Goal: Task Accomplishment & Management: Manage account settings

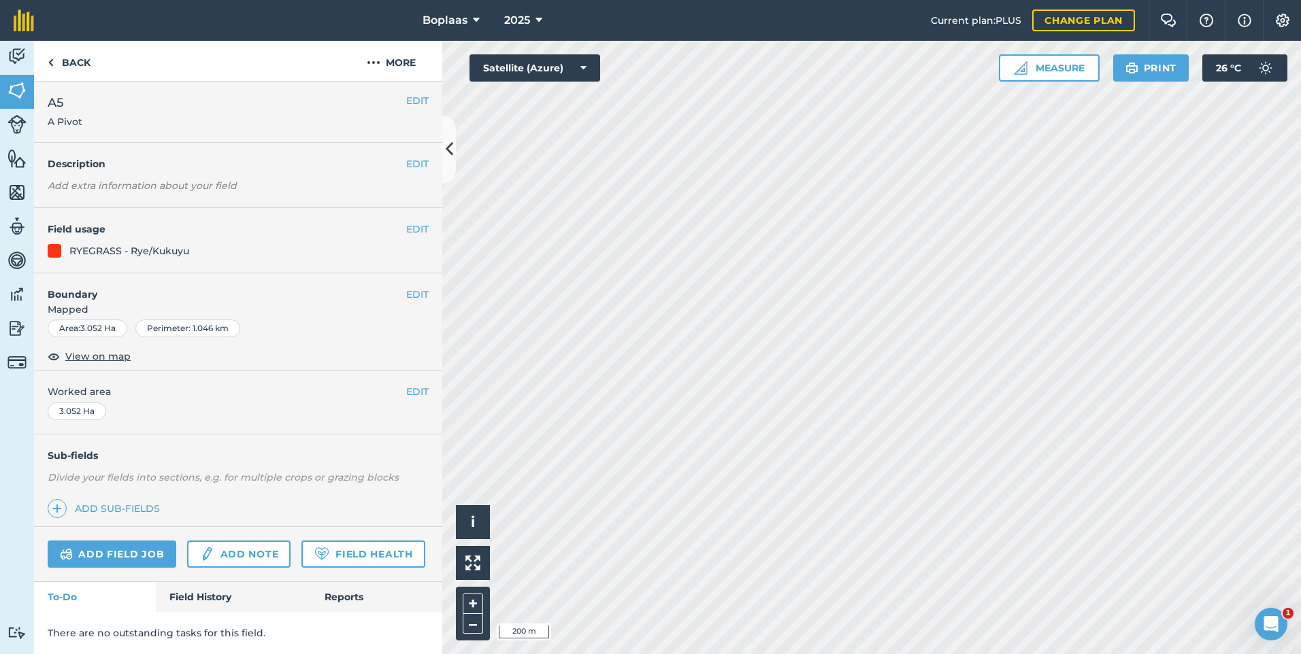
scroll to position [40, 0]
click at [261, 541] on link "Add note" at bounding box center [238, 554] width 103 height 27
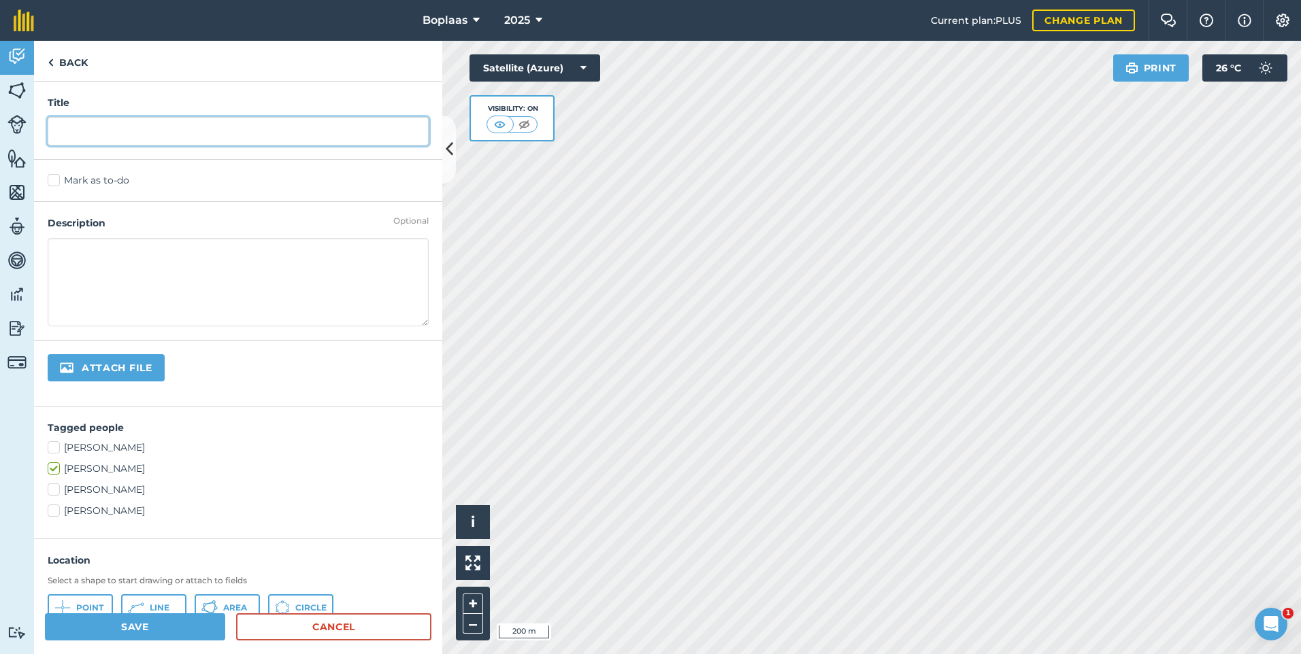
click at [147, 134] on input "text" at bounding box center [238, 131] width 381 height 29
type input "v"
type input "Vreet"
click at [57, 180] on label "Mark as to-do" at bounding box center [238, 180] width 381 height 14
click at [56, 180] on input "Mark as to-do" at bounding box center [52, 177] width 9 height 9
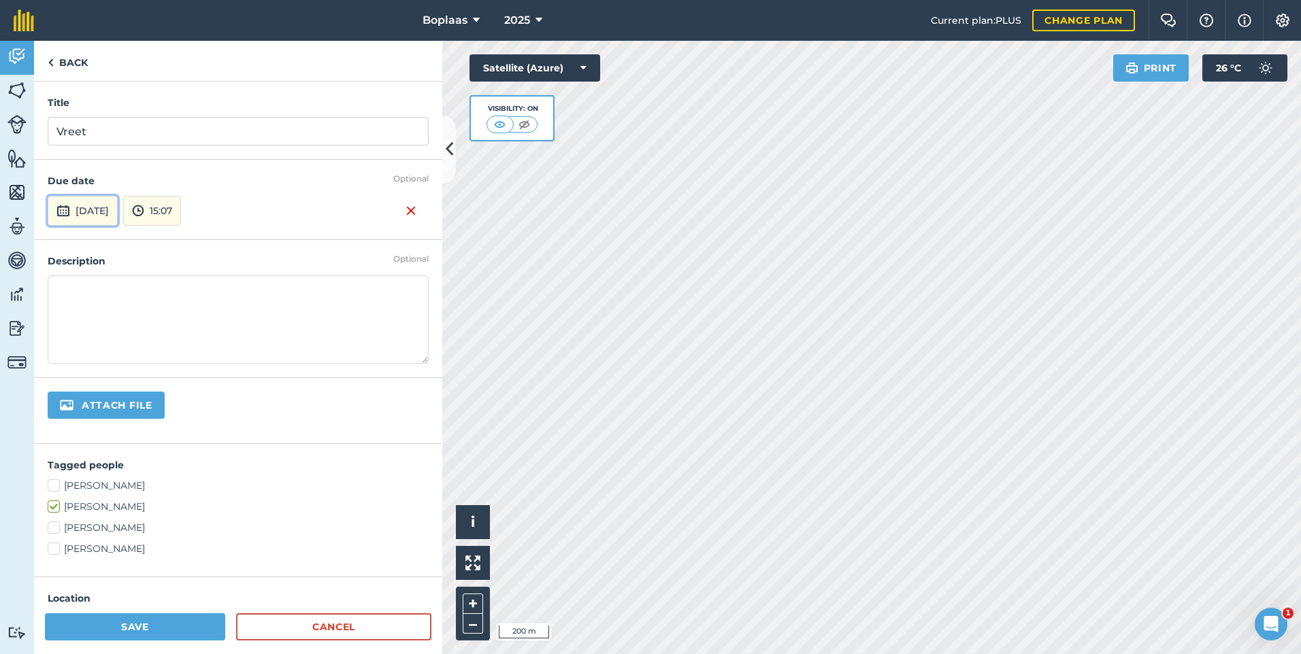
click at [110, 216] on button "[DATE]" at bounding box center [83, 211] width 70 height 30
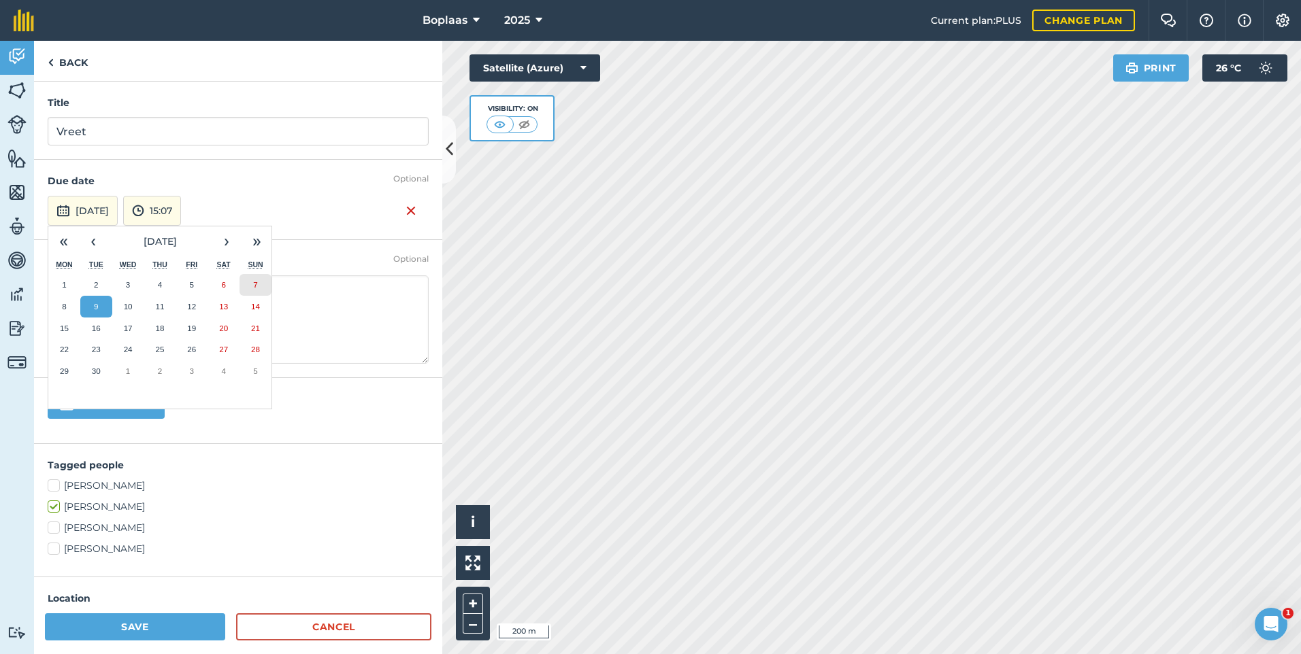
click at [258, 284] on button "7" at bounding box center [255, 285] width 32 height 22
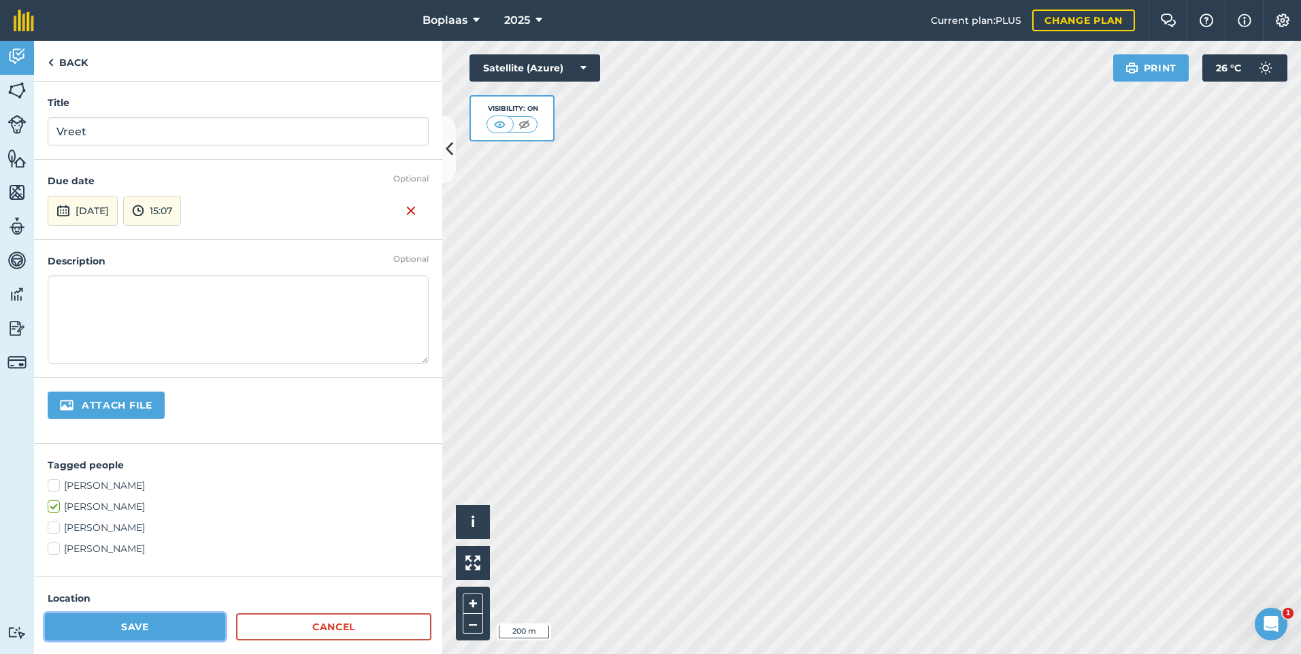
click at [154, 624] on button "Save" at bounding box center [135, 627] width 180 height 27
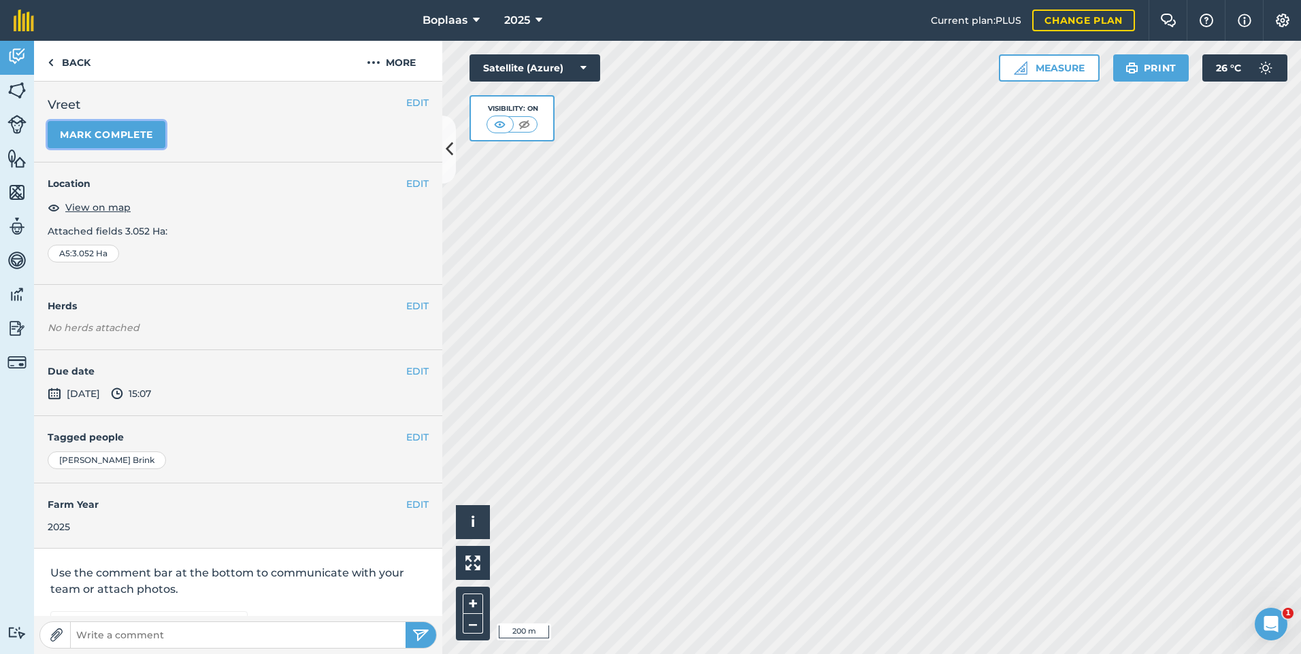
click at [71, 129] on button "Mark complete" at bounding box center [107, 134] width 118 height 27
click at [416, 367] on button "EDIT" at bounding box center [417, 371] width 22 height 15
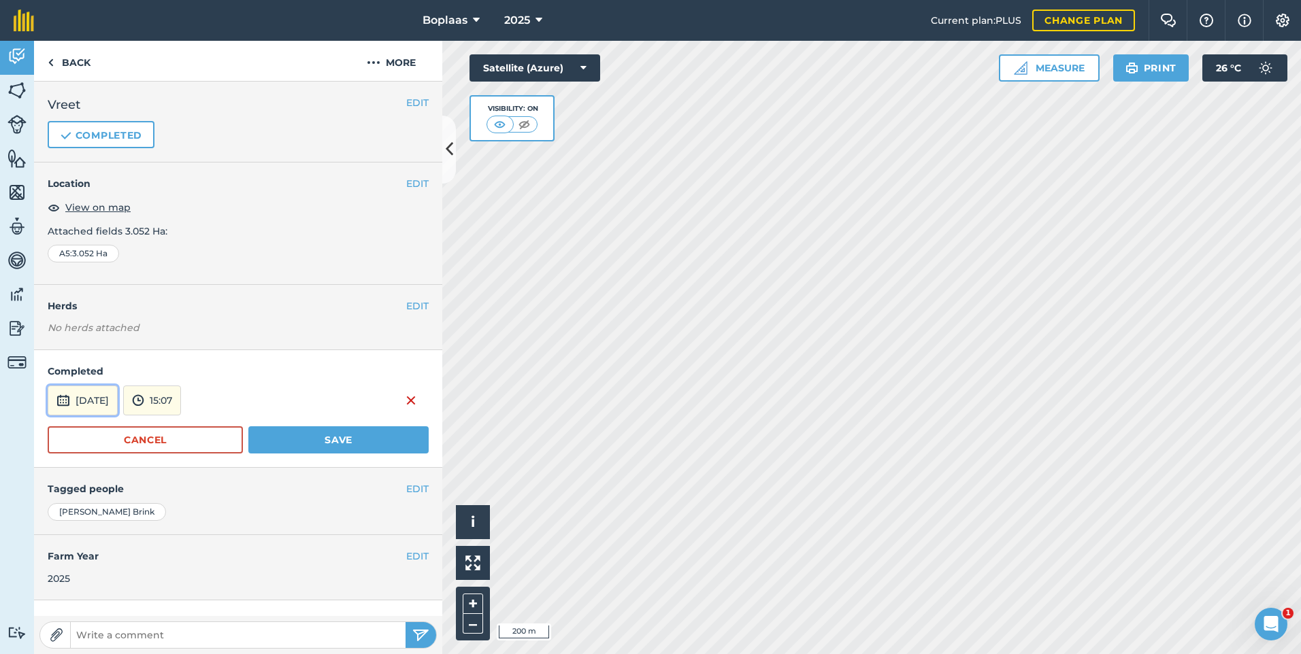
click at [101, 407] on button "[DATE]" at bounding box center [83, 401] width 70 height 30
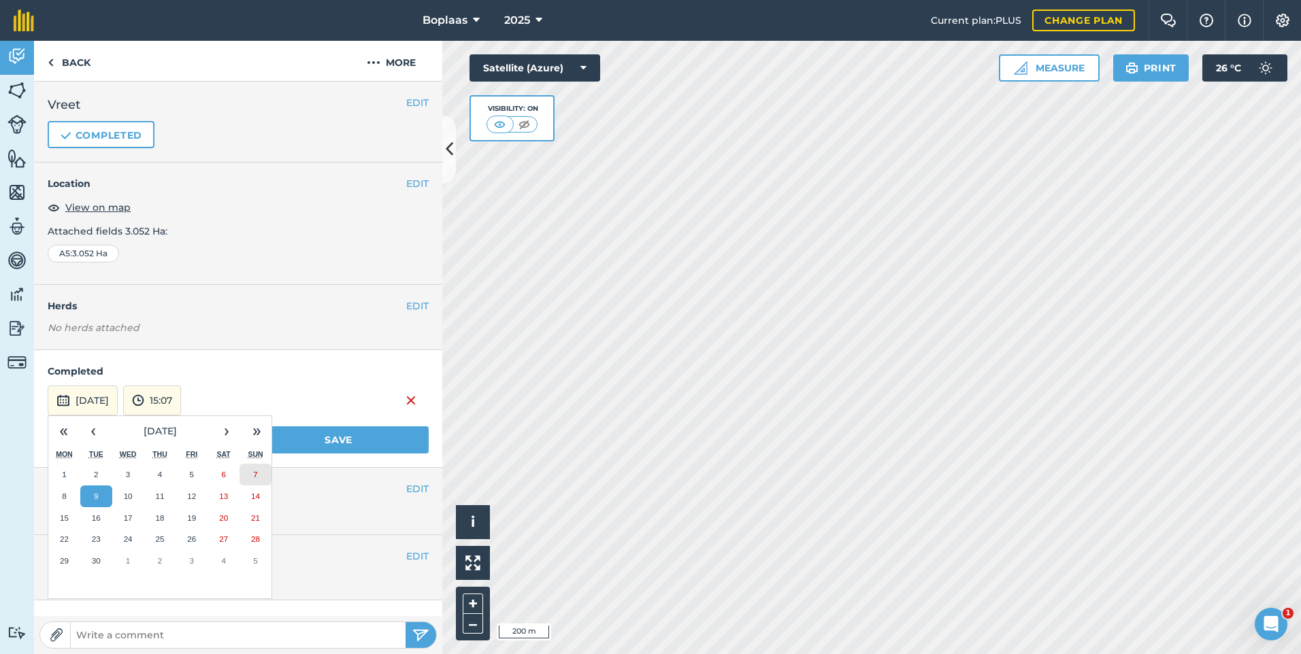
click at [254, 476] on abbr "7" at bounding box center [255, 474] width 4 height 9
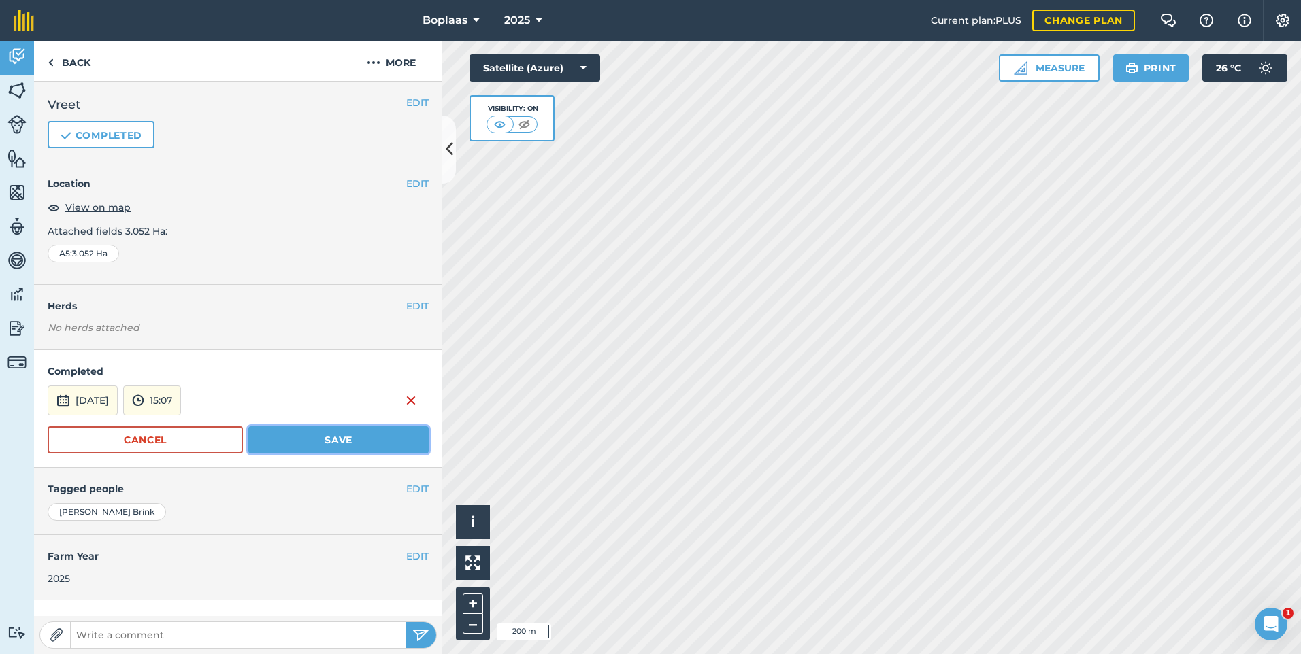
click at [316, 434] on button "Save" at bounding box center [338, 440] width 180 height 27
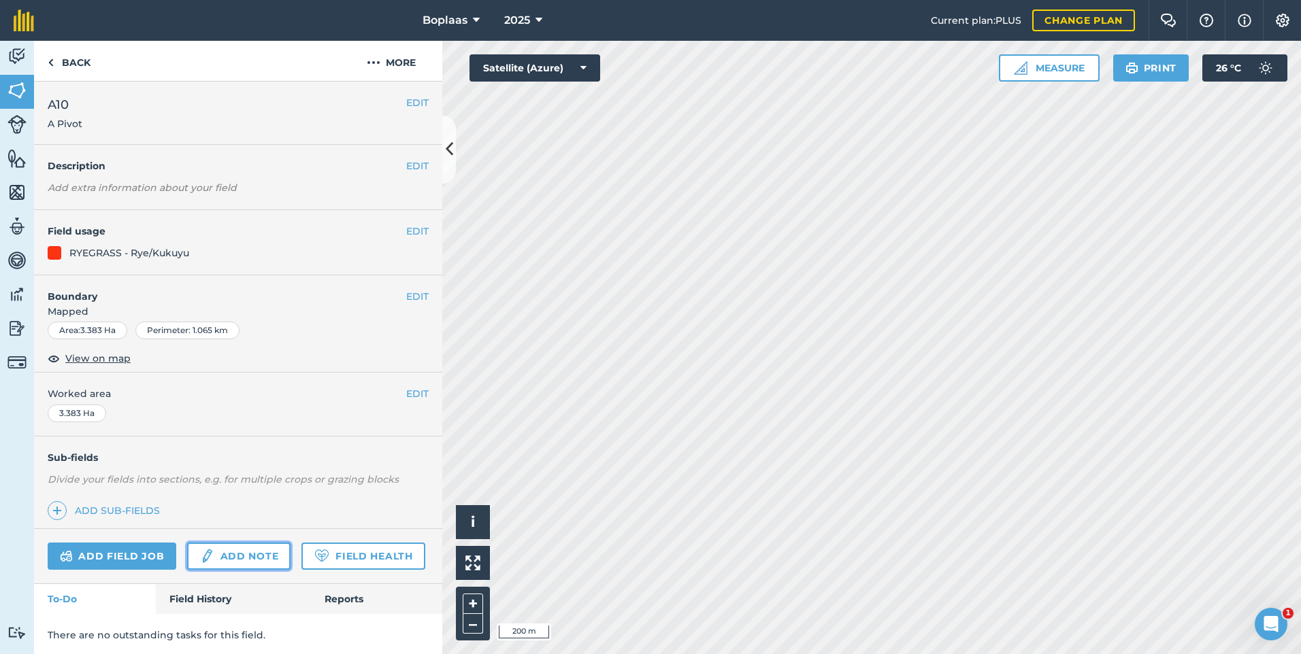
click at [218, 556] on link "Add note" at bounding box center [238, 556] width 103 height 27
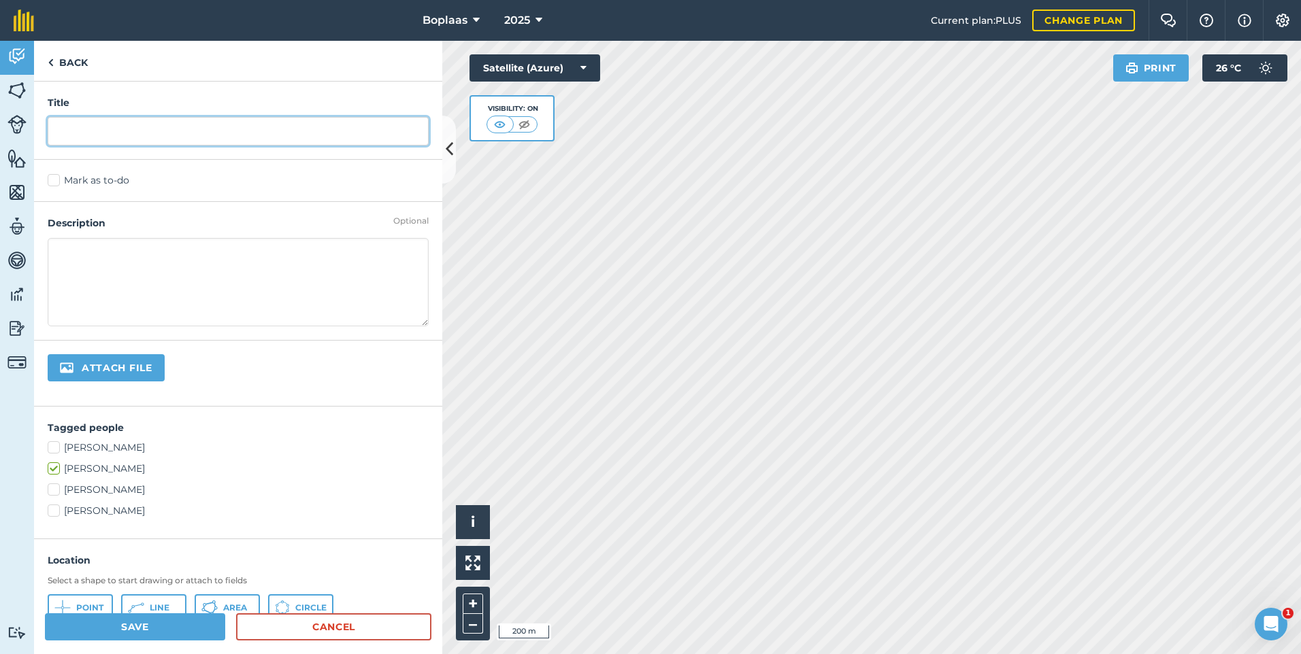
click at [92, 123] on input "text" at bounding box center [238, 131] width 381 height 29
type input "Vreet"
click at [62, 183] on label "Mark as to-do" at bounding box center [238, 180] width 381 height 14
click at [56, 182] on input "Mark as to-do" at bounding box center [52, 177] width 9 height 9
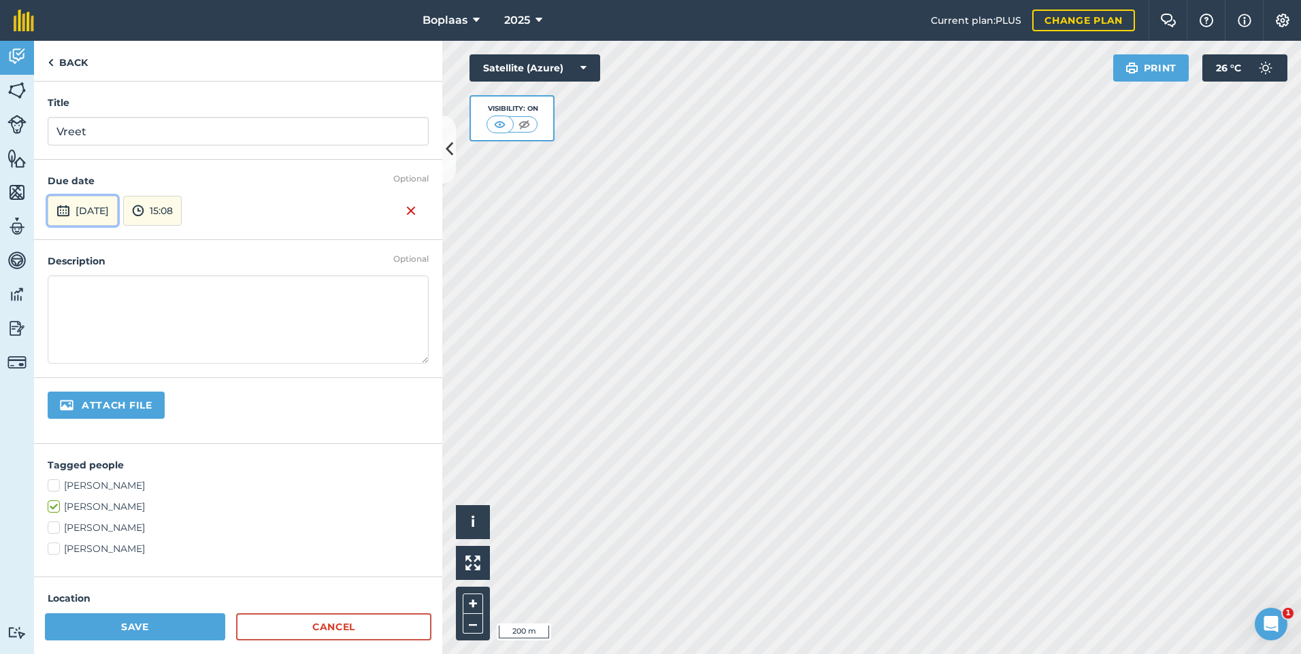
click at [109, 222] on button "[DATE]" at bounding box center [83, 211] width 70 height 30
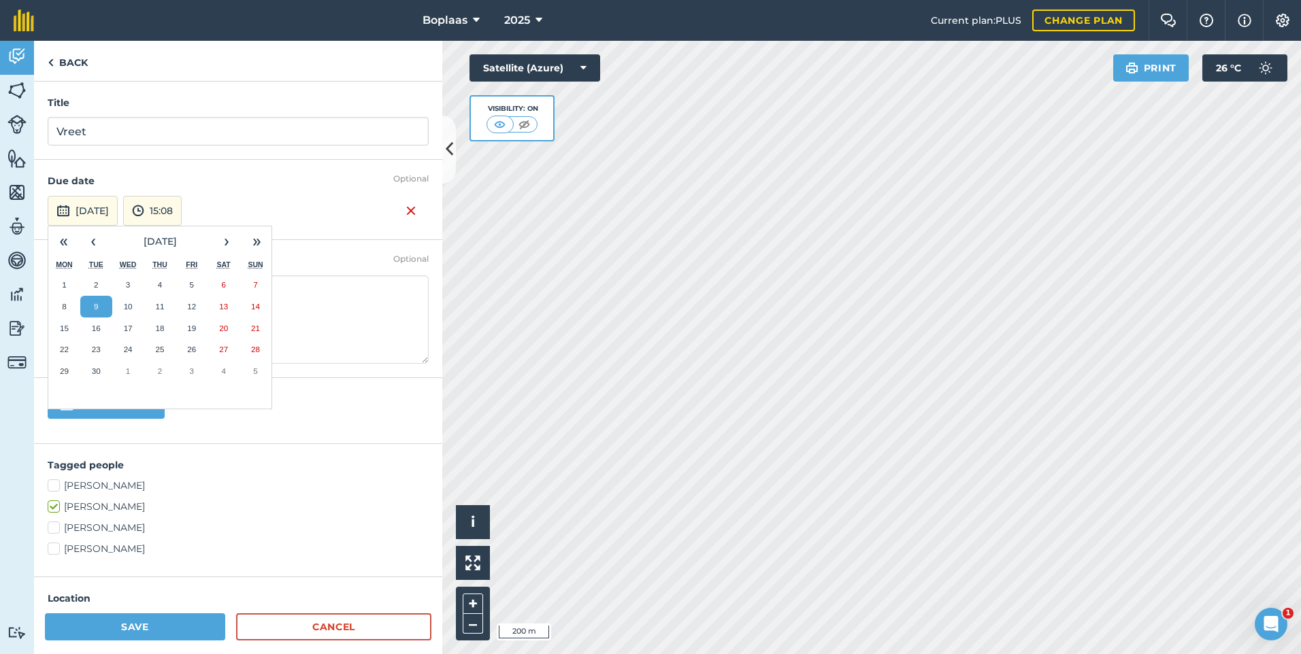
click at [99, 305] on button "9" at bounding box center [96, 307] width 32 height 22
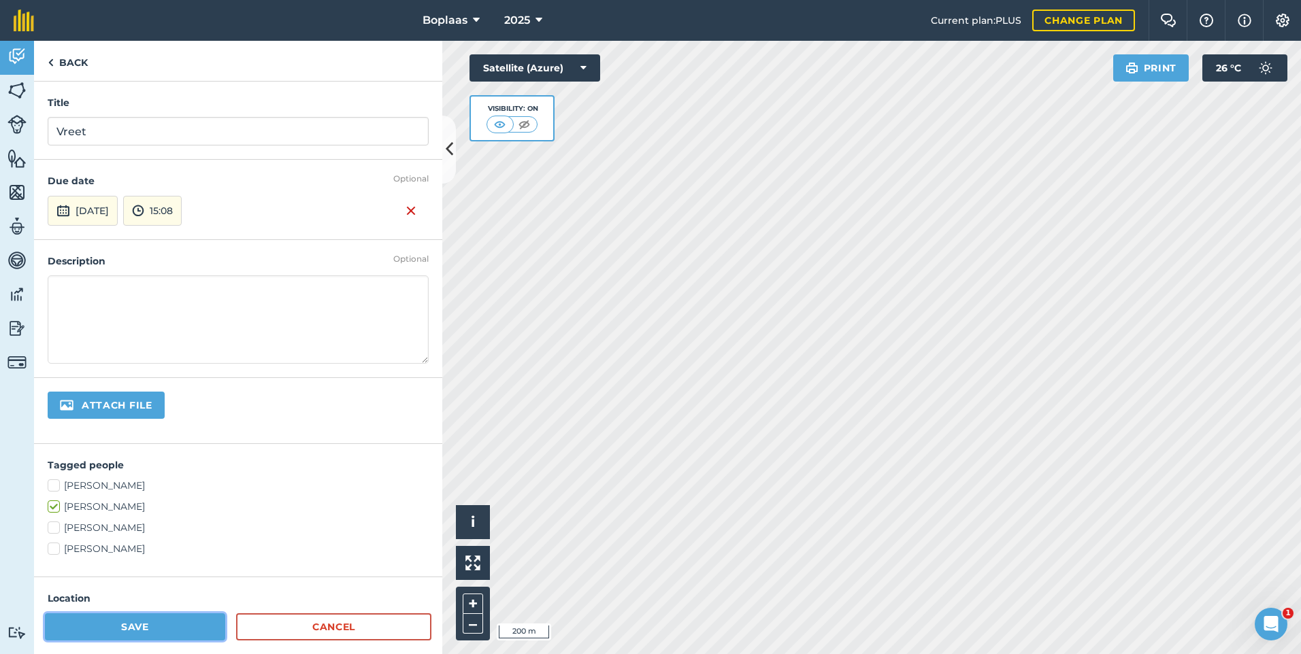
drag, startPoint x: 153, startPoint y: 622, endPoint x: 162, endPoint y: 610, distance: 15.7
click at [153, 622] on button "Save" at bounding box center [135, 627] width 180 height 27
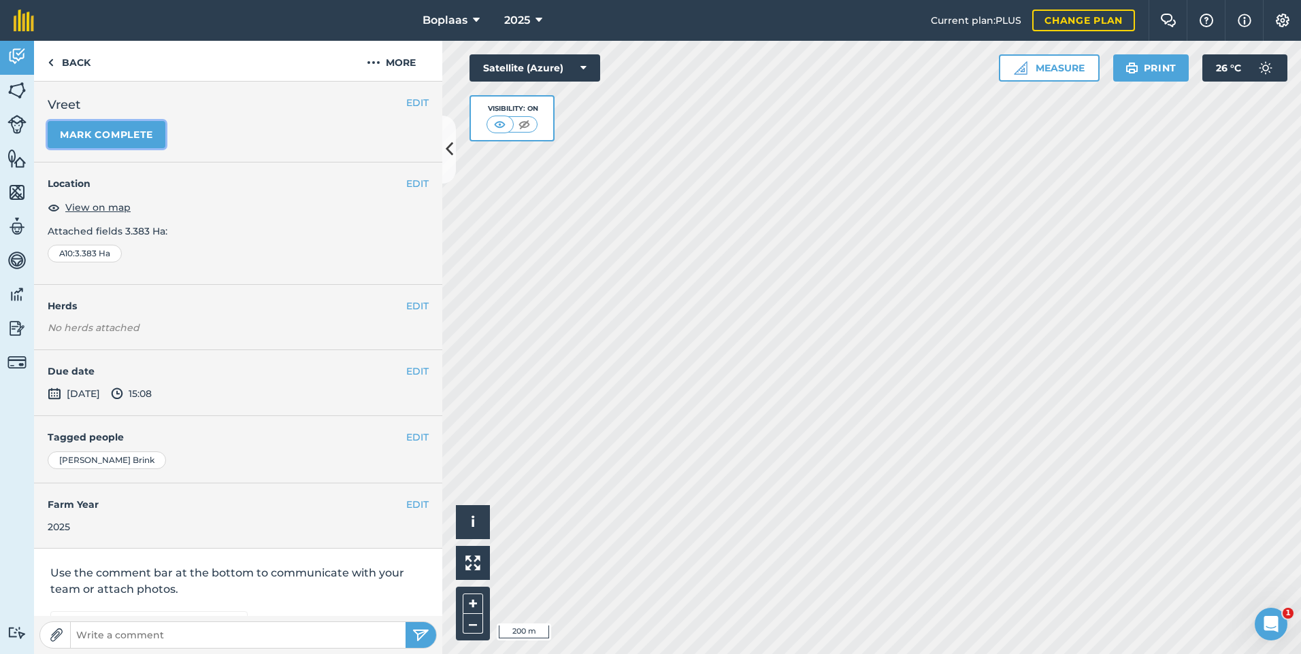
click at [131, 131] on button "Mark complete" at bounding box center [107, 134] width 118 height 27
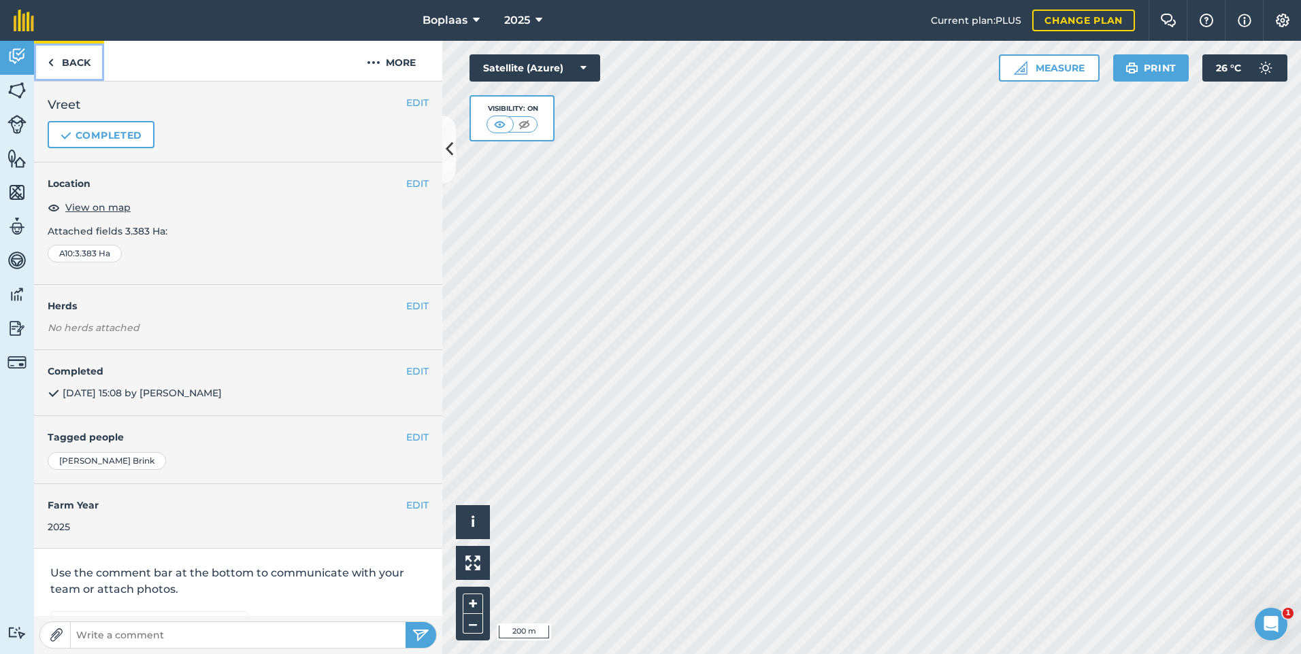
click at [68, 71] on link "Back" at bounding box center [69, 61] width 70 height 40
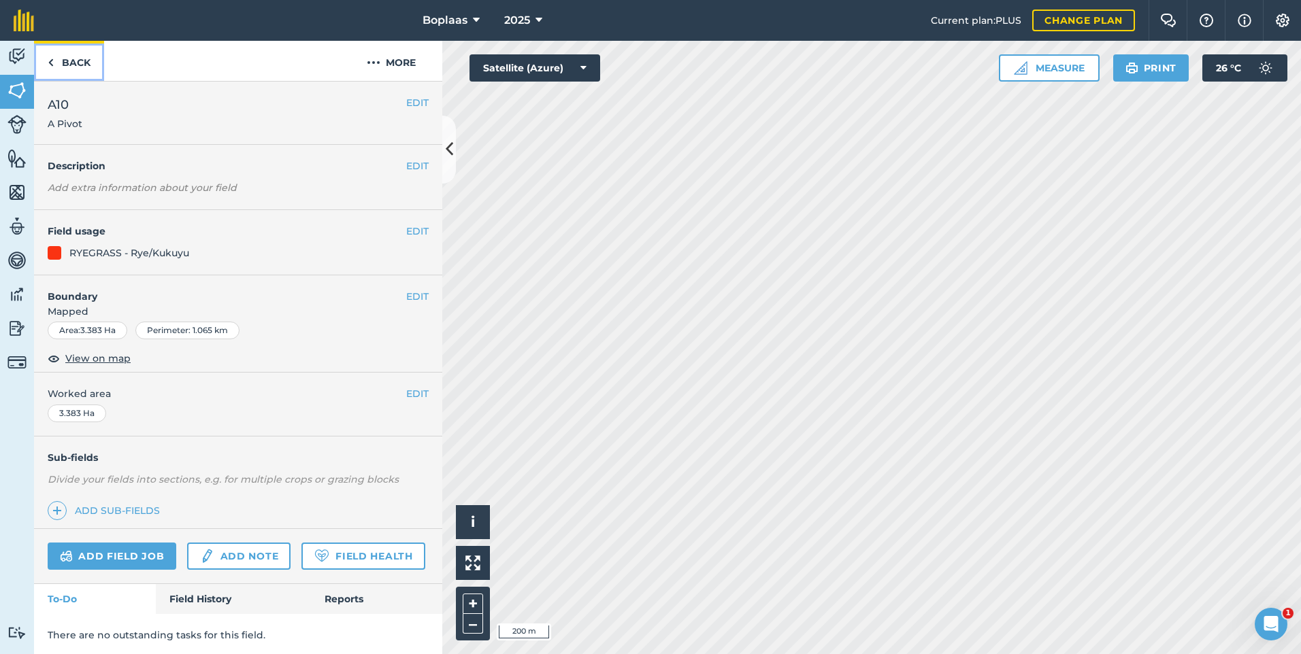
click at [68, 72] on link "Back" at bounding box center [69, 61] width 70 height 40
click at [71, 65] on link "Back" at bounding box center [69, 61] width 70 height 40
click at [223, 614] on link "Field History" at bounding box center [233, 599] width 154 height 30
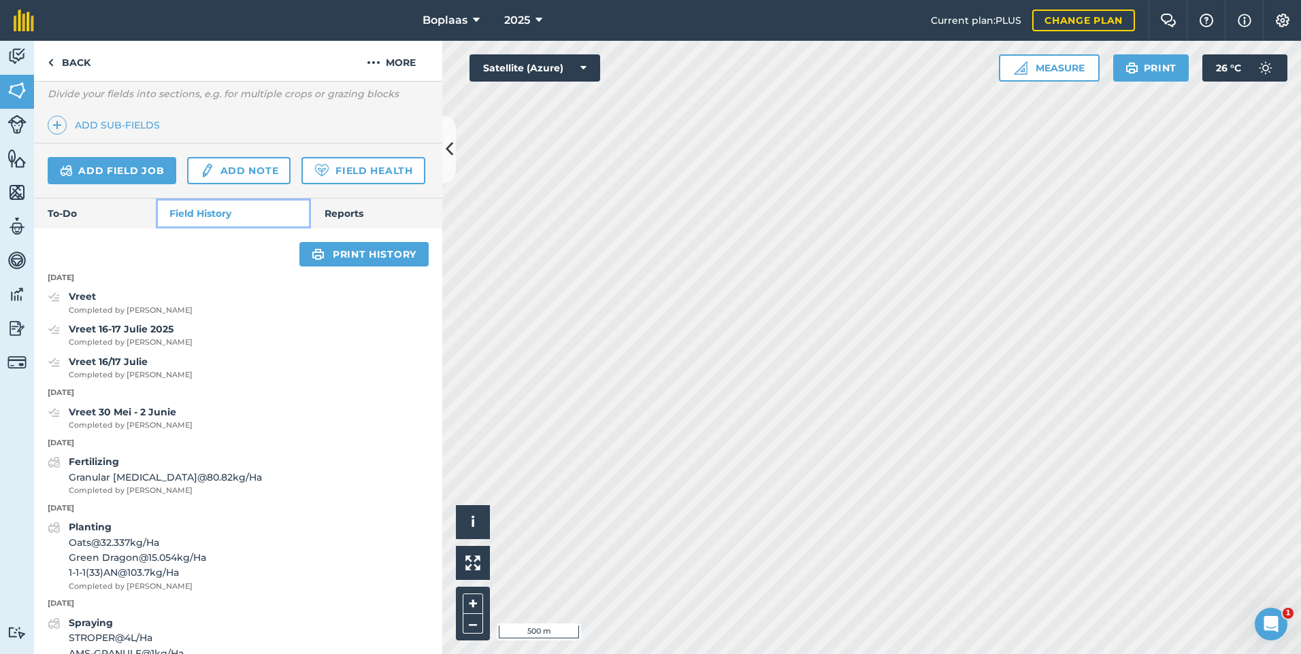
scroll to position [408, 0]
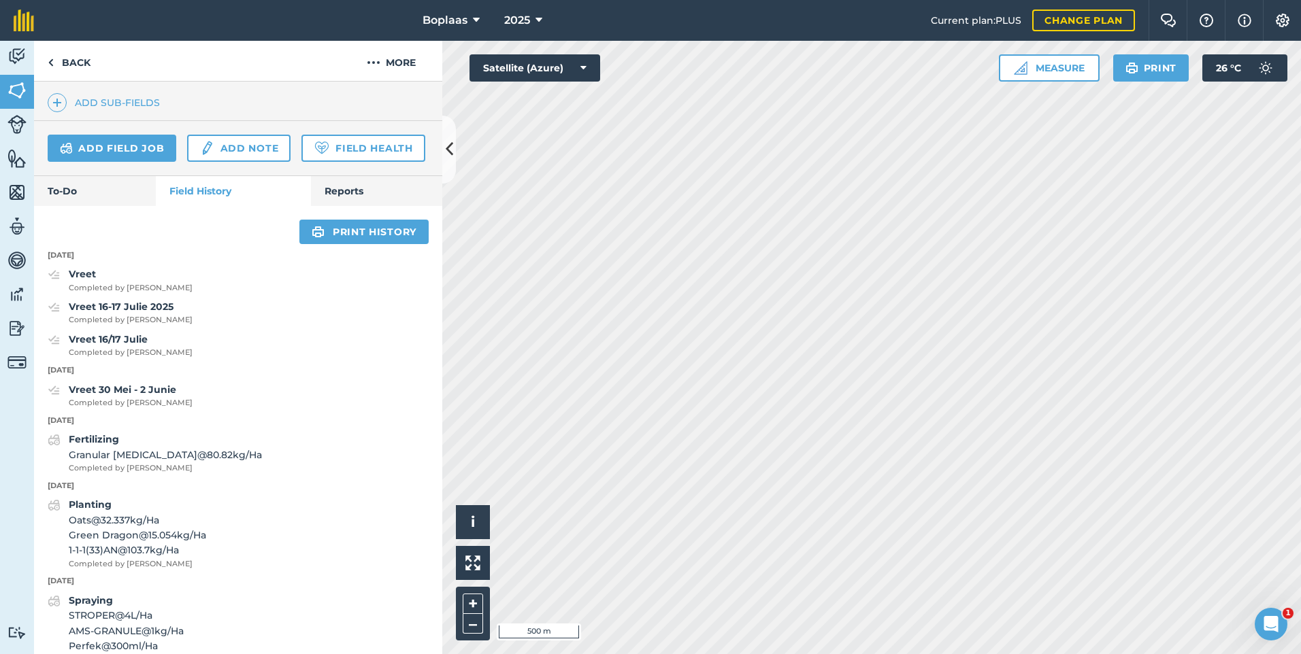
scroll to position [40, 0]
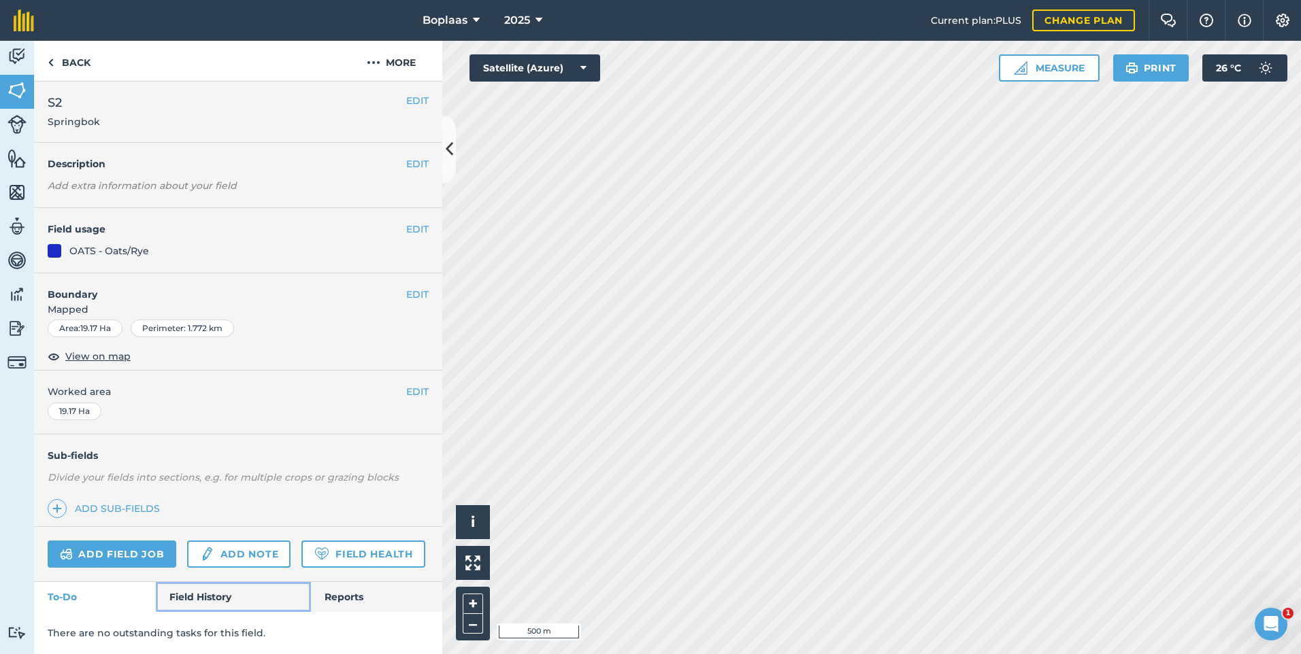
click at [180, 596] on link "Field History" at bounding box center [233, 597] width 154 height 30
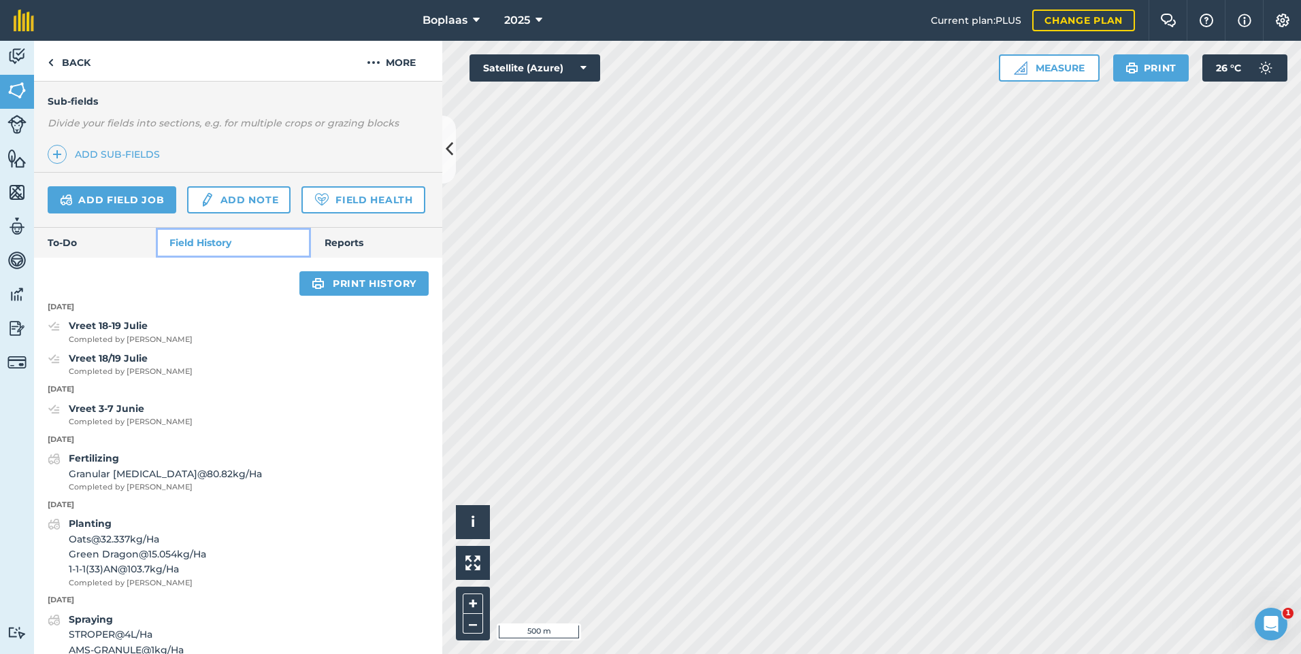
scroll to position [380, 0]
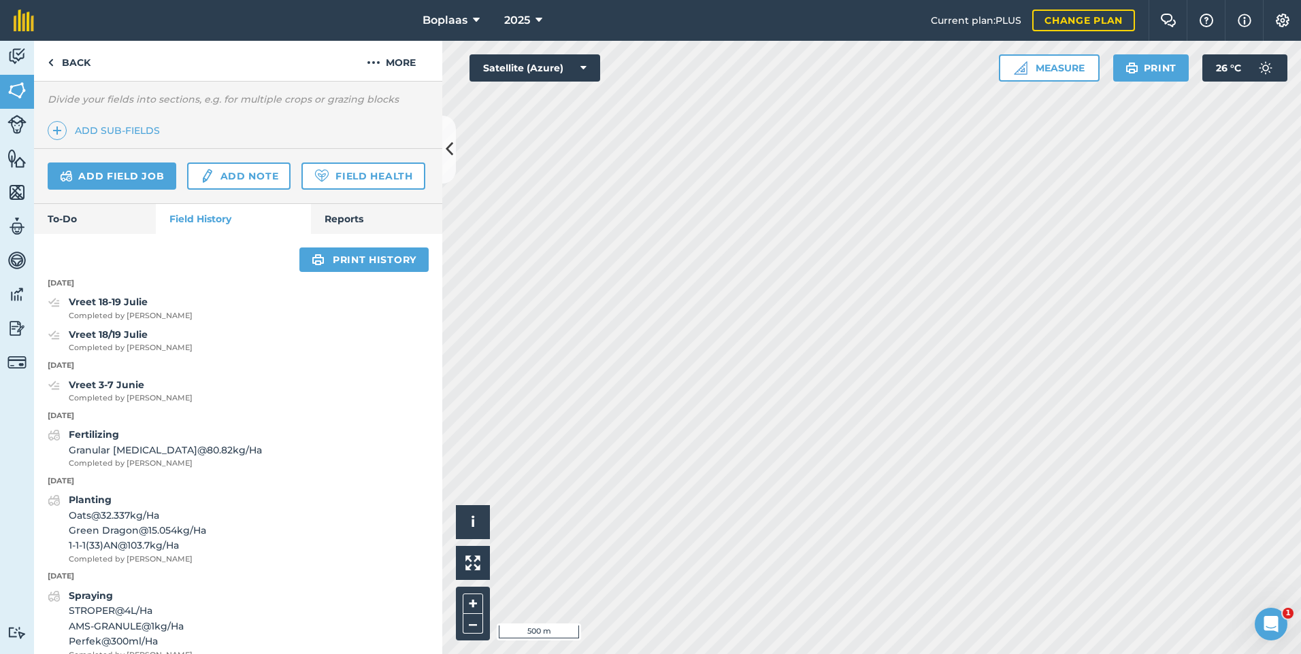
scroll to position [40, 0]
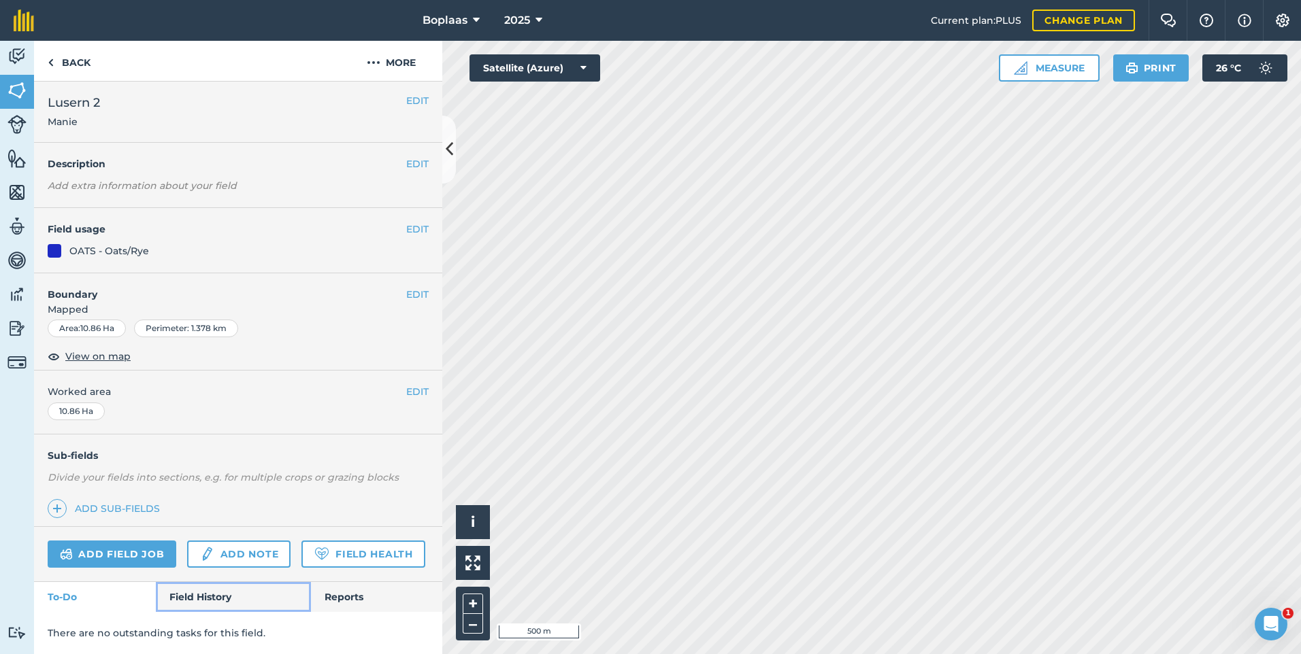
click at [203, 598] on link "Field History" at bounding box center [233, 597] width 154 height 30
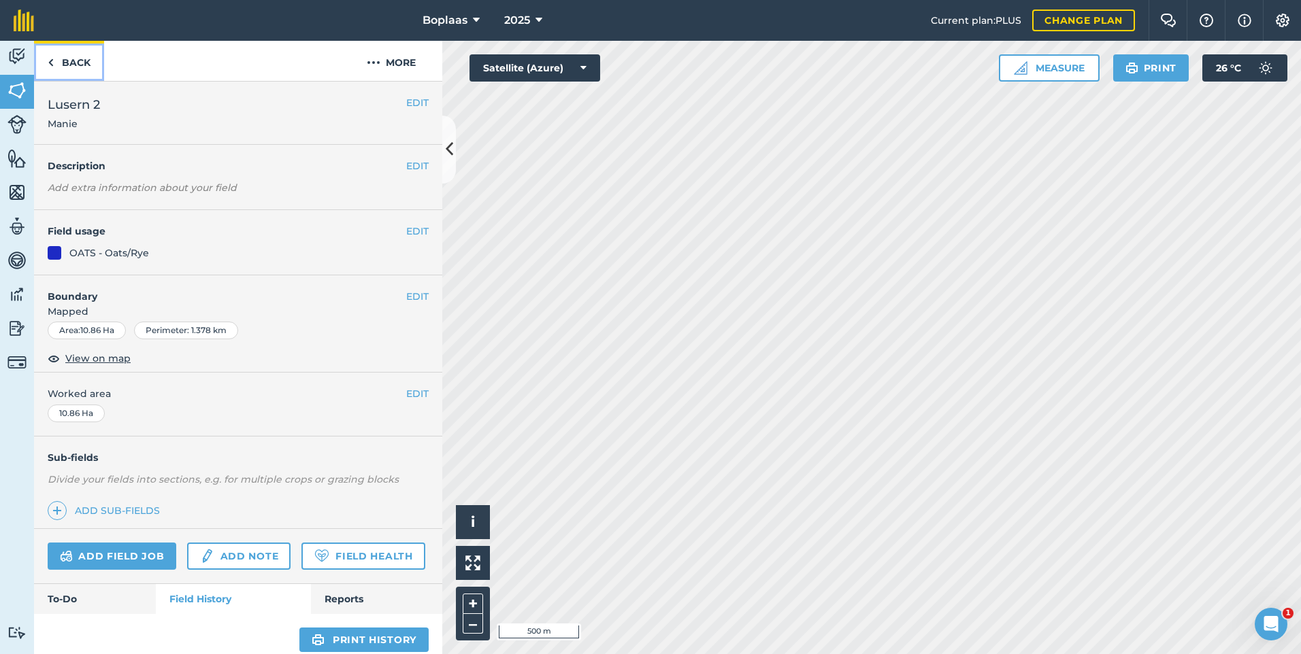
click at [59, 57] on link "Back" at bounding box center [69, 61] width 70 height 40
click at [55, 56] on link "Back" at bounding box center [69, 61] width 70 height 40
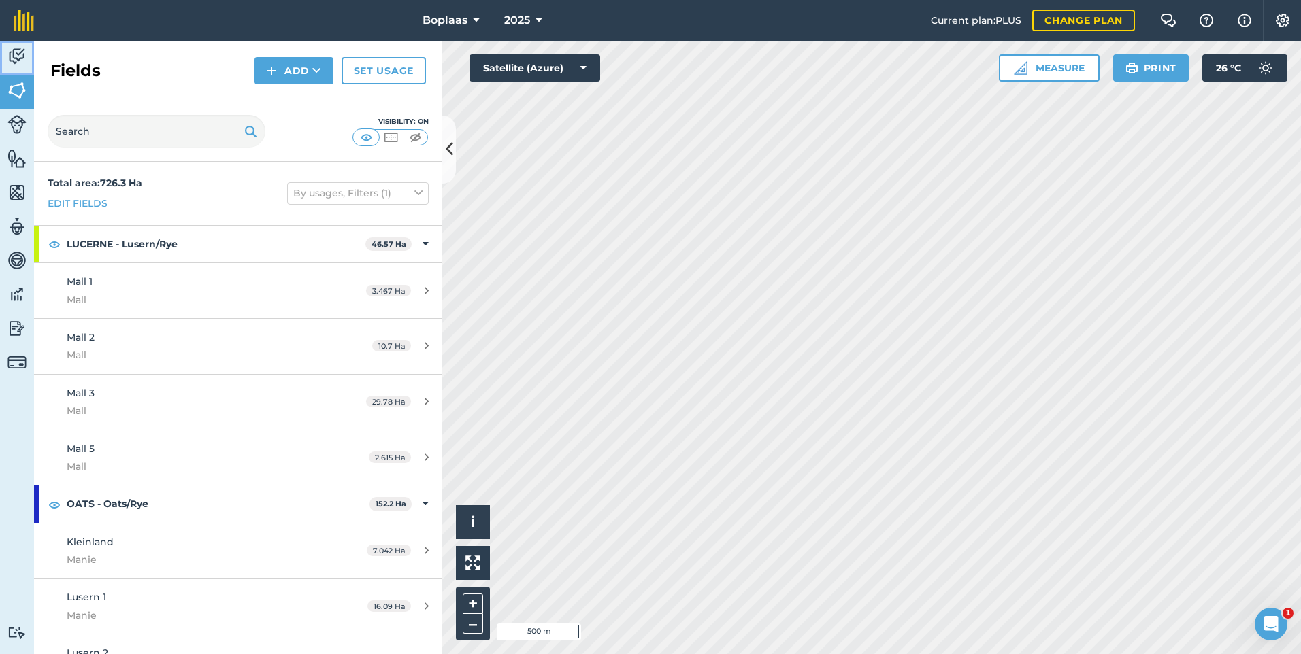
click at [24, 61] on img at bounding box center [16, 56] width 19 height 20
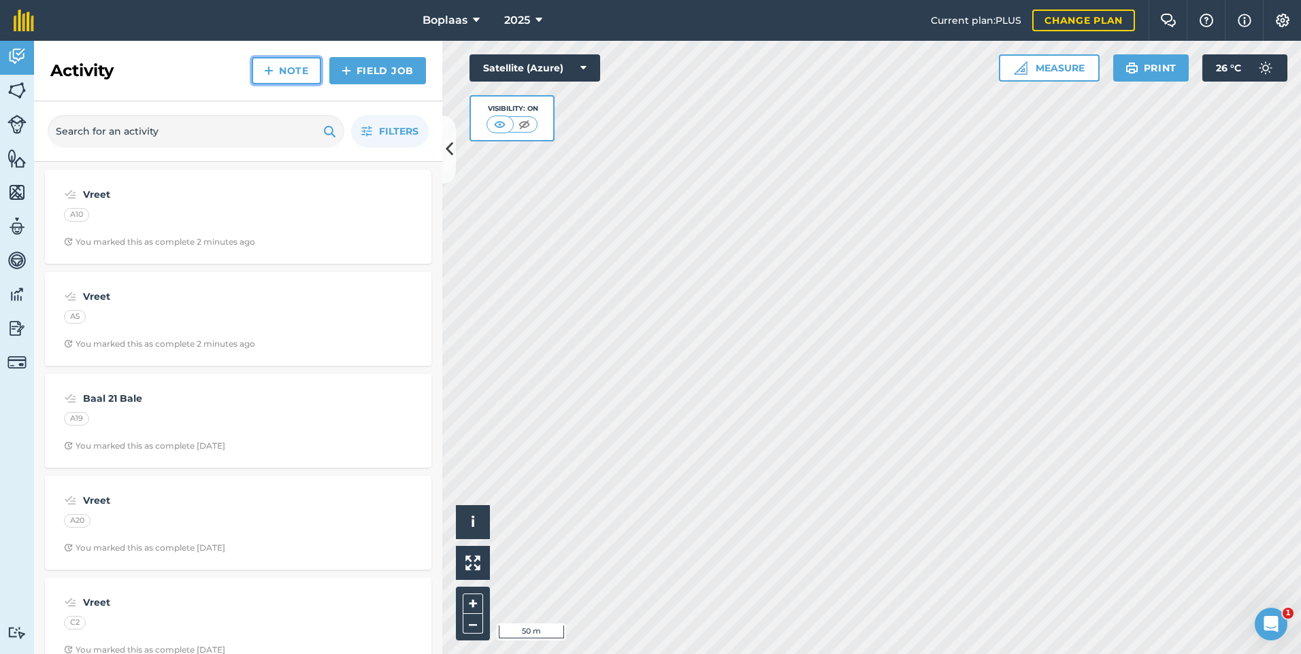
click at [284, 73] on link "Note" at bounding box center [286, 70] width 69 height 27
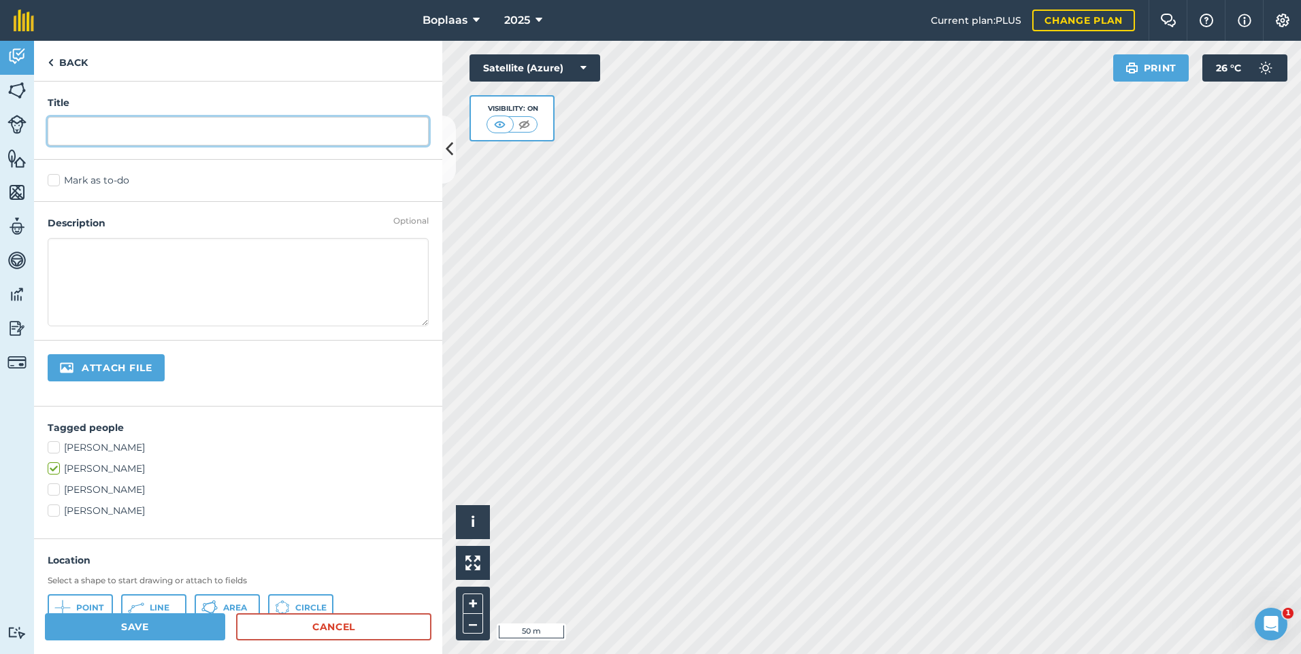
click at [78, 123] on input "text" at bounding box center [238, 131] width 381 height 29
type input "19236"
click at [91, 180] on label "Mark as to-do" at bounding box center [238, 180] width 381 height 14
click at [56, 180] on input "Mark as to-do" at bounding box center [52, 177] width 9 height 9
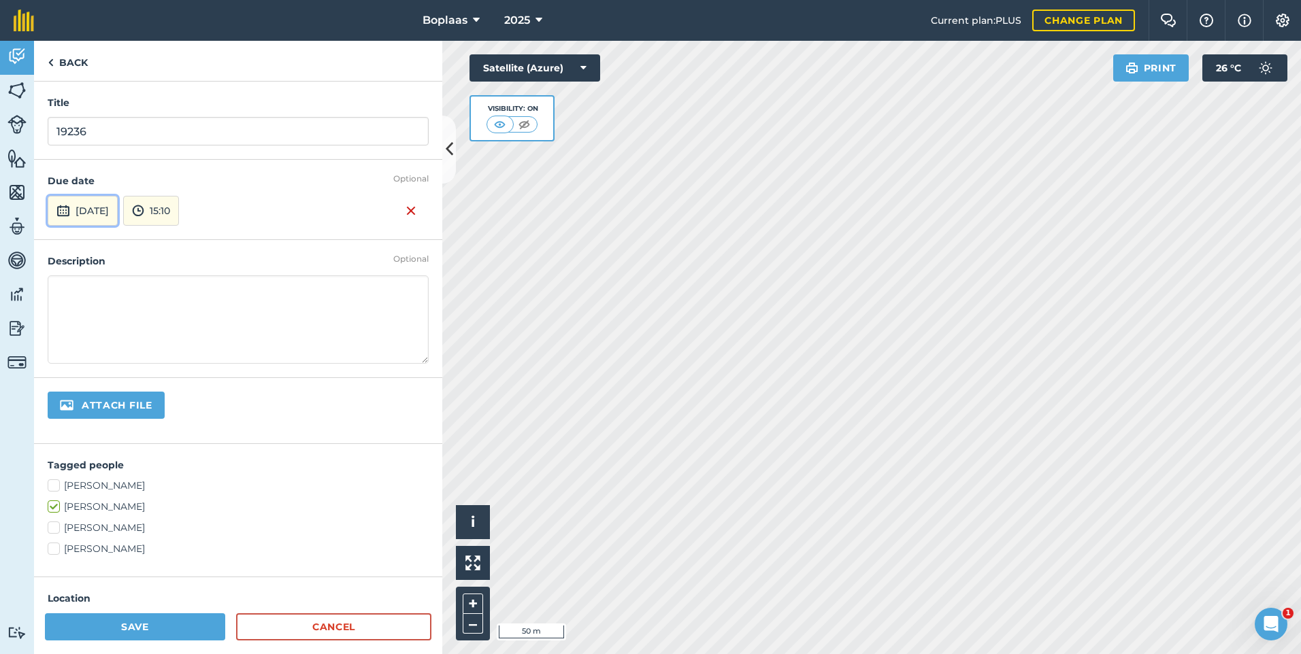
click at [112, 217] on button "[DATE]" at bounding box center [83, 211] width 70 height 30
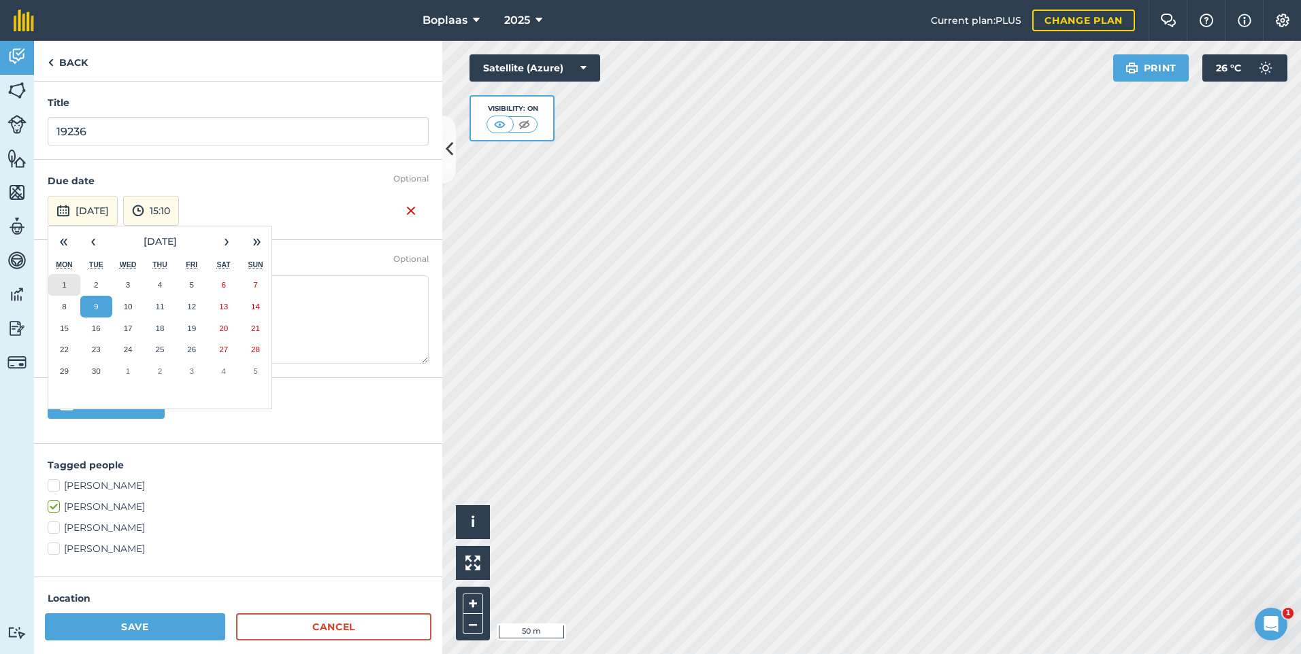
click at [71, 289] on button "1" at bounding box center [64, 285] width 32 height 22
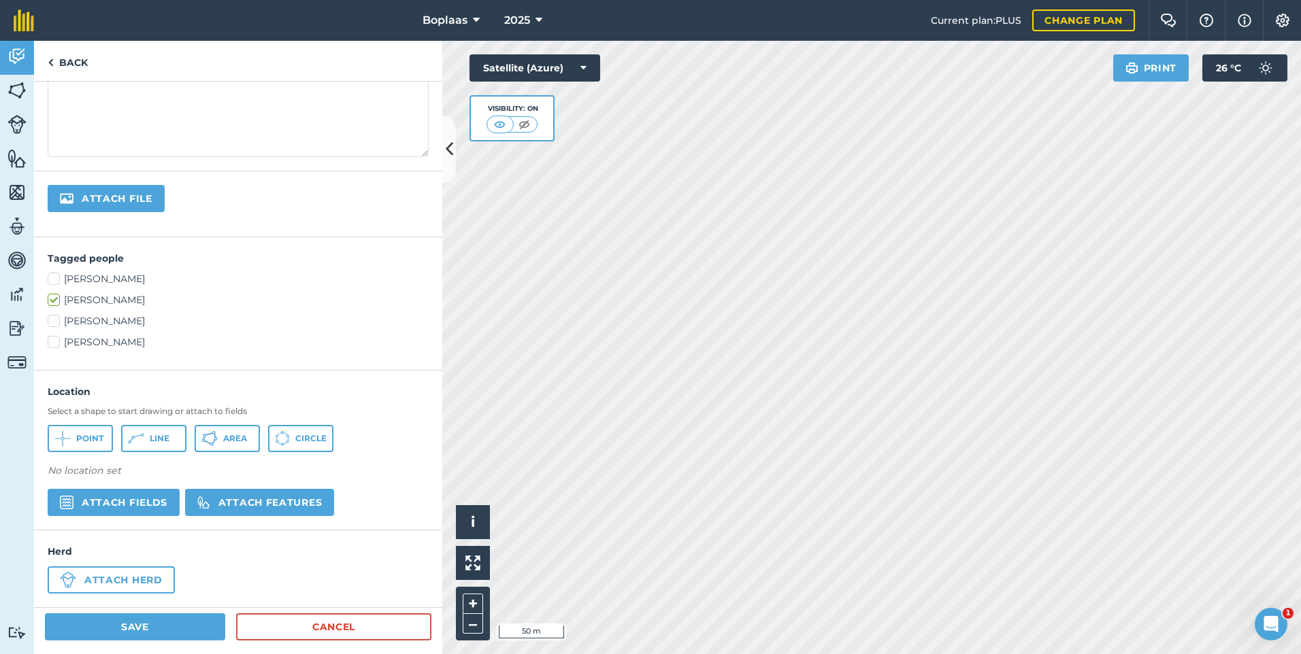
scroll to position [215, 0]
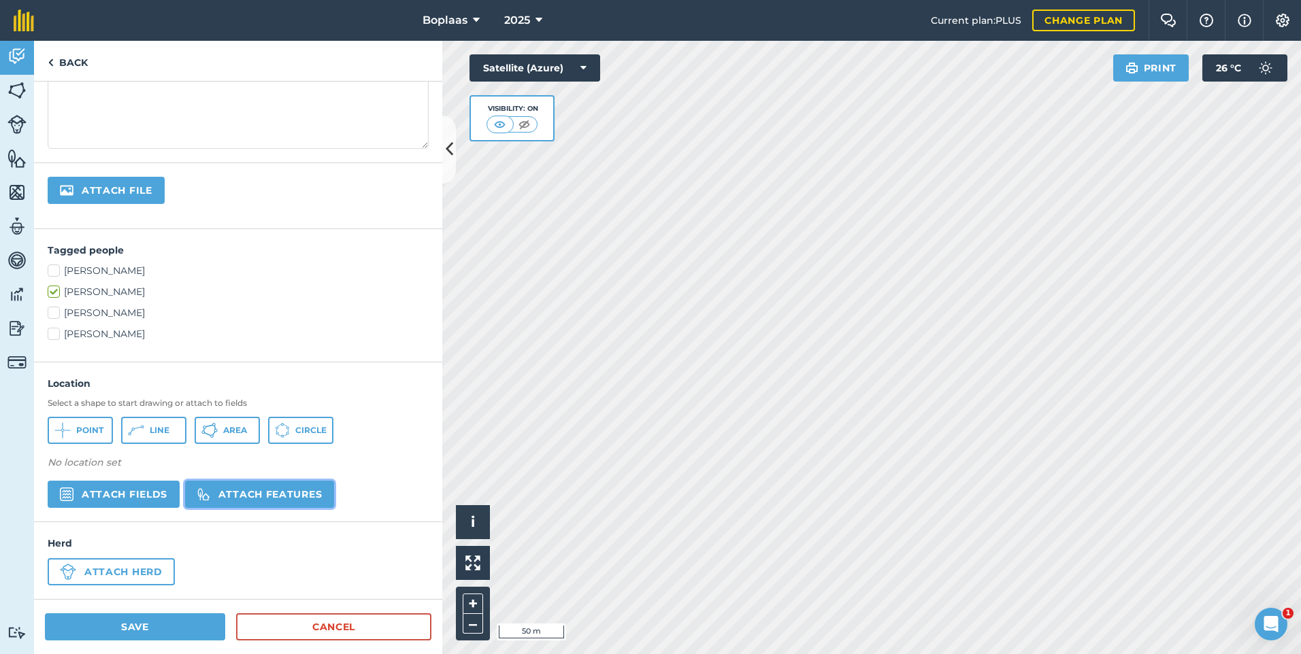
click at [297, 492] on button "Attach features" at bounding box center [259, 494] width 149 height 27
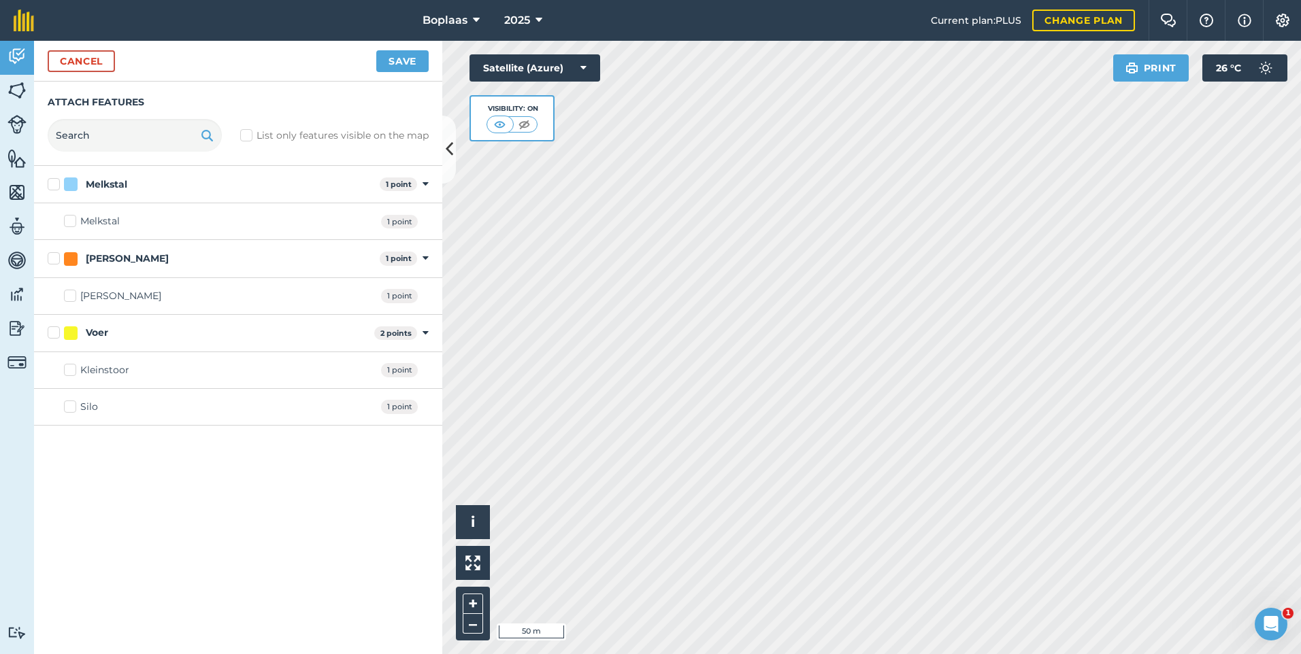
click at [72, 218] on label "Melkstal" at bounding box center [92, 221] width 56 height 14
click at [72, 218] on input "Melkstal" at bounding box center [68, 218] width 9 height 9
checkbox input "true"
click at [86, 216] on div "Melkstal" at bounding box center [99, 221] width 39 height 14
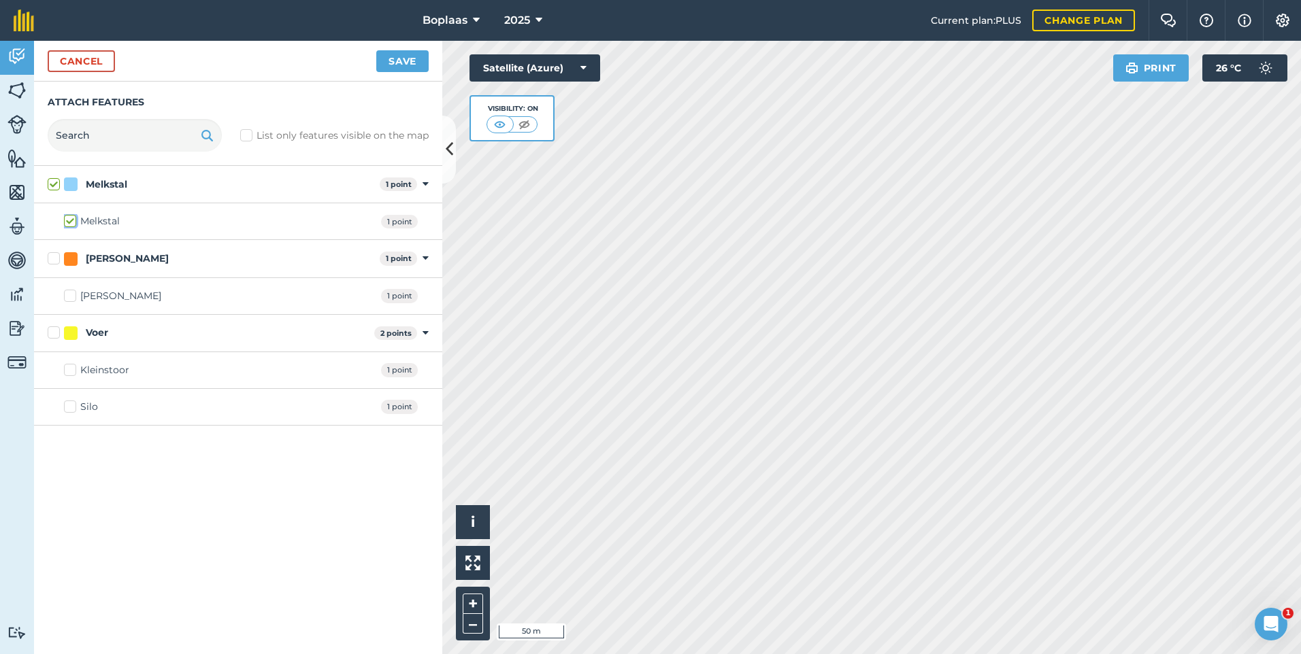
click at [73, 216] on input "Melkstal" at bounding box center [68, 218] width 9 height 9
checkbox input "false"
click at [66, 56] on button "Cancel" at bounding box center [81, 61] width 67 height 22
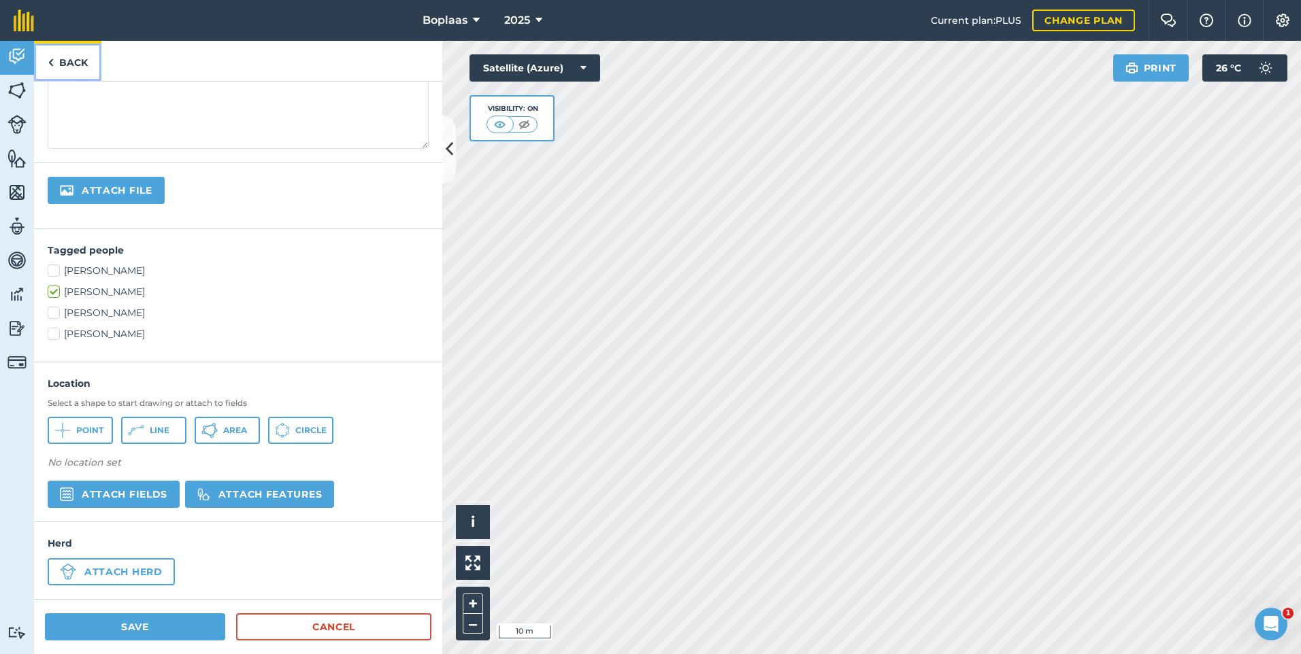
click at [68, 68] on link "Back" at bounding box center [67, 61] width 67 height 40
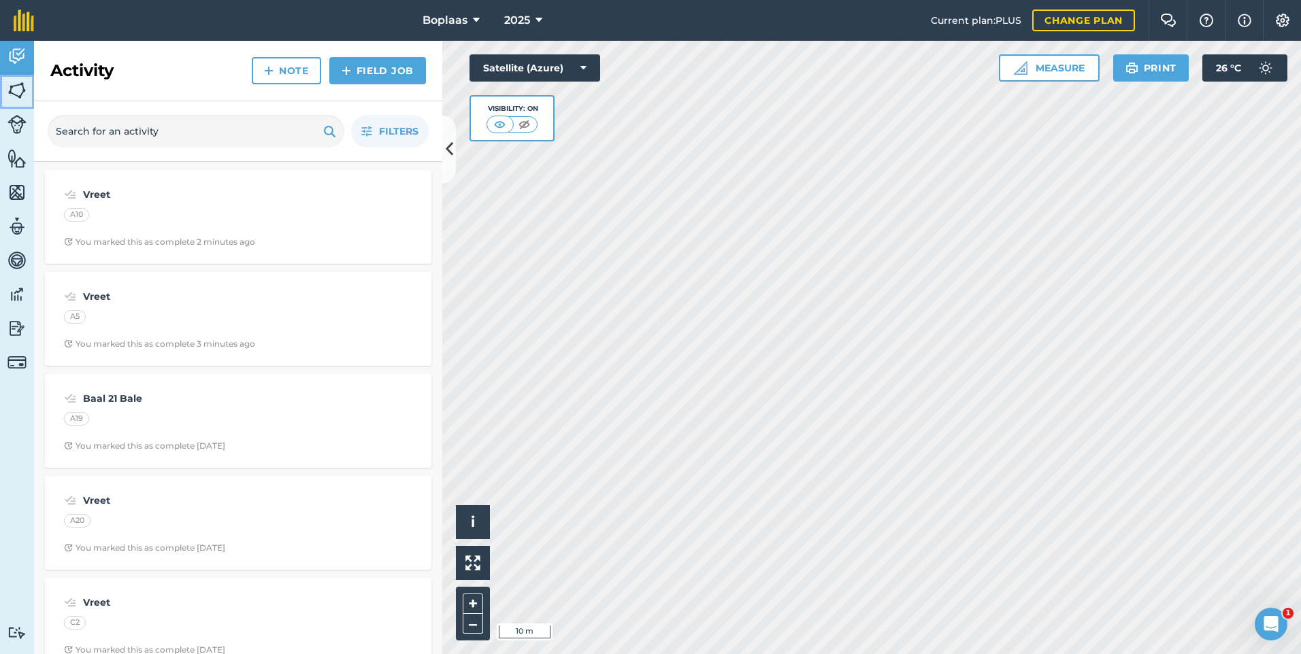
click at [21, 99] on img at bounding box center [16, 90] width 19 height 20
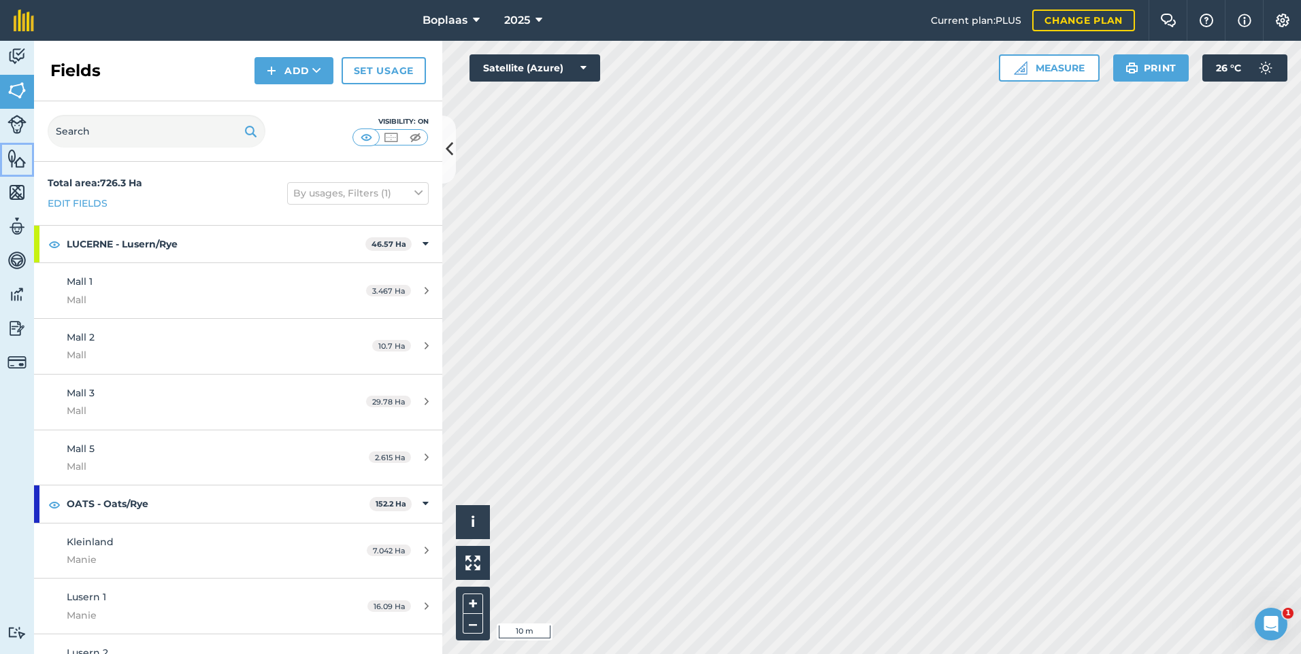
click at [24, 161] on img at bounding box center [16, 158] width 19 height 20
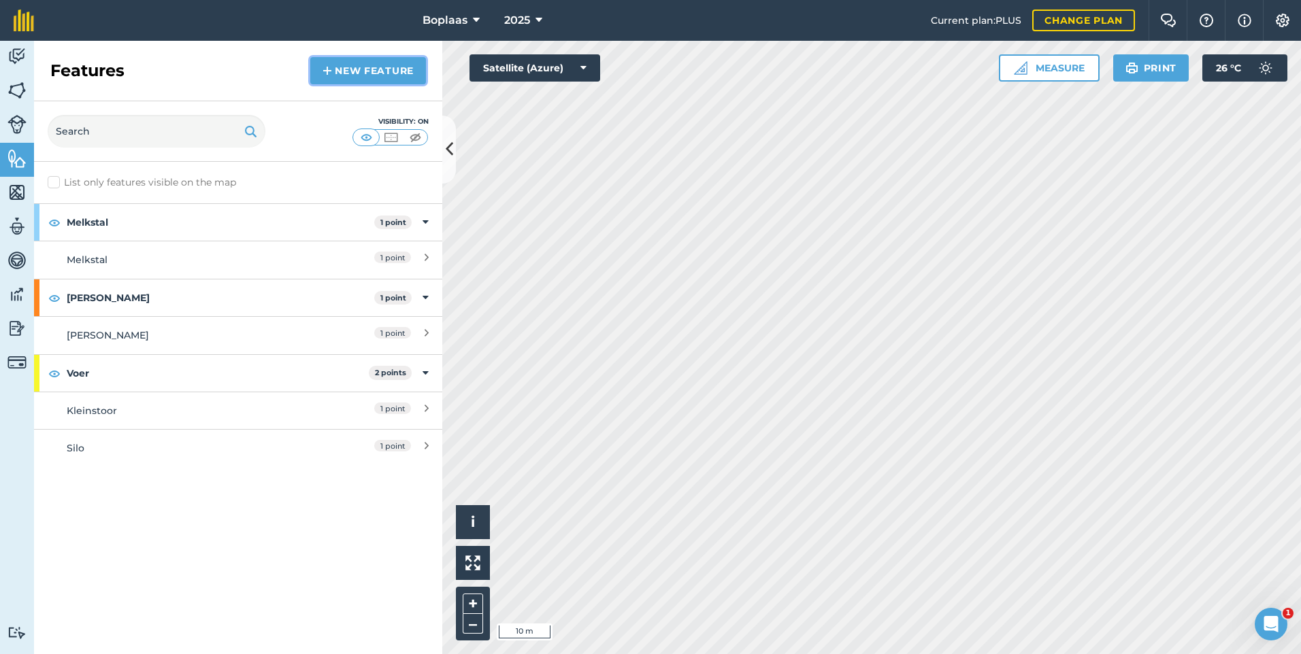
click at [390, 67] on link "New feature" at bounding box center [368, 70] width 116 height 27
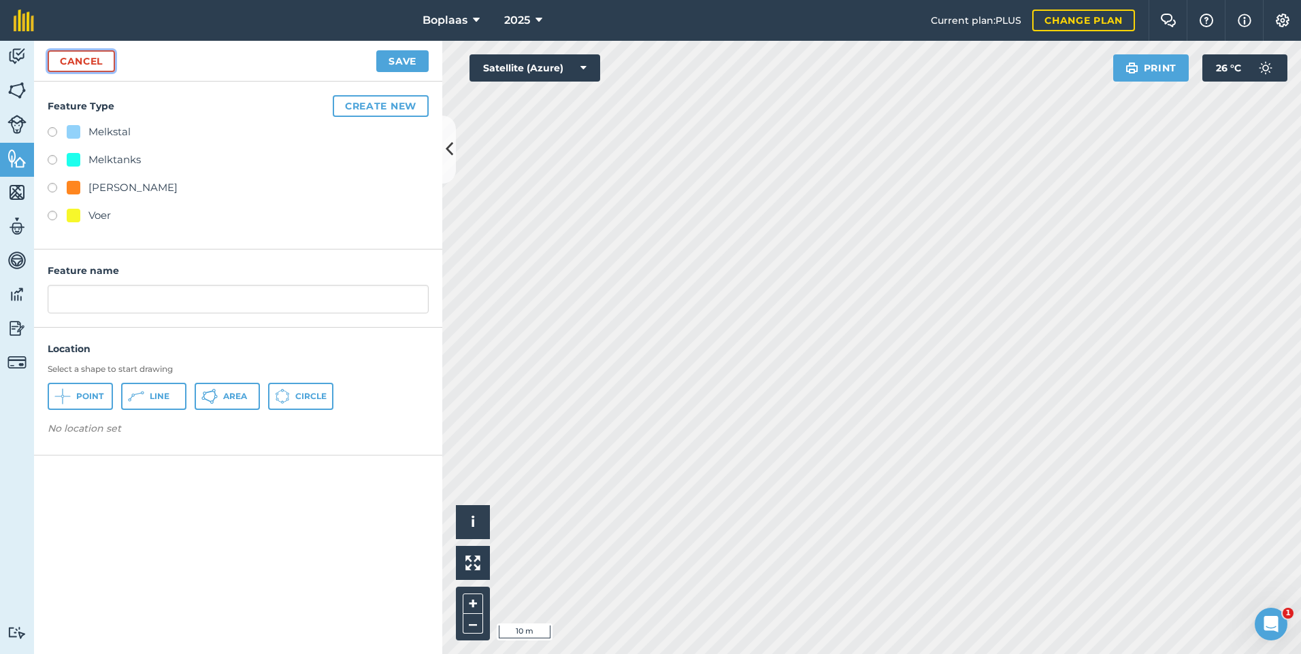
click at [103, 57] on link "Cancel" at bounding box center [81, 61] width 67 height 22
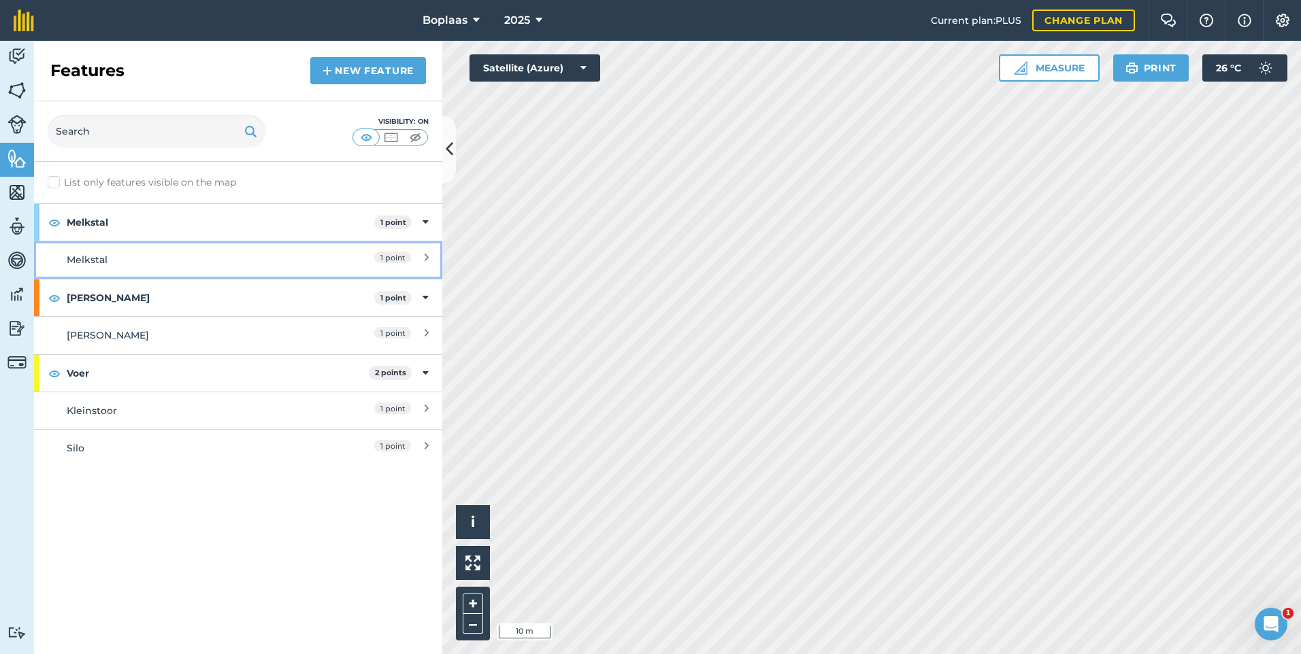
click at [190, 253] on div "Melkstal" at bounding box center [187, 259] width 241 height 15
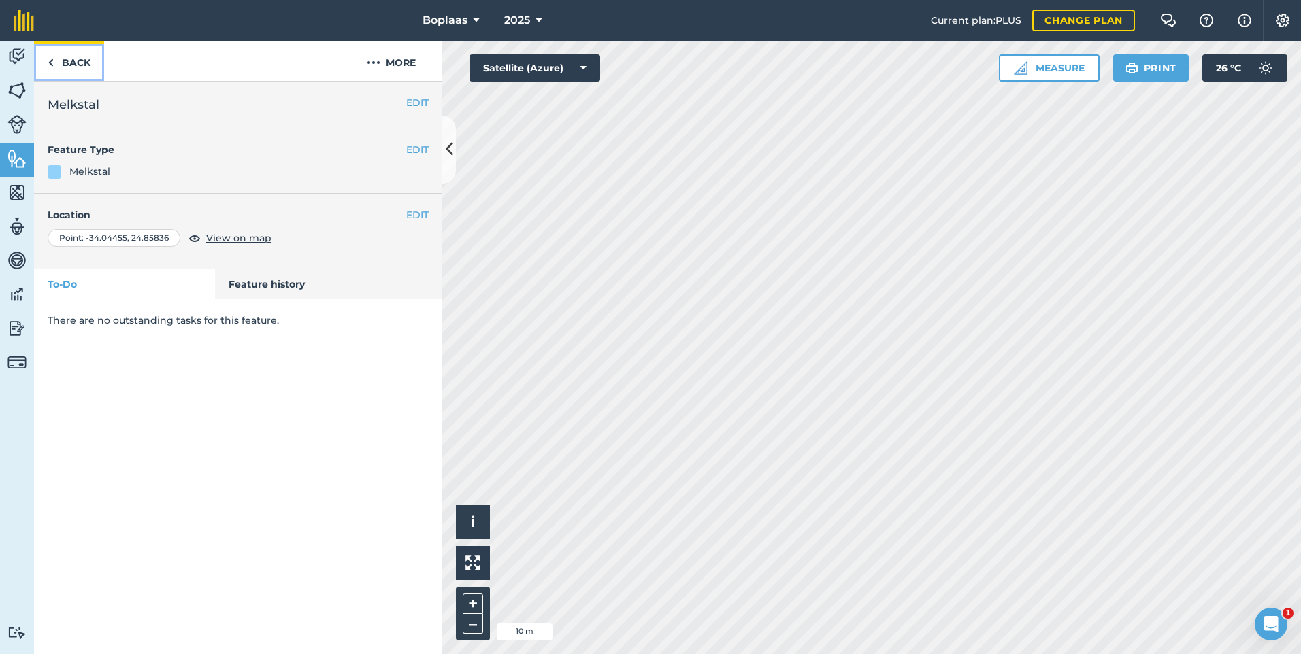
click at [83, 79] on link "Back" at bounding box center [69, 61] width 70 height 40
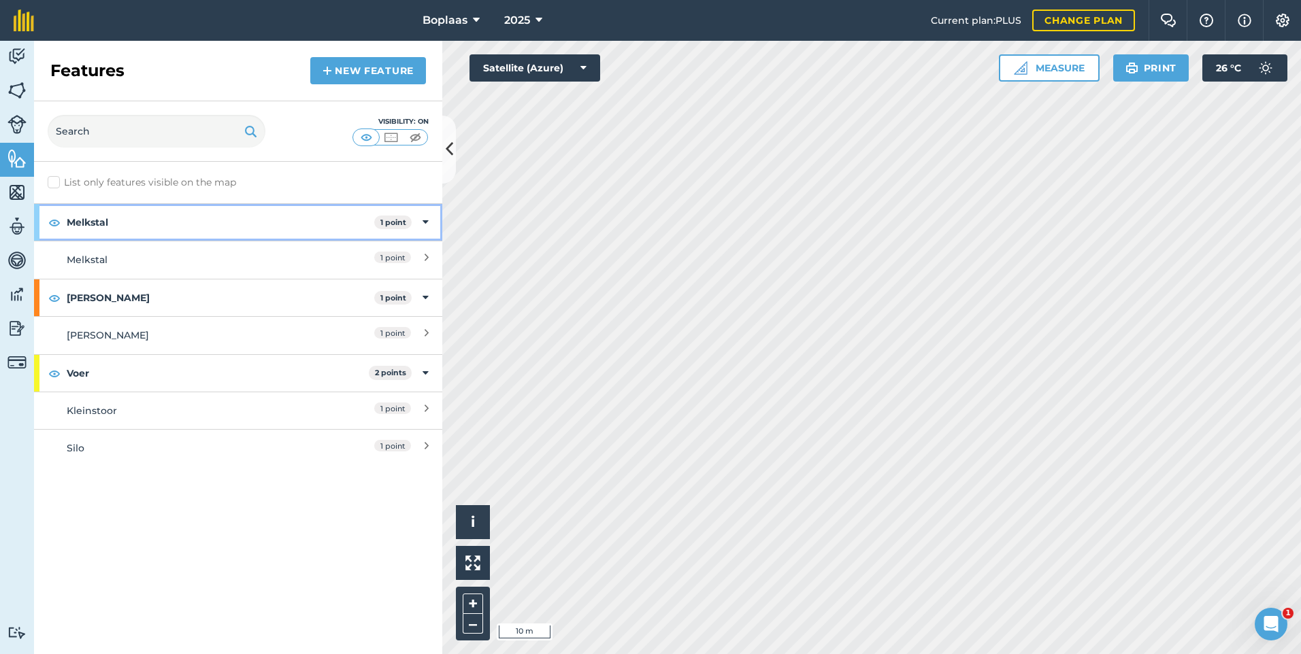
click at [118, 233] on strong "Melkstal" at bounding box center [220, 222] width 307 height 37
click at [118, 233] on strong "Melkstal" at bounding box center [222, 222] width 310 height 37
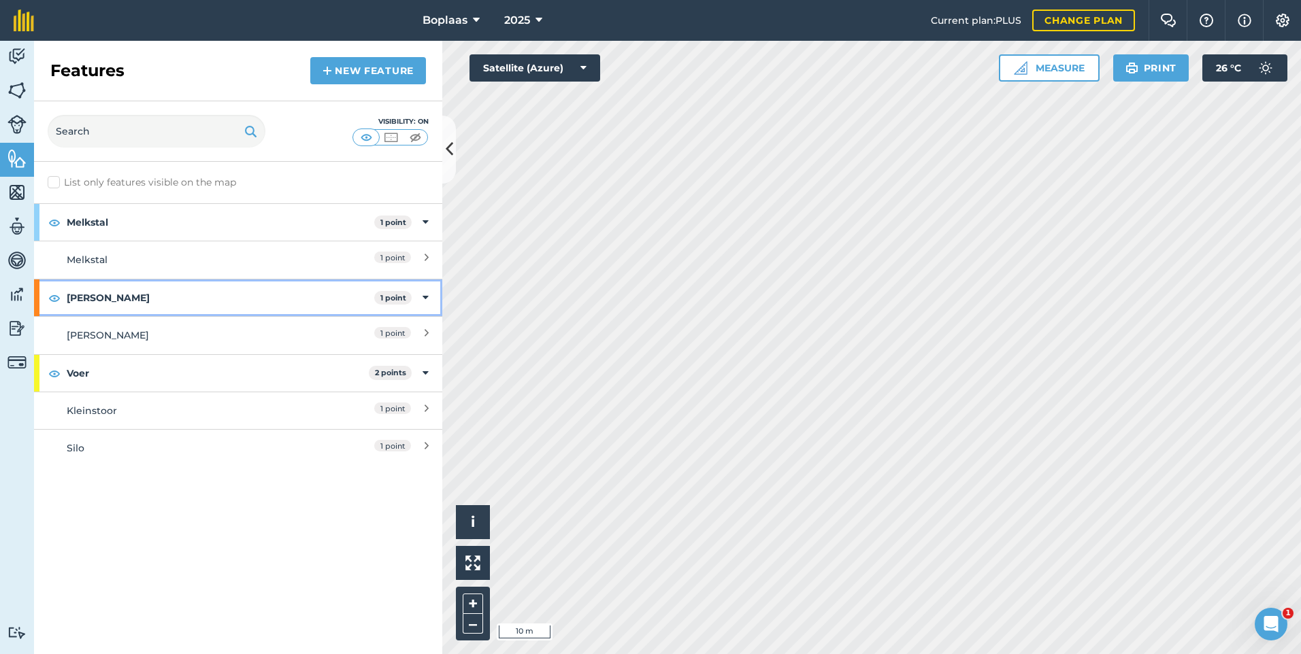
click at [98, 296] on strong "[PERSON_NAME]" at bounding box center [220, 298] width 307 height 37
click at [98, 296] on strong "[PERSON_NAME]" at bounding box center [222, 298] width 310 height 37
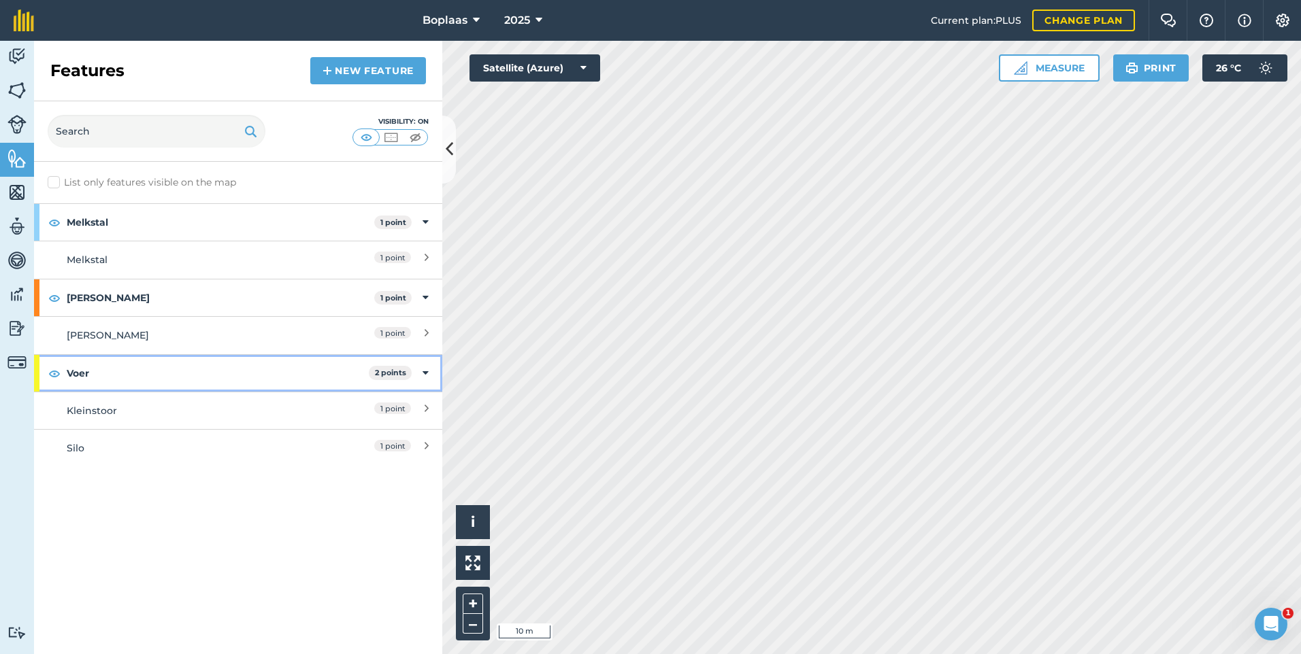
click at [82, 380] on strong "Voer" at bounding box center [218, 373] width 302 height 37
click at [82, 380] on strong "Voer" at bounding box center [219, 373] width 305 height 37
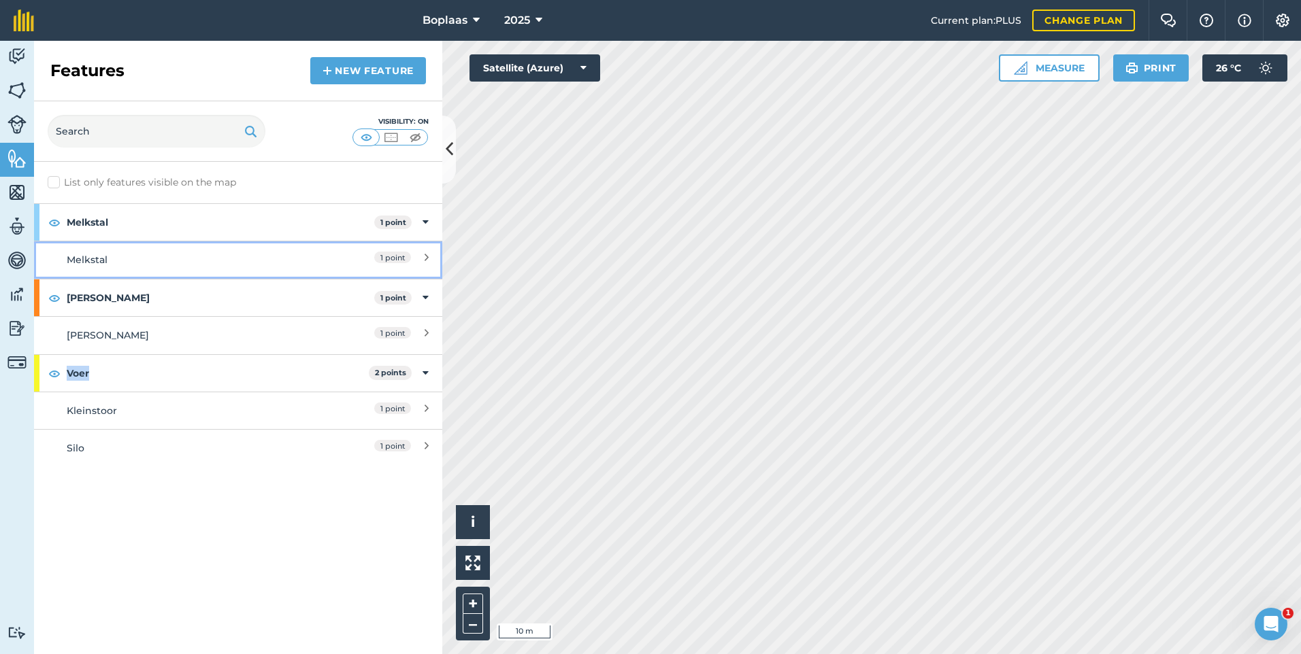
drag, startPoint x: 82, startPoint y: 380, endPoint x: 195, endPoint y: 272, distance: 156.4
click at [195, 272] on link "Melkstal 1 point" at bounding box center [238, 259] width 408 height 37
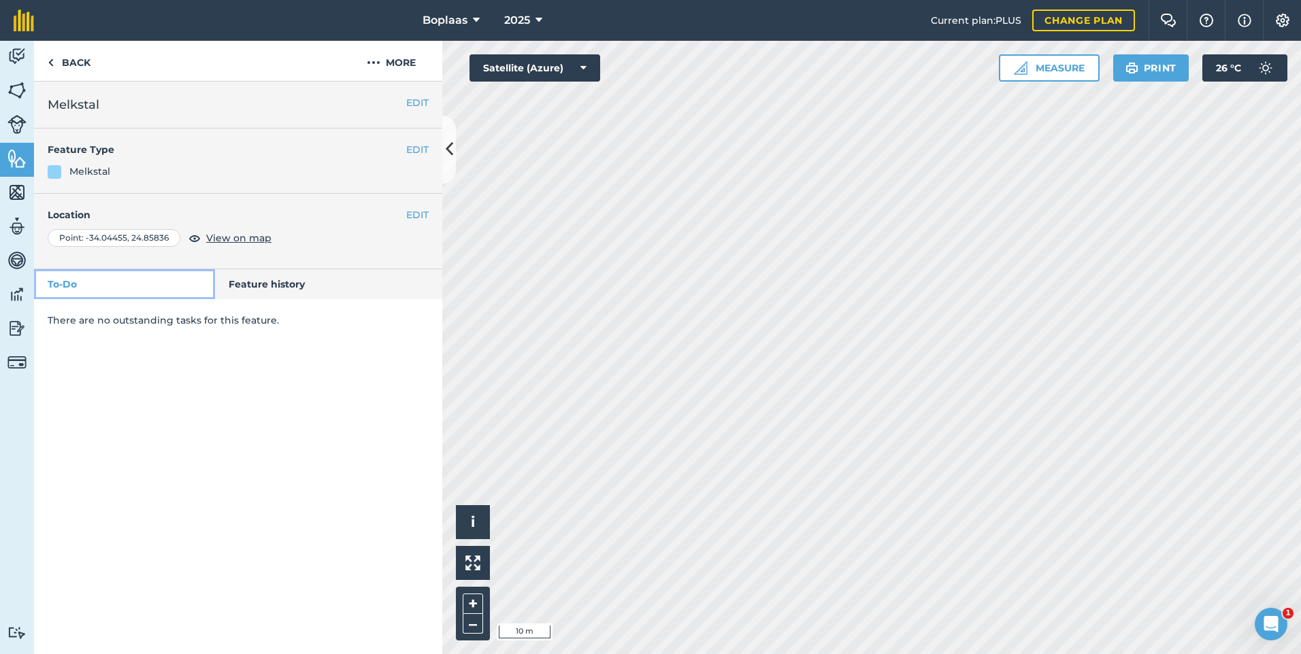
click at [140, 280] on link "To-Do" at bounding box center [124, 284] width 181 height 30
click at [72, 78] on link "Back" at bounding box center [69, 61] width 70 height 40
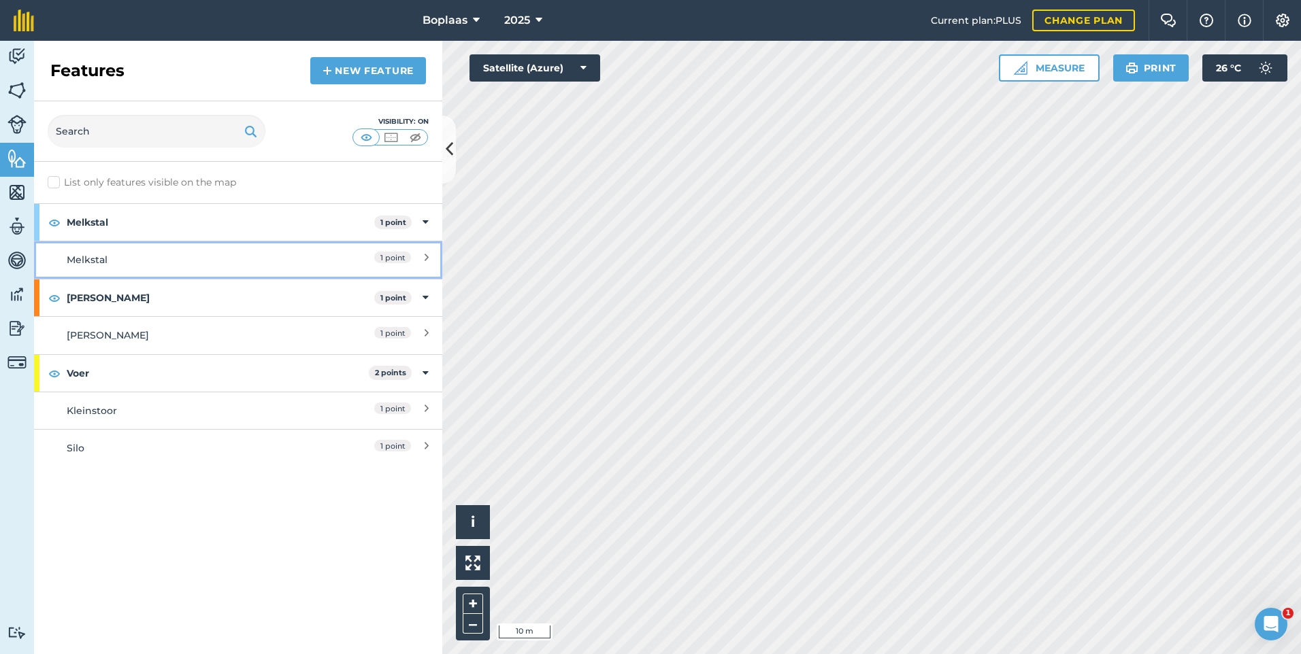
click at [146, 263] on div "Melkstal" at bounding box center [187, 259] width 241 height 15
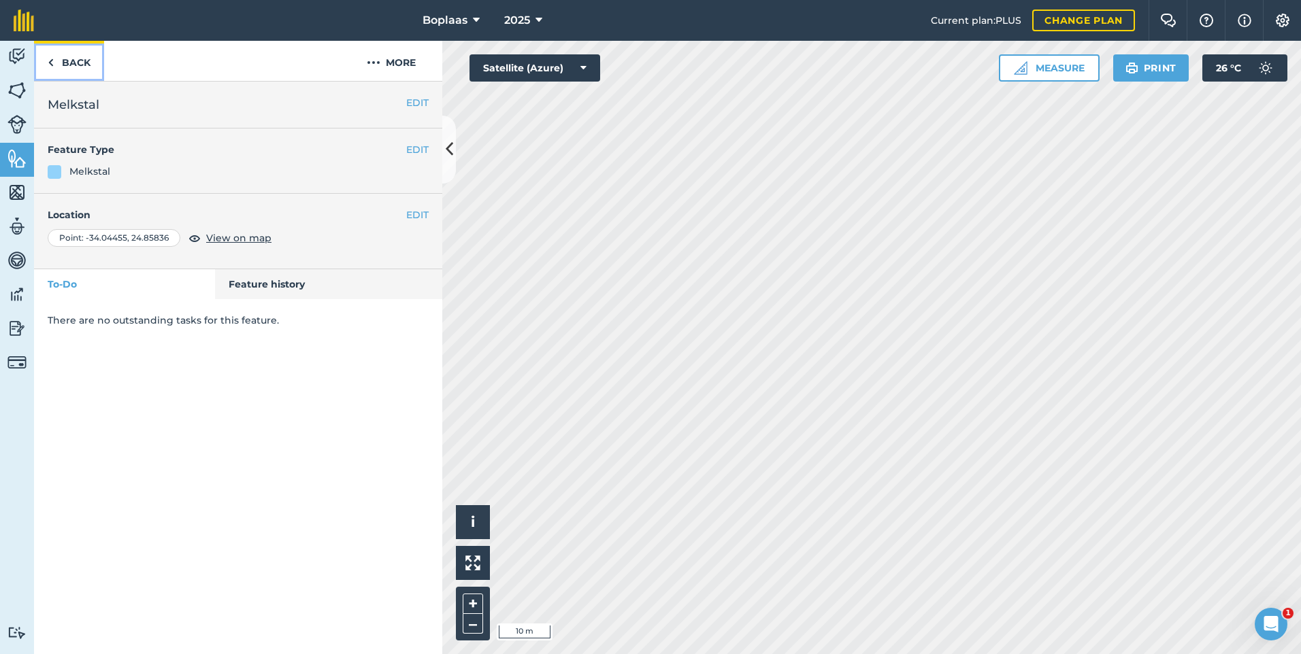
click at [76, 69] on link "Back" at bounding box center [69, 61] width 70 height 40
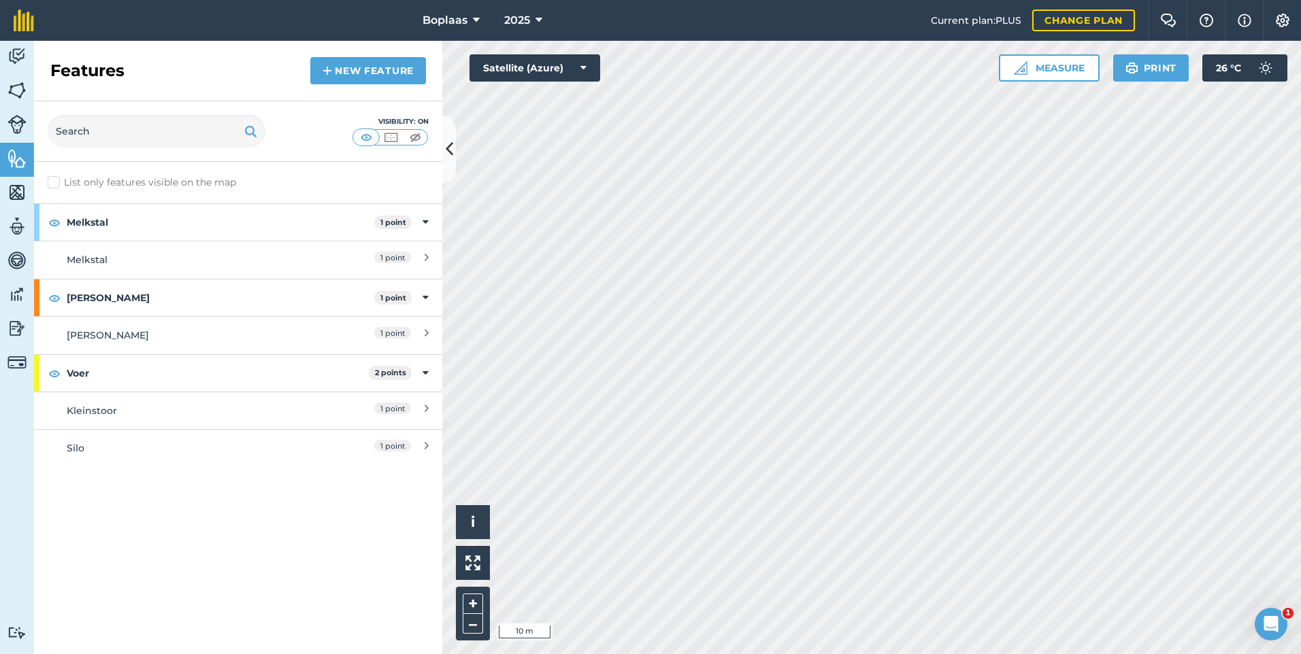
click at [54, 184] on label "List only features visible on the map" at bounding box center [142, 183] width 188 height 14
click at [54, 184] on input "List only features visible on the map" at bounding box center [52, 180] width 9 height 9
click at [54, 184] on label "List only features visible on the map" at bounding box center [142, 183] width 188 height 14
click at [54, 184] on input "List only features visible on the map" at bounding box center [52, 180] width 9 height 9
checkbox input "false"
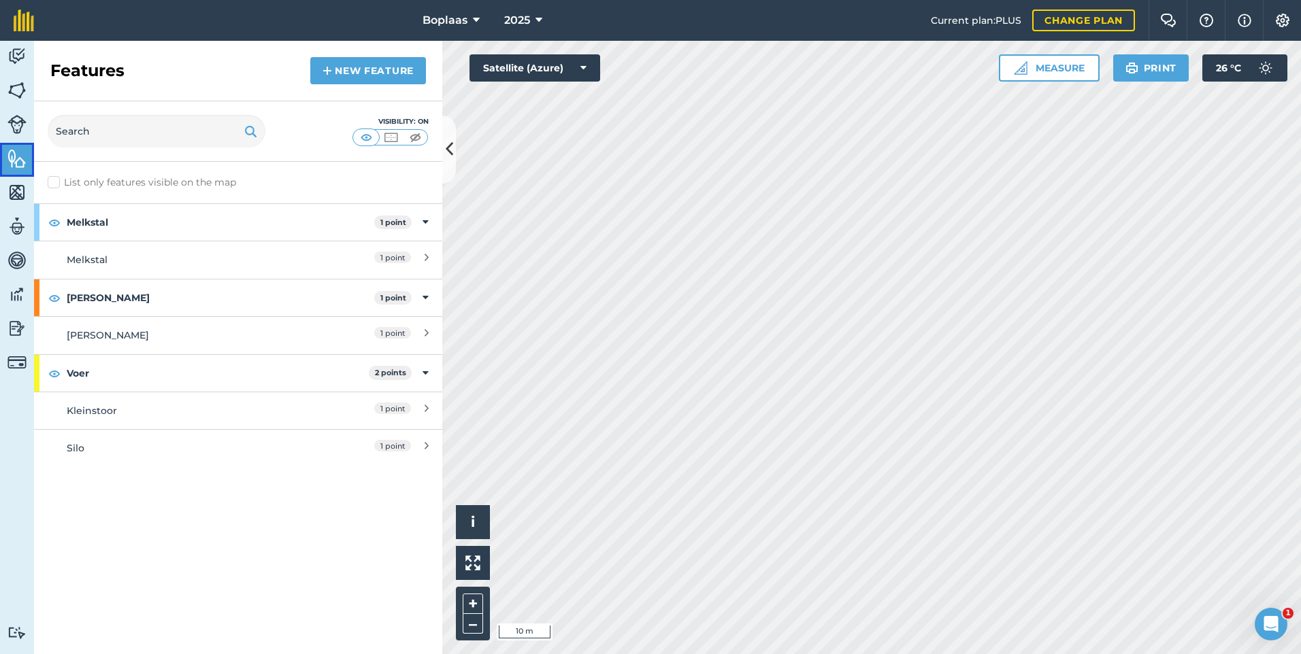
click at [23, 160] on img at bounding box center [16, 158] width 19 height 20
click at [413, 78] on link "New feature" at bounding box center [368, 70] width 116 height 27
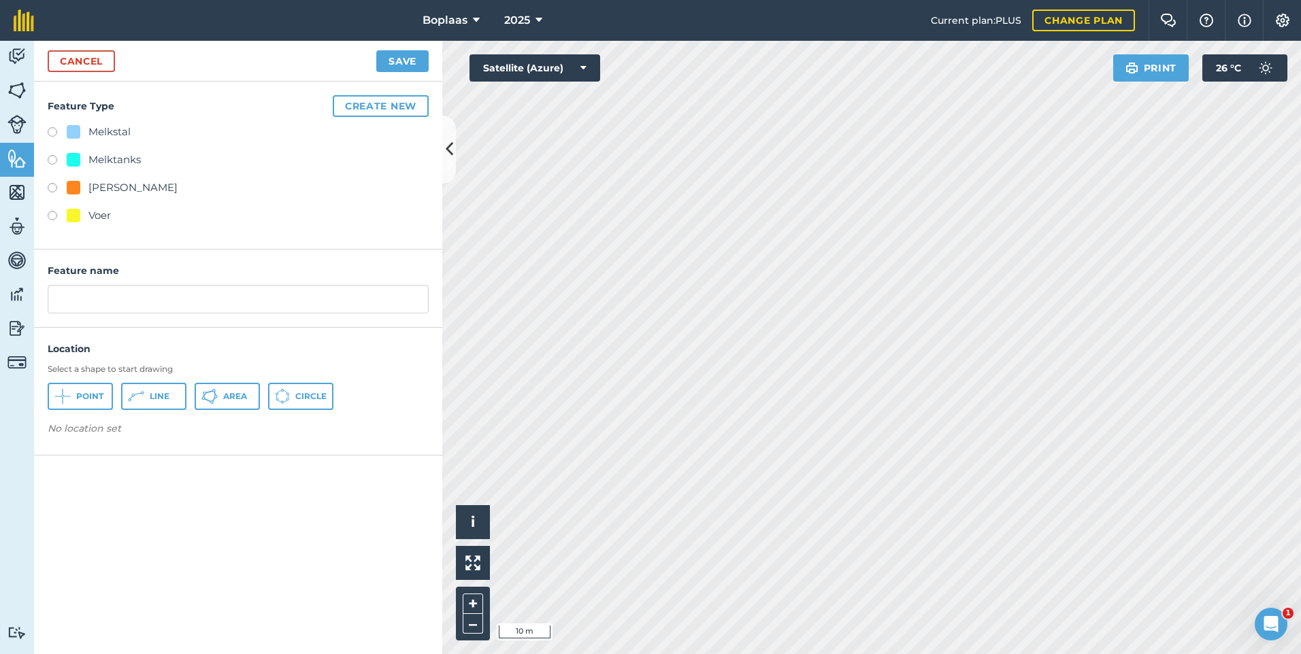
click at [100, 161] on div "Melktanks" at bounding box center [114, 160] width 52 height 16
radio input "true"
type input "Melktanks"
click at [408, 60] on button "Save" at bounding box center [402, 61] width 52 height 22
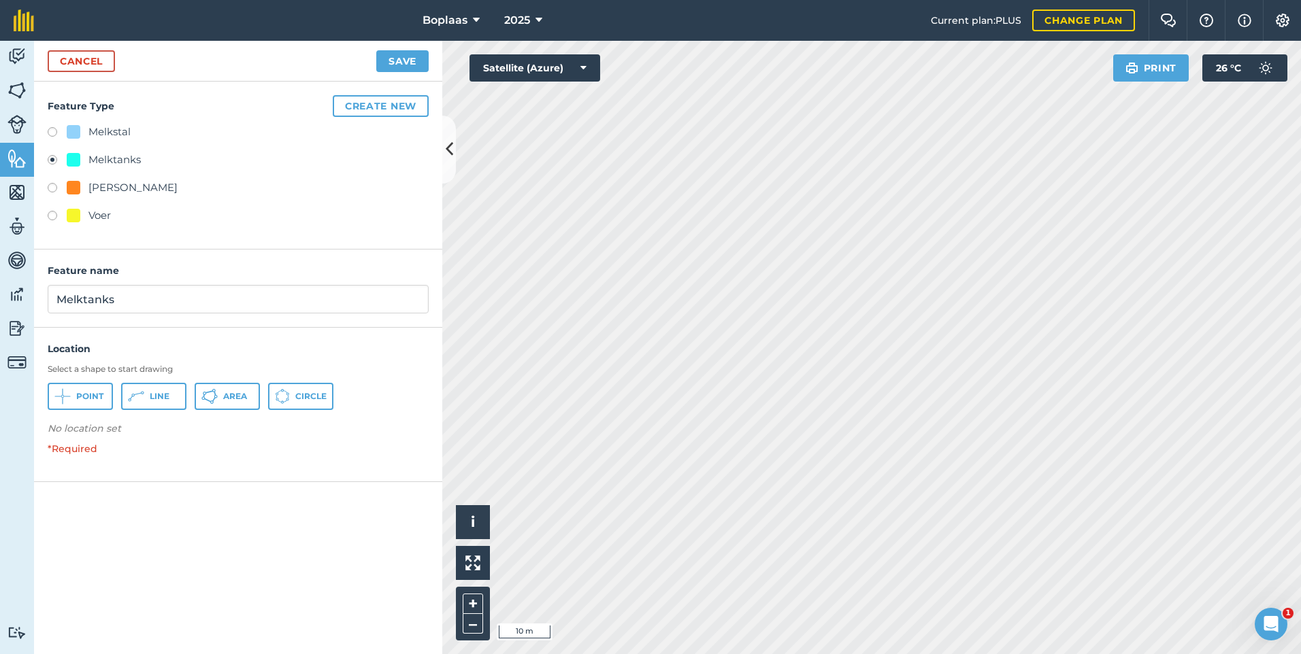
click at [78, 438] on p "No location set" at bounding box center [238, 431] width 381 height 20
click at [88, 403] on button "Point" at bounding box center [80, 396] width 65 height 27
click at [389, 65] on button "Save" at bounding box center [402, 61] width 52 height 22
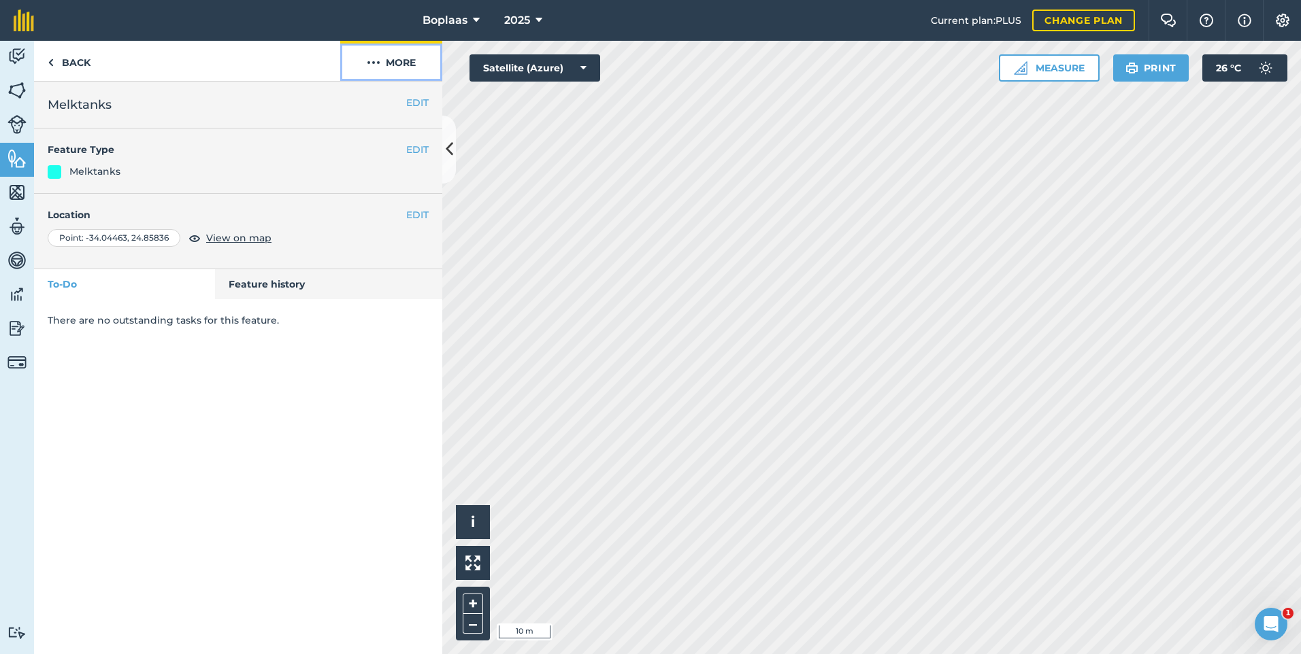
click at [380, 64] on button "More" at bounding box center [391, 61] width 102 height 40
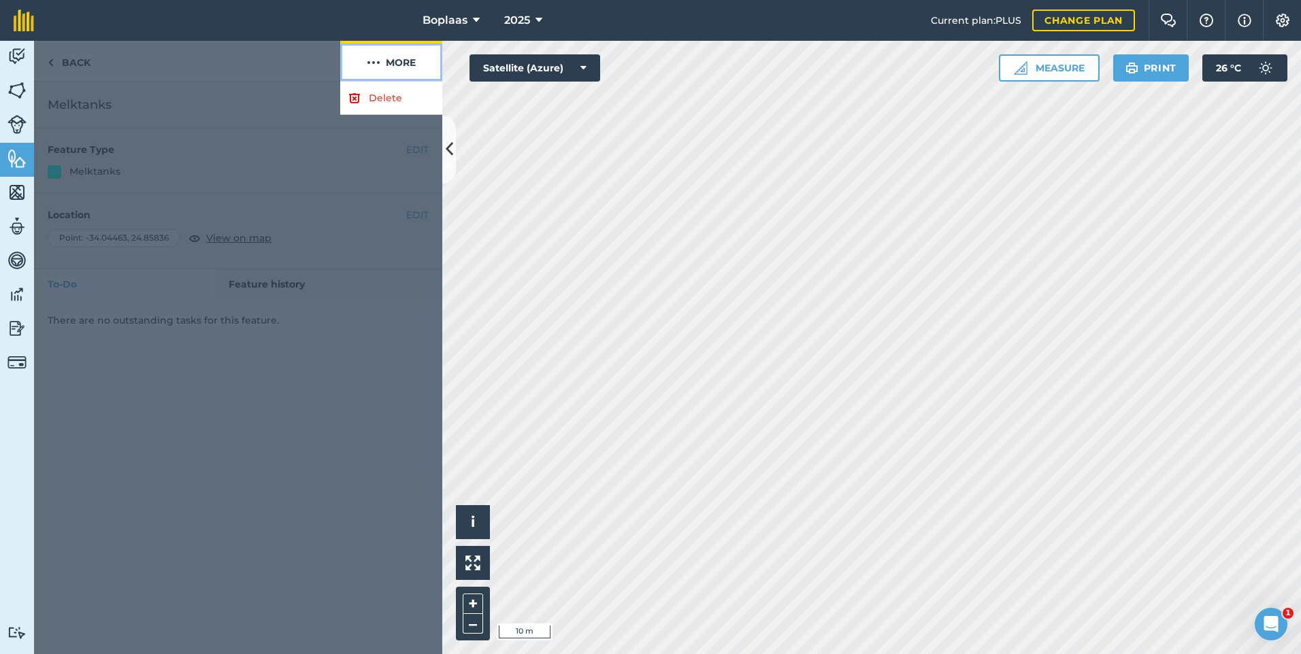
click at [380, 64] on button "More" at bounding box center [391, 61] width 102 height 40
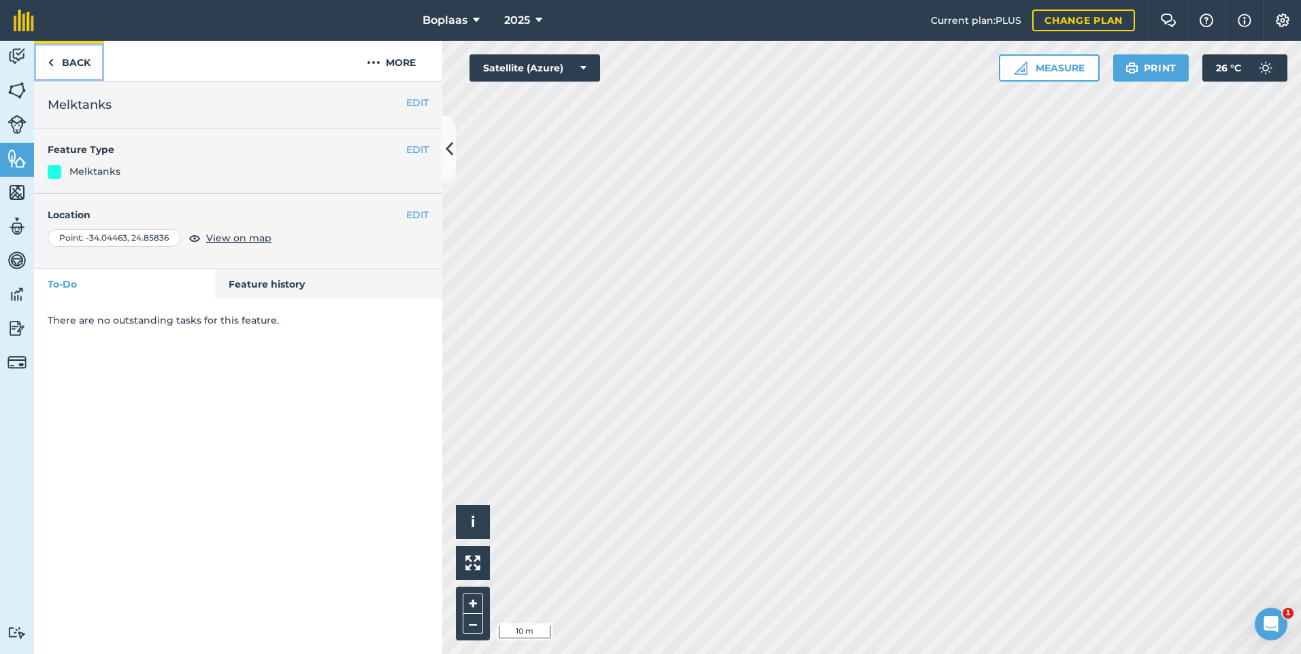
click at [86, 64] on link "Back" at bounding box center [69, 61] width 70 height 40
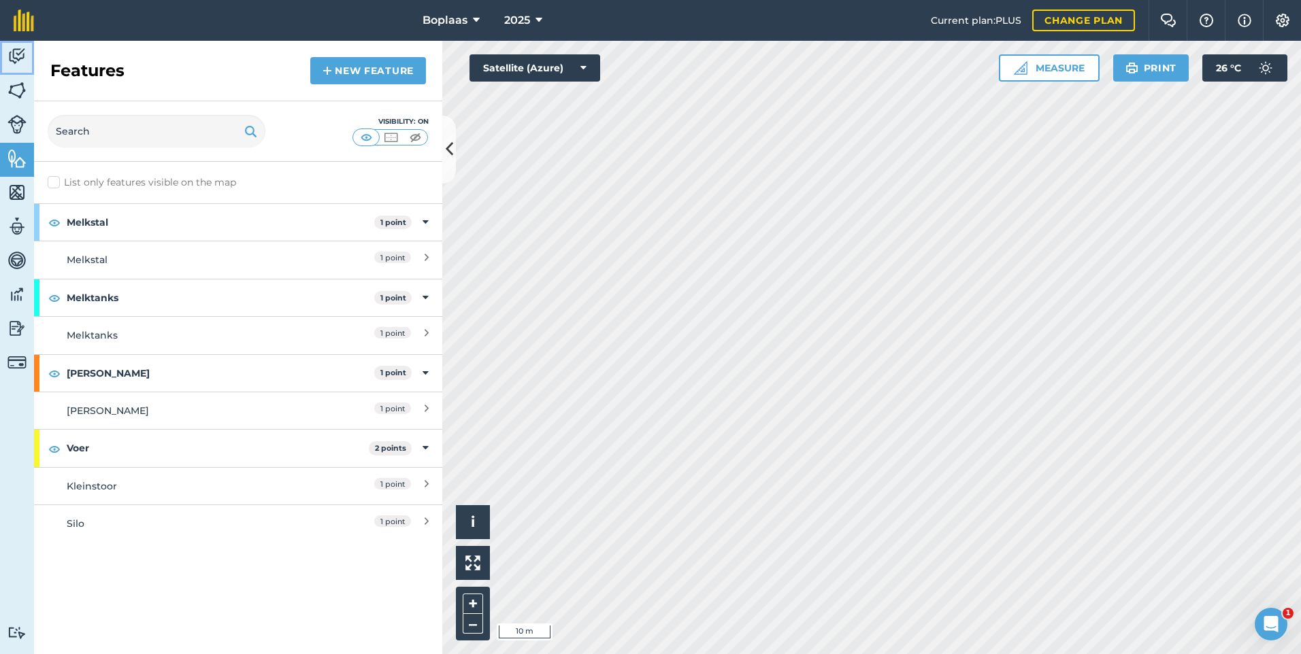
click at [12, 63] on img at bounding box center [16, 56] width 19 height 20
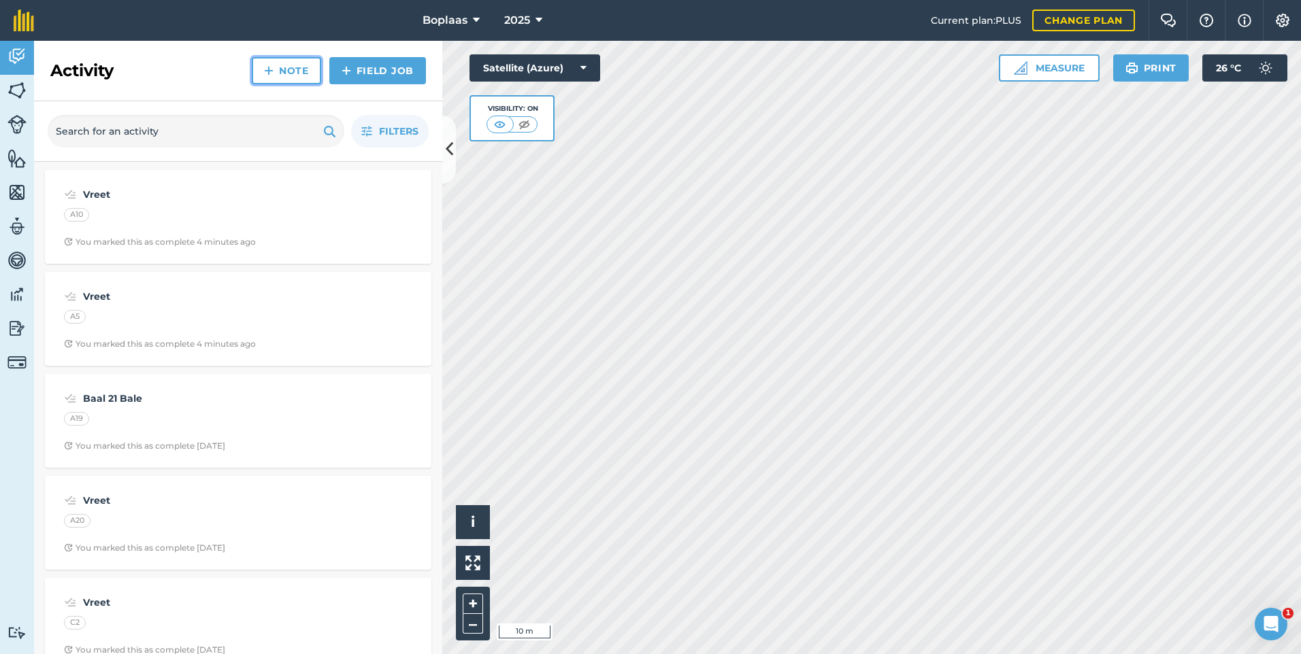
click at [310, 75] on link "Note" at bounding box center [286, 70] width 69 height 27
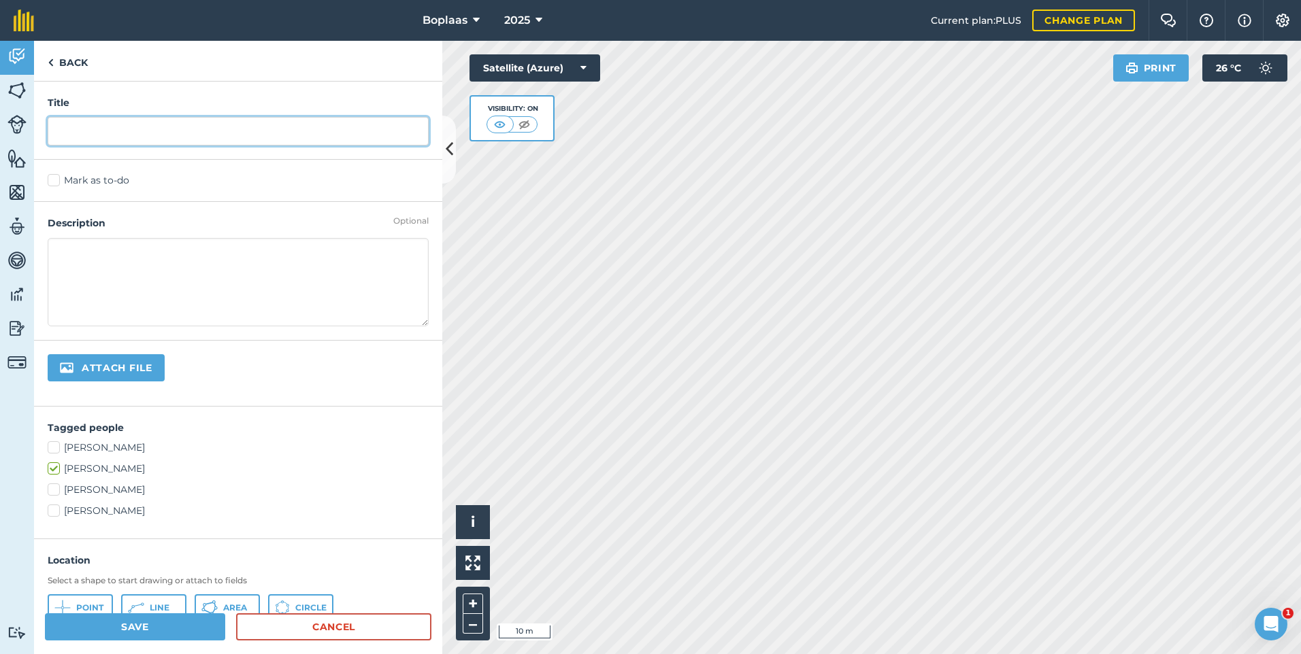
click at [157, 122] on input "text" at bounding box center [238, 131] width 381 height 29
type input "19236"
click at [54, 180] on label "Mark as to-do" at bounding box center [238, 180] width 381 height 14
click at [54, 180] on input "Mark as to-do" at bounding box center [52, 177] width 9 height 9
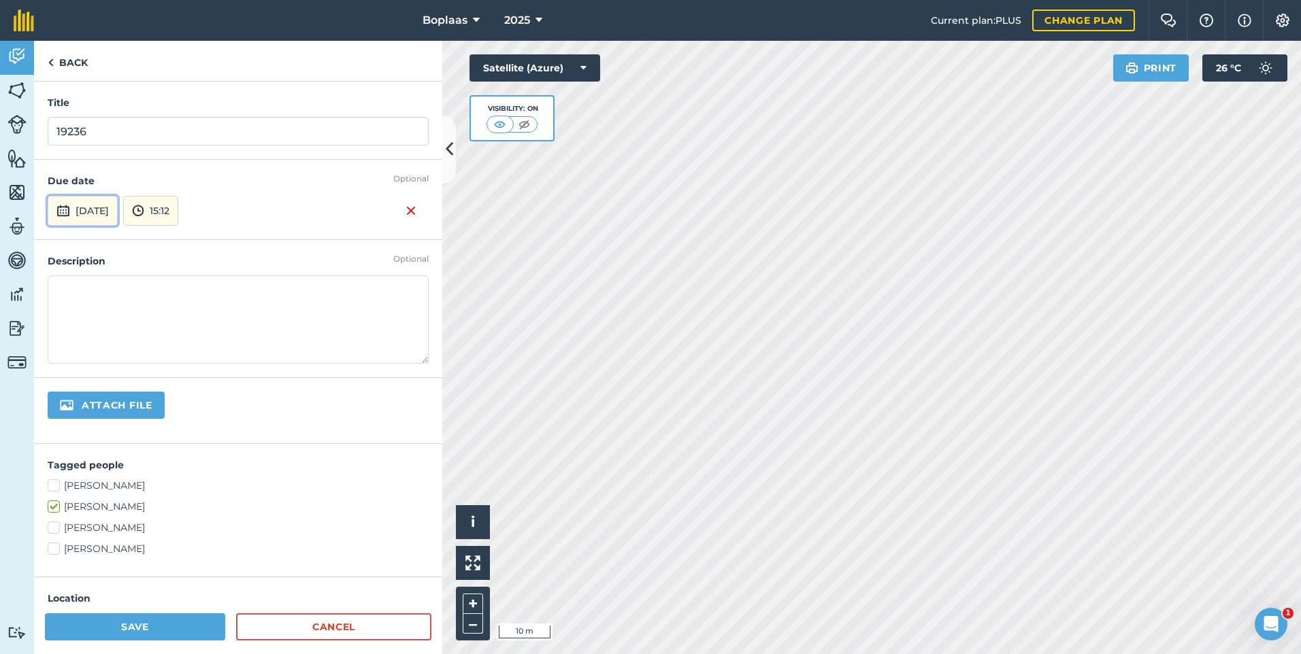
click at [101, 207] on button "[DATE]" at bounding box center [83, 211] width 70 height 30
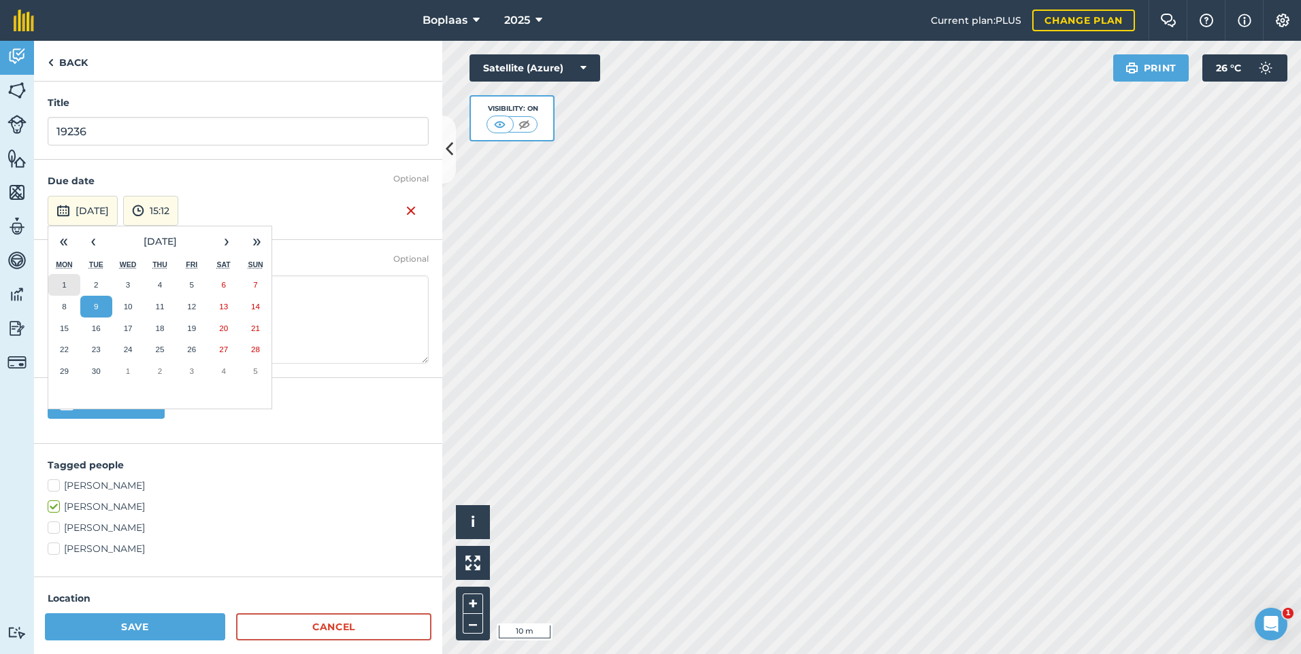
click at [77, 283] on button "1" at bounding box center [64, 285] width 32 height 22
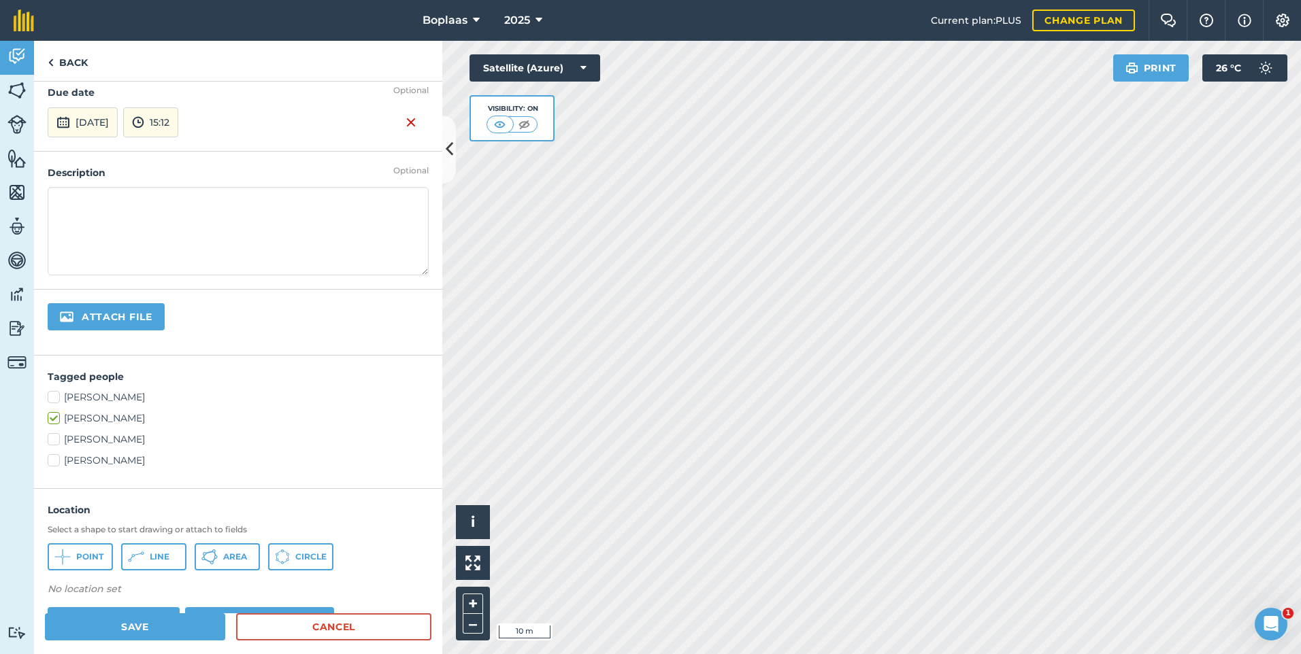
scroll to position [215, 0]
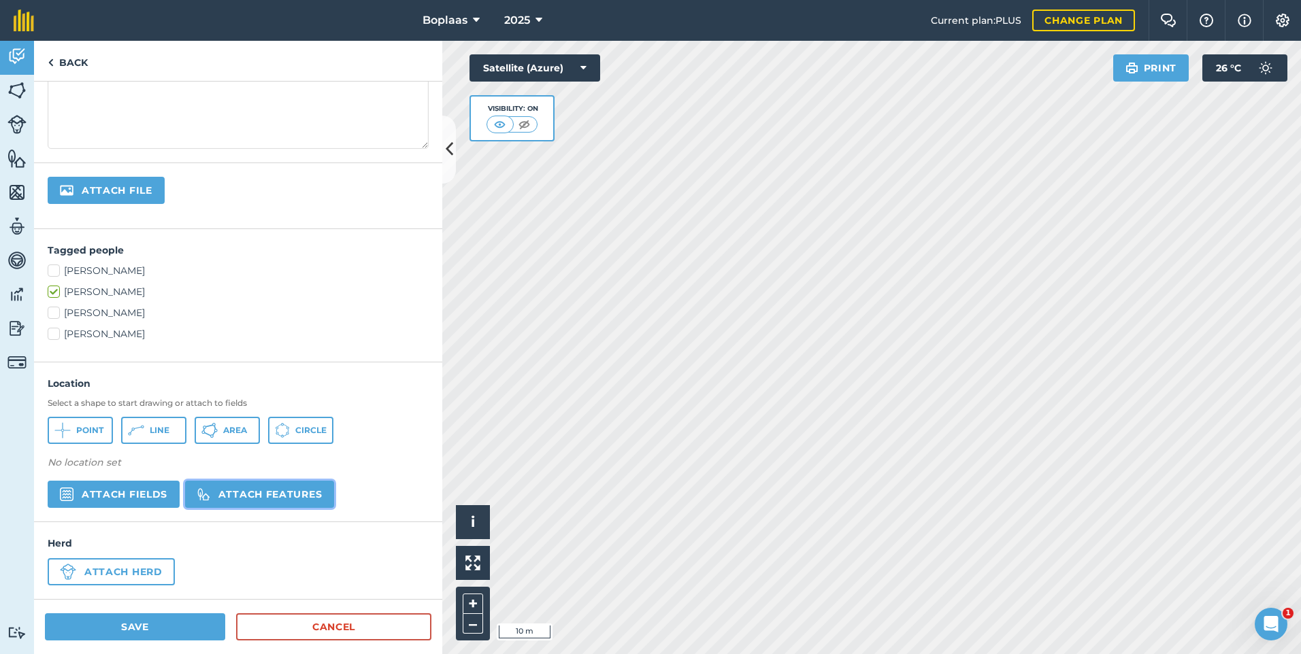
click at [263, 484] on button "Attach features" at bounding box center [259, 494] width 149 height 27
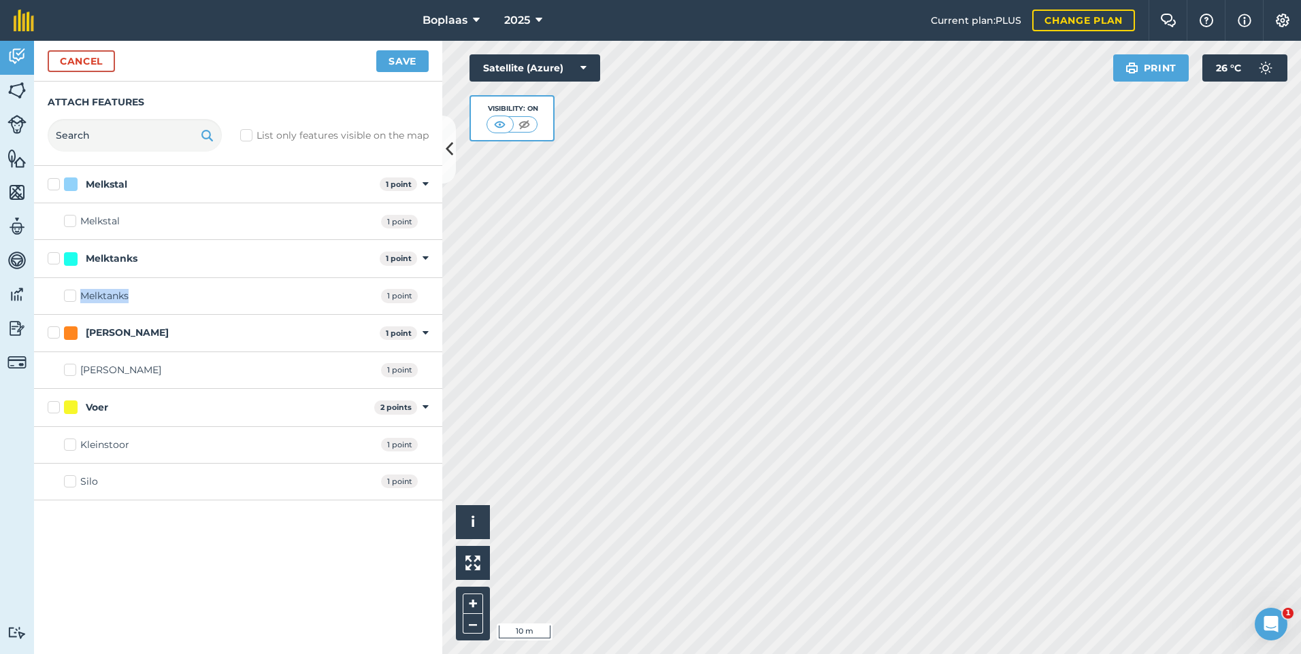
click at [70, 289] on label "Melktanks" at bounding box center [96, 296] width 65 height 14
click at [69, 298] on label "Melktanks" at bounding box center [96, 296] width 65 height 14
click at [69, 298] on input "Melktanks" at bounding box center [68, 293] width 9 height 9
checkbox input "true"
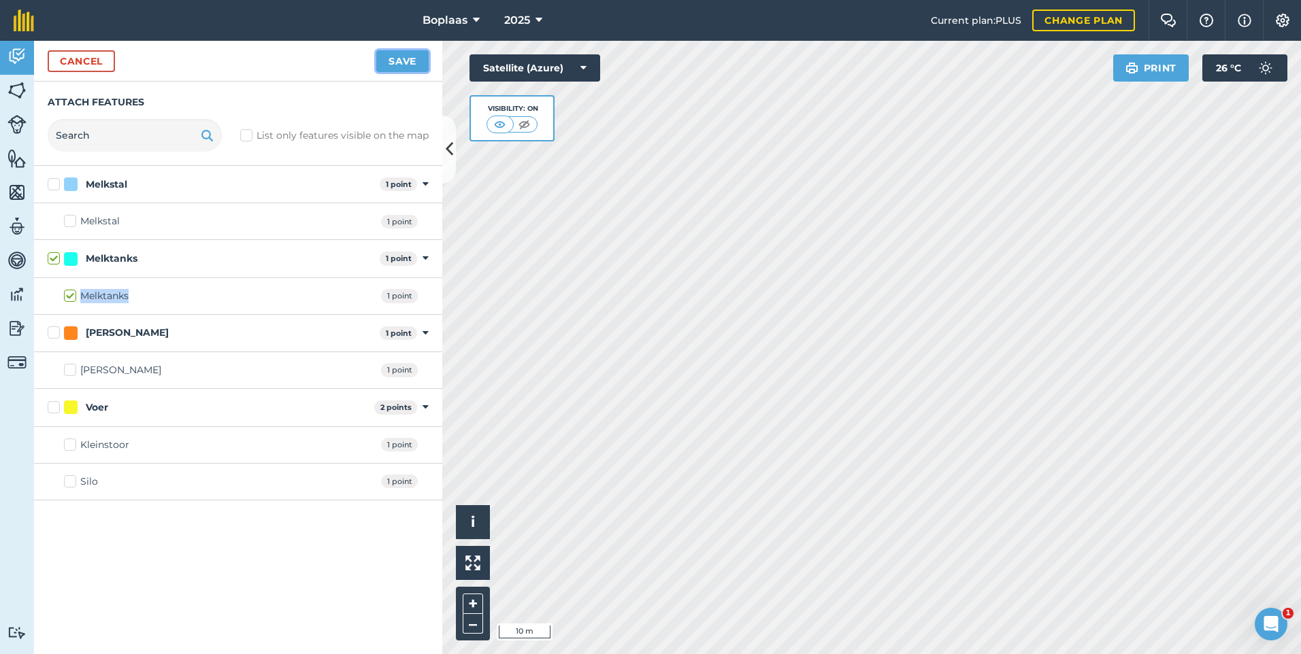
click at [398, 54] on button "Save" at bounding box center [402, 61] width 52 height 22
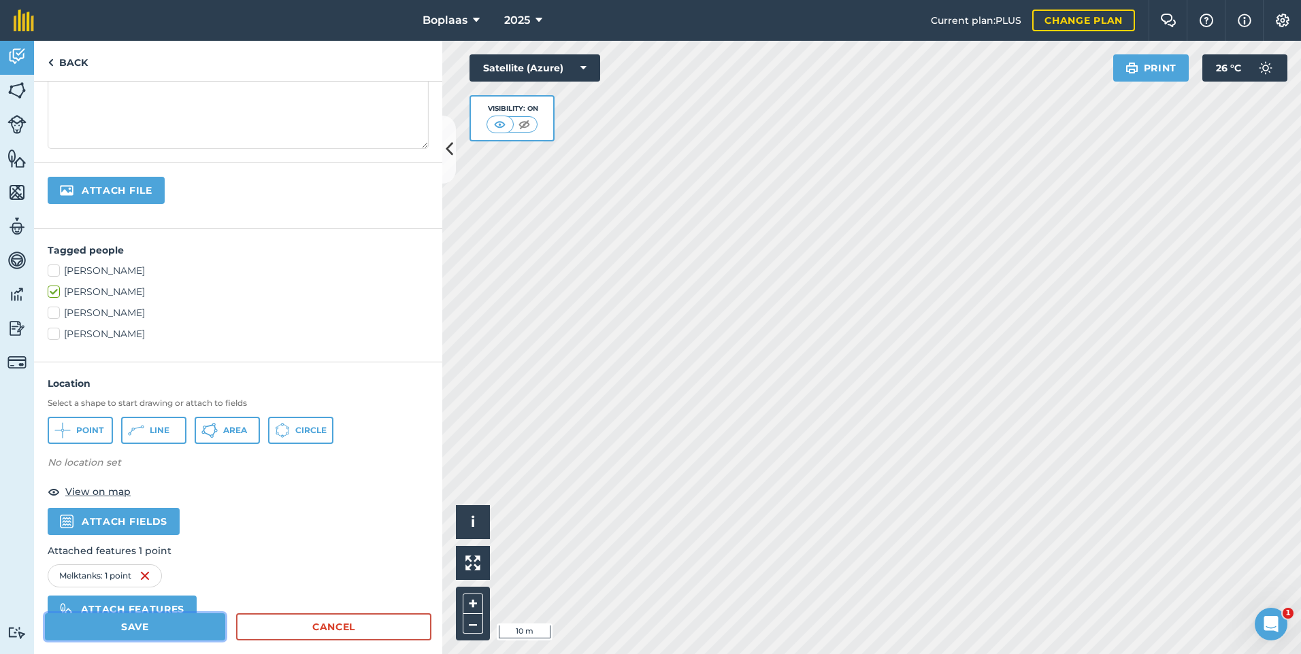
click at [154, 622] on button "Save" at bounding box center [135, 627] width 180 height 27
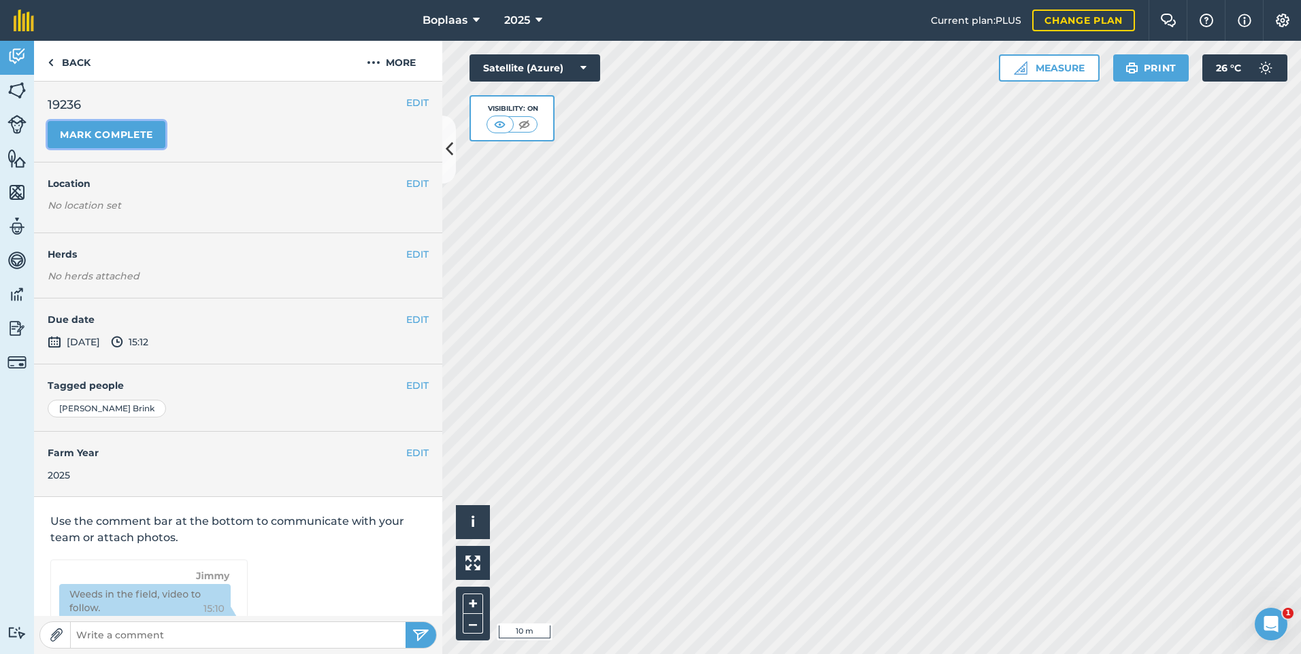
click at [123, 131] on button "Mark complete" at bounding box center [107, 134] width 118 height 27
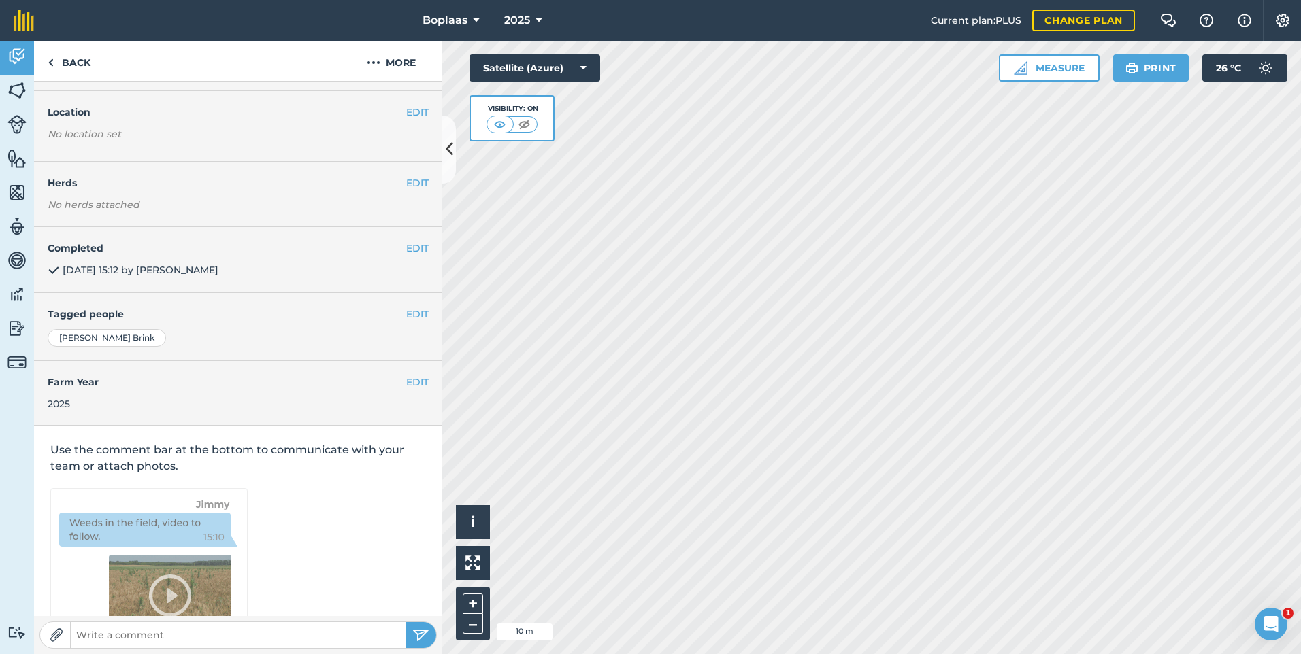
scroll to position [123, 0]
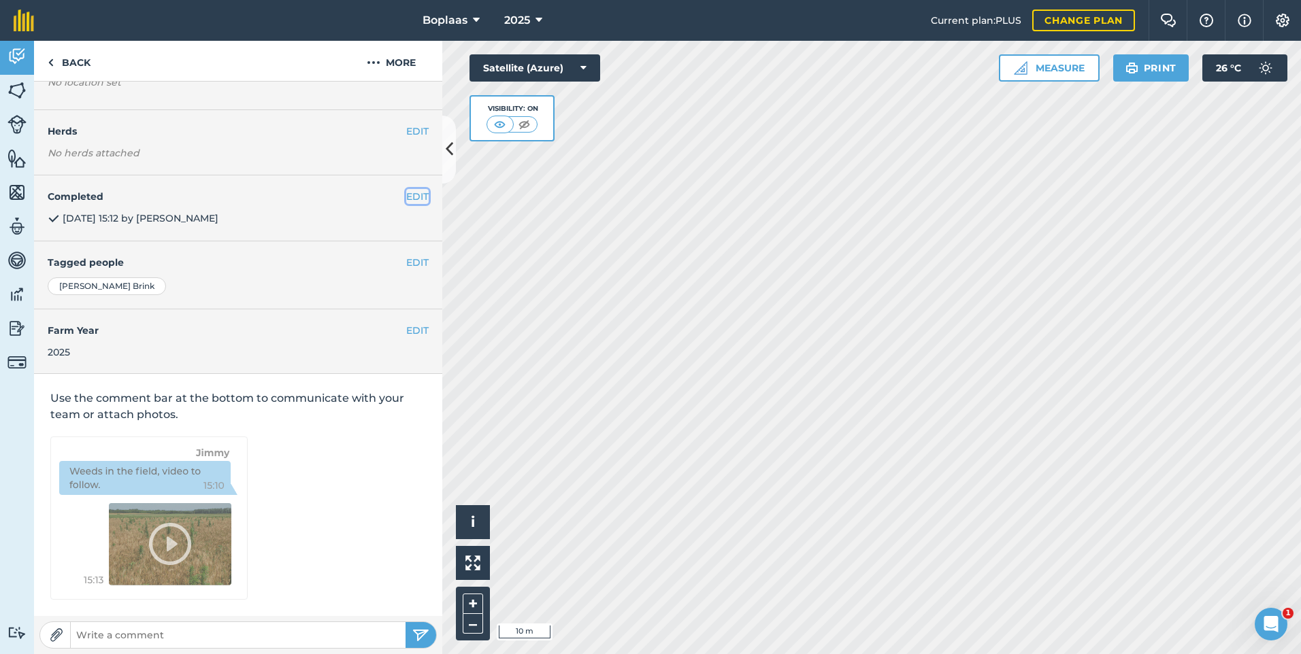
click at [410, 203] on button "EDIT" at bounding box center [417, 196] width 22 height 15
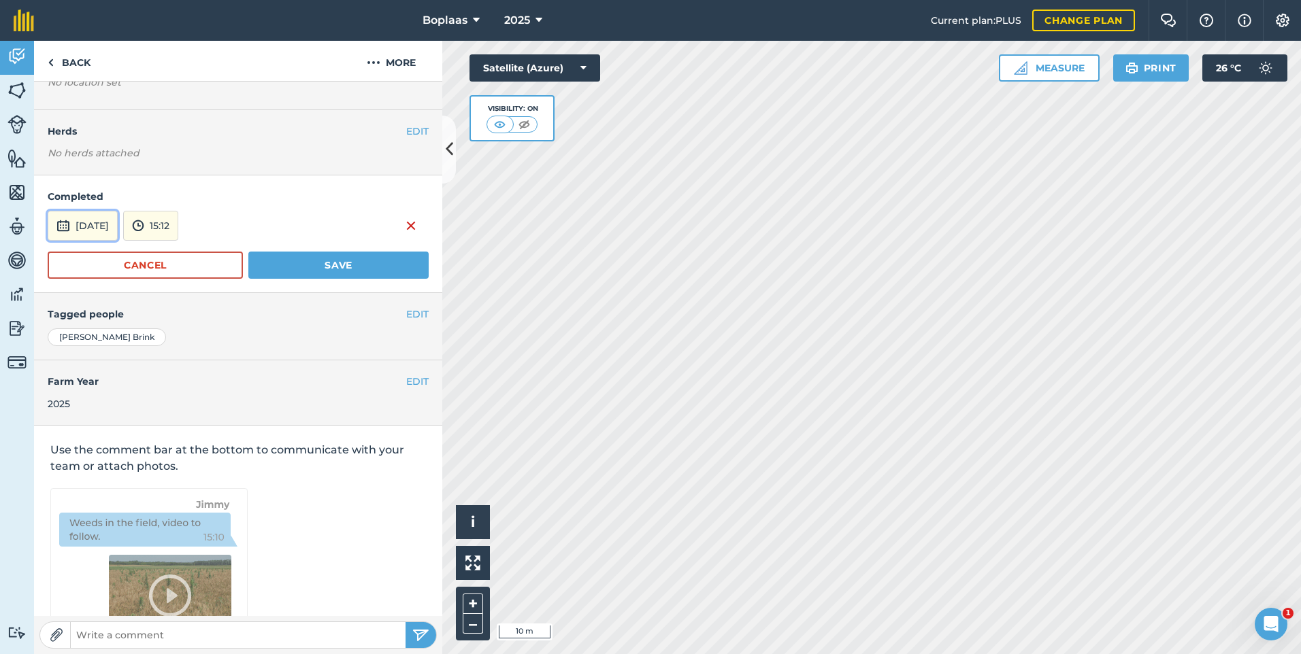
click at [93, 227] on button "[DATE]" at bounding box center [83, 226] width 70 height 30
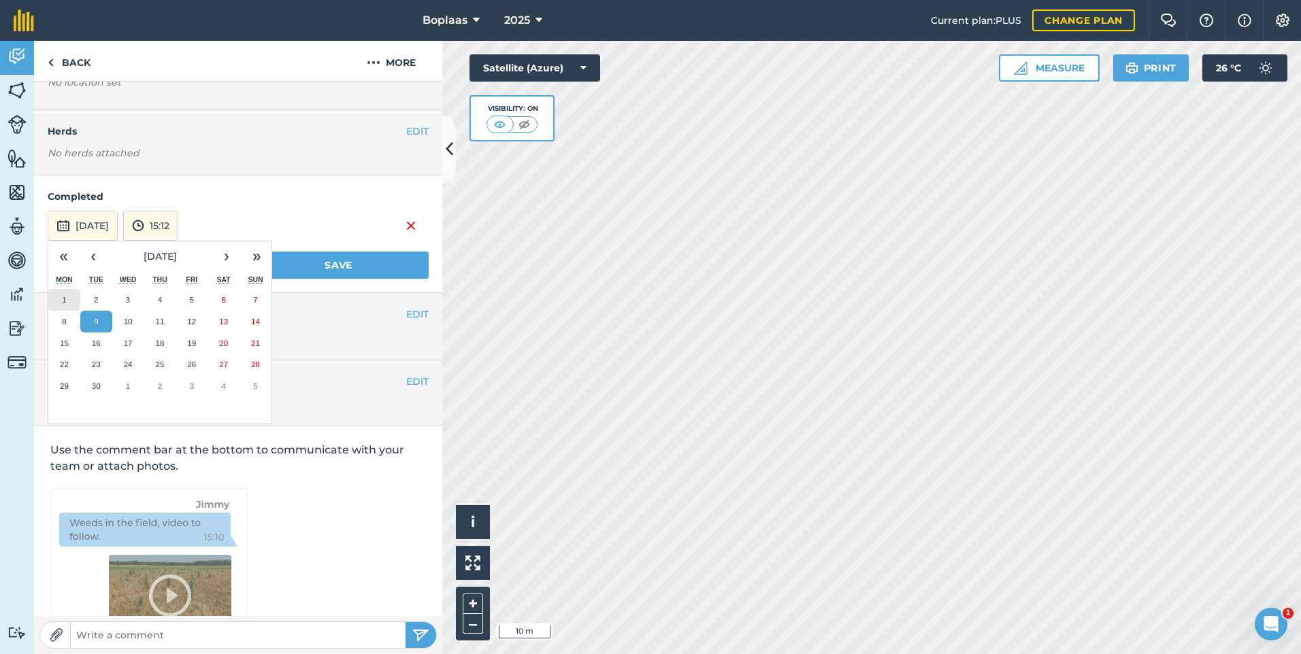
click at [66, 299] on abbr "1" at bounding box center [64, 299] width 4 height 9
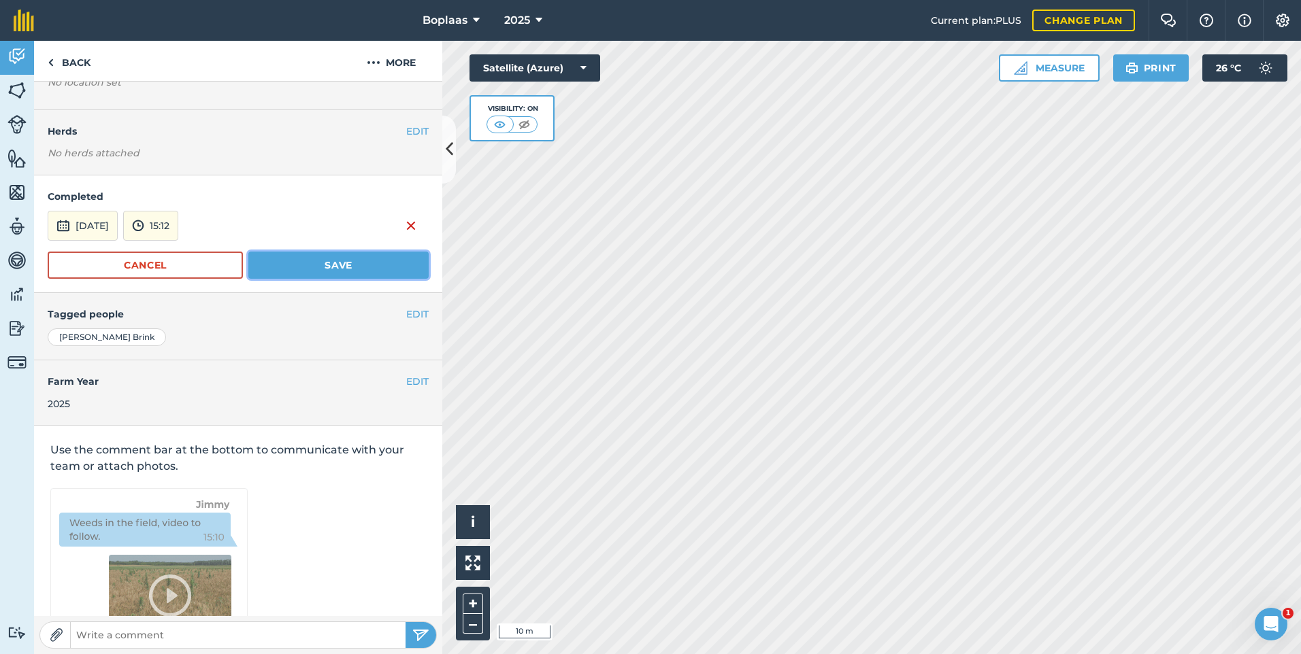
click at [339, 269] on button "Save" at bounding box center [338, 265] width 180 height 27
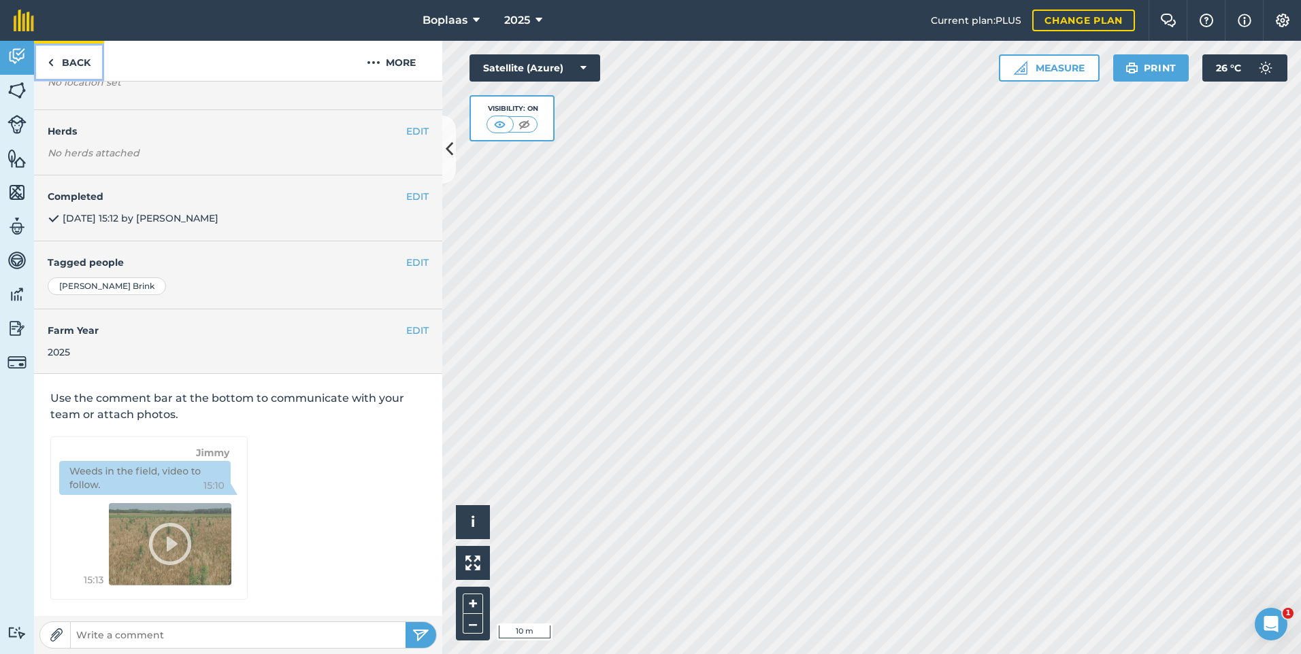
click at [71, 60] on link "Back" at bounding box center [69, 61] width 70 height 40
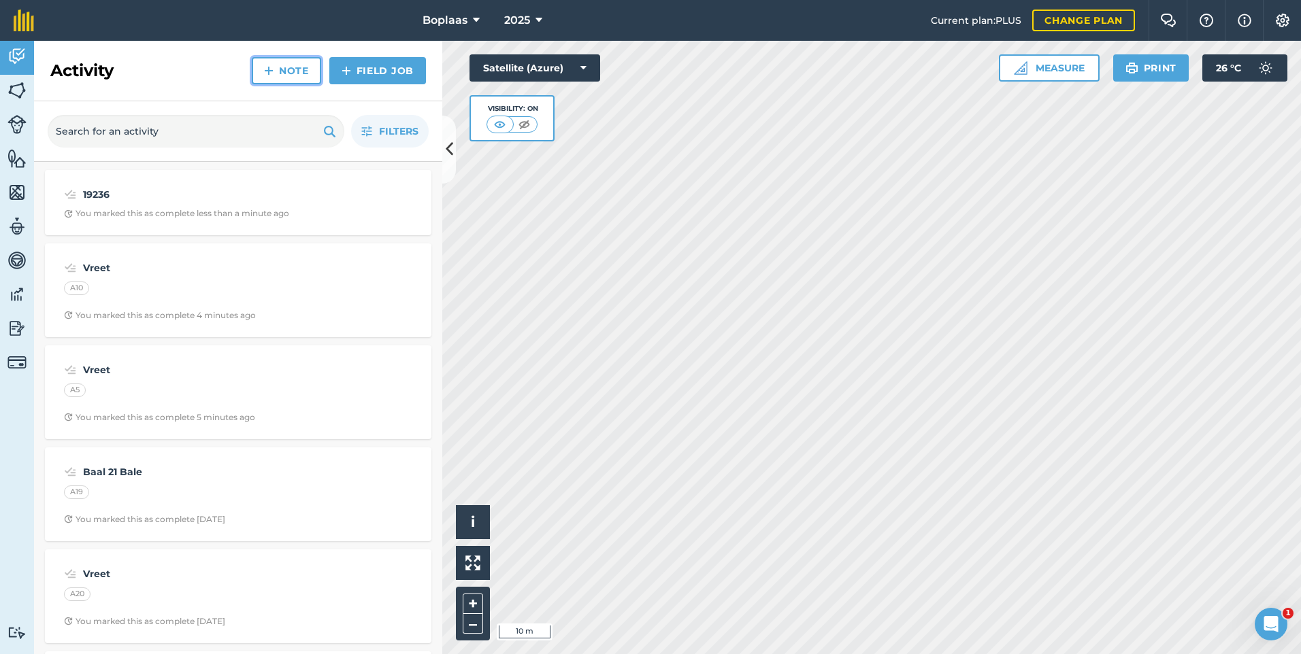
click at [281, 77] on link "Note" at bounding box center [286, 70] width 69 height 27
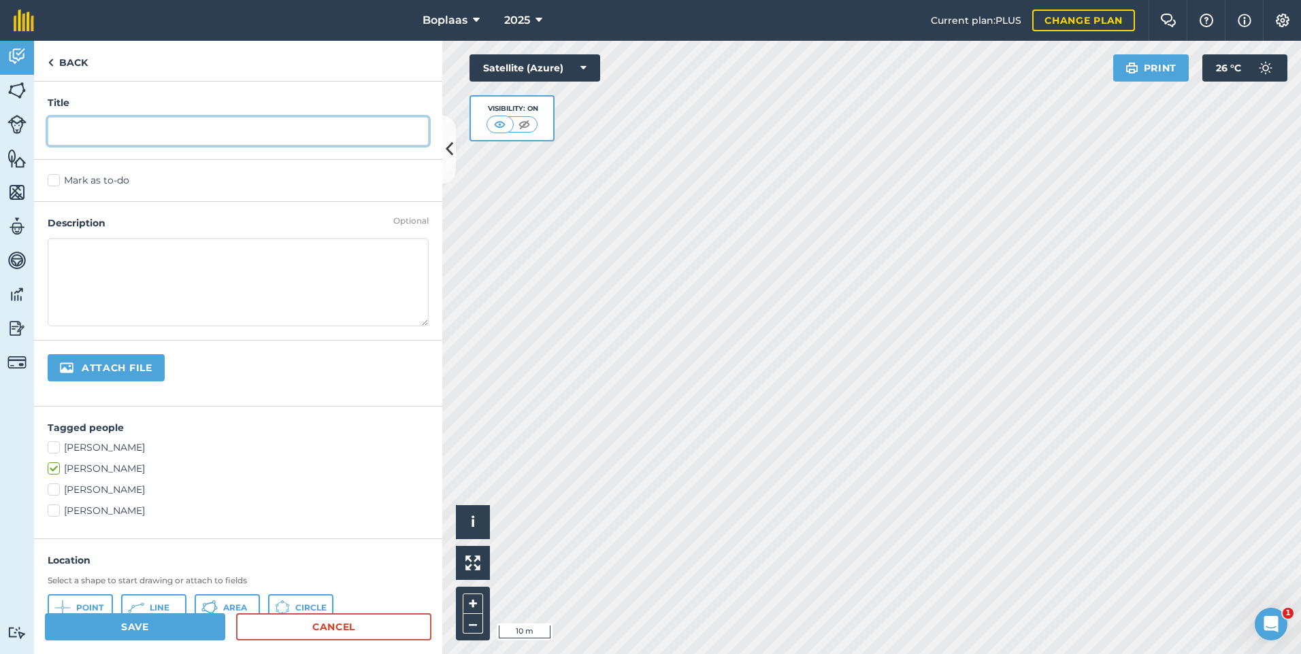
click at [147, 139] on input "text" at bounding box center [238, 131] width 381 height 29
type input "M"
type input "19202"
click at [53, 178] on label "Mark as to-do" at bounding box center [238, 180] width 381 height 14
click at [53, 178] on input "Mark as to-do" at bounding box center [52, 177] width 9 height 9
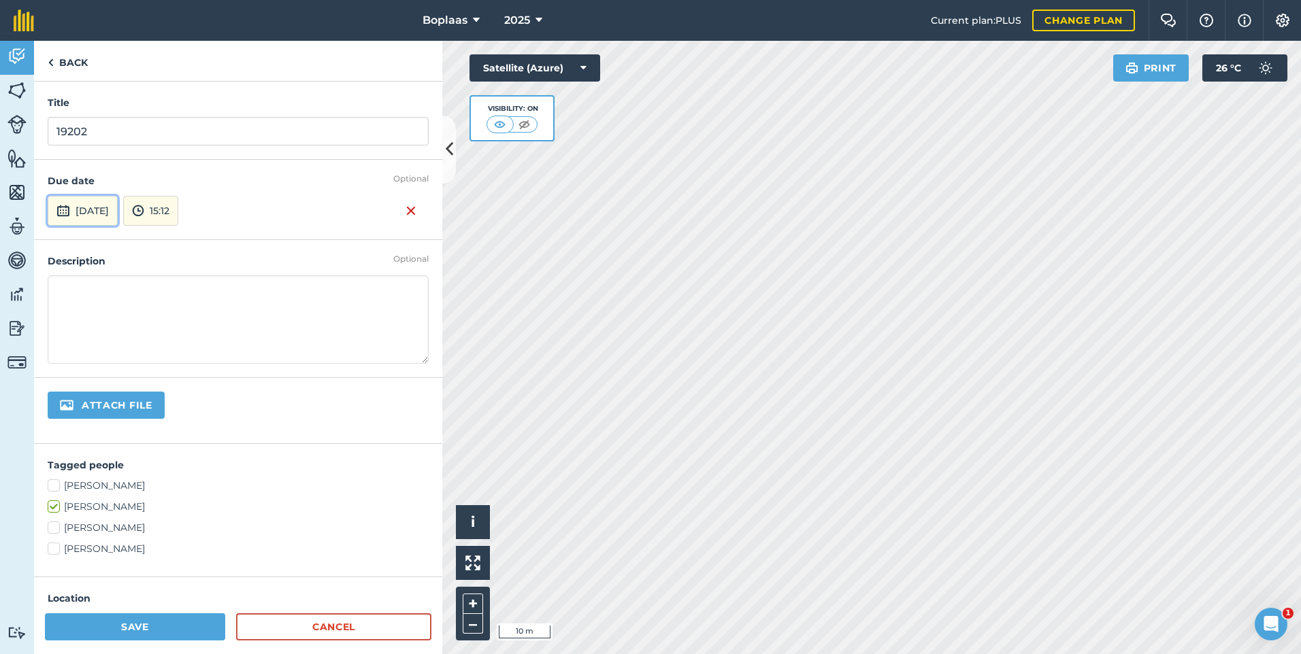
click at [118, 212] on button "[DATE]" at bounding box center [83, 211] width 70 height 30
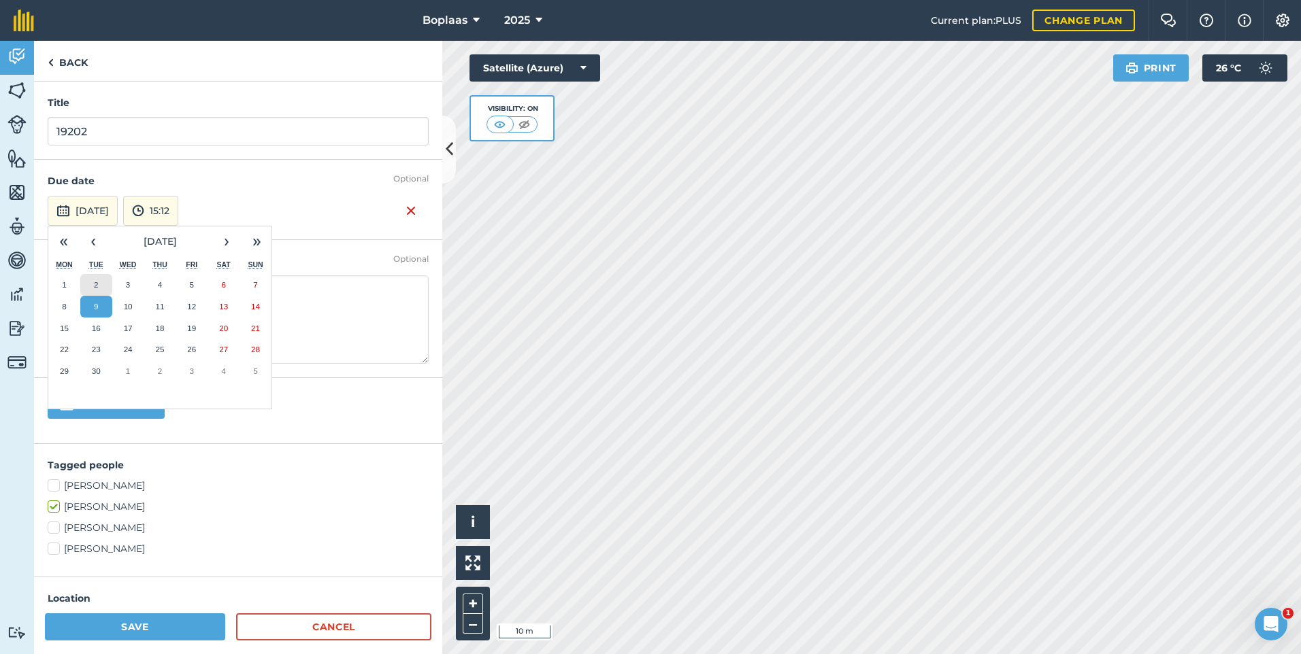
click at [99, 288] on button "2" at bounding box center [96, 285] width 32 height 22
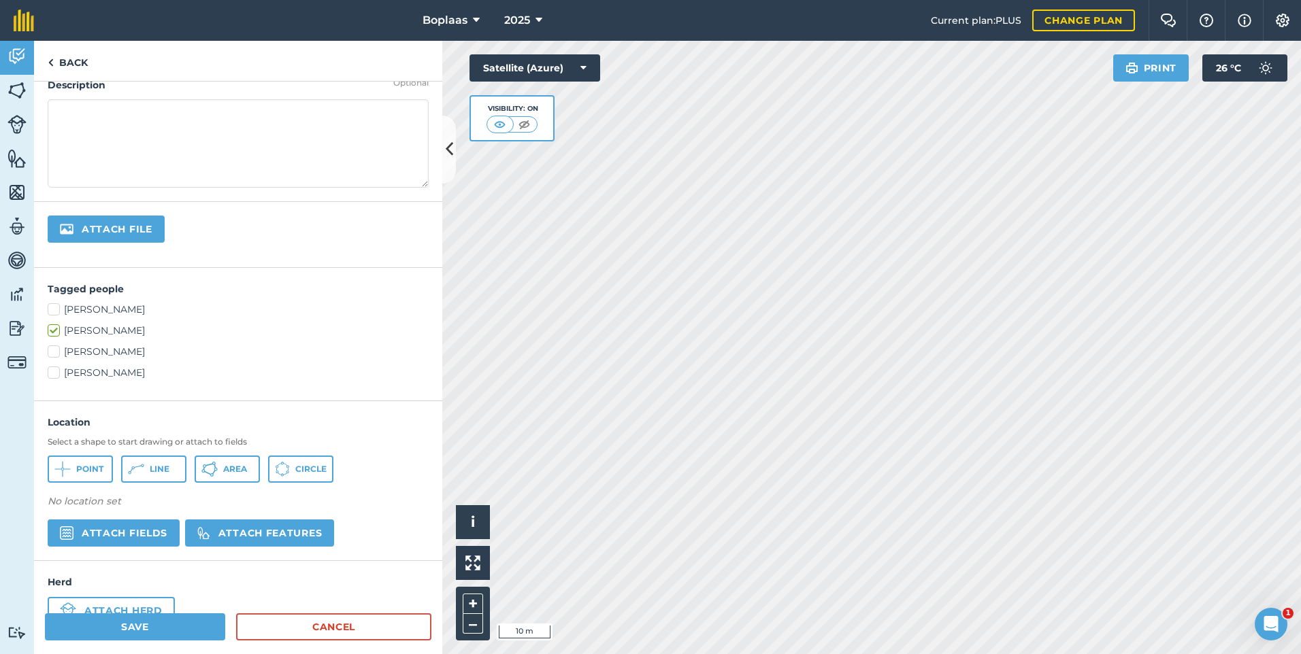
scroll to position [215, 0]
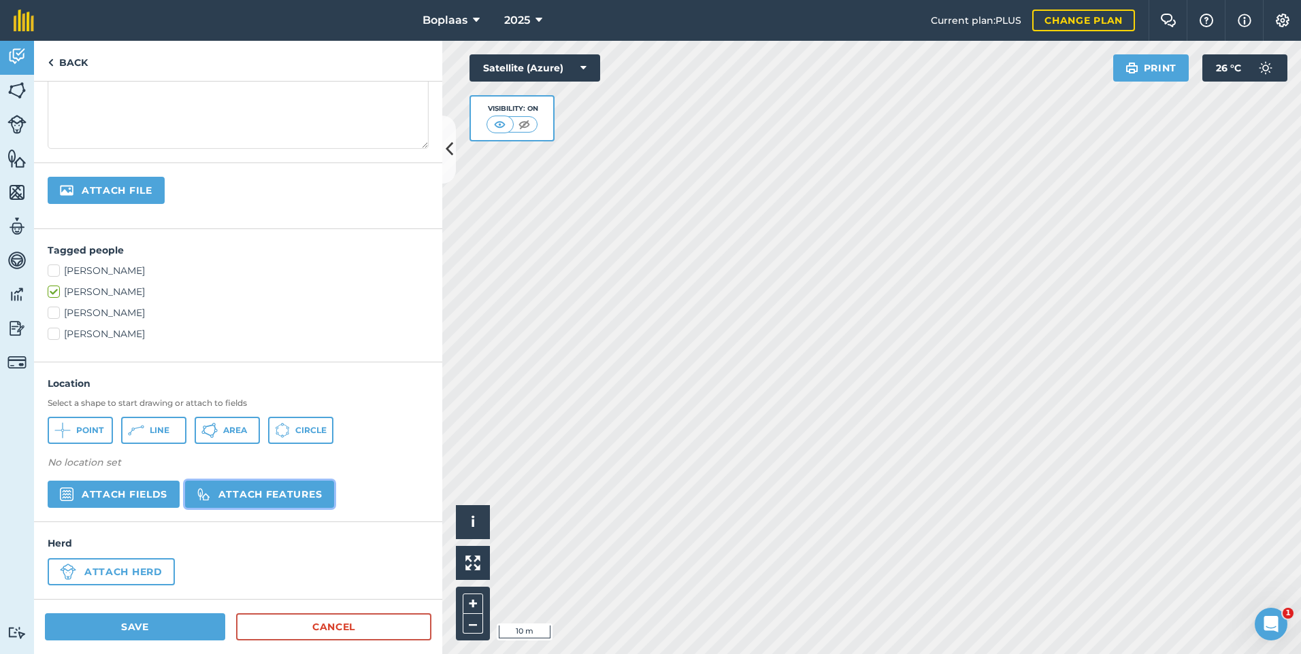
click at [287, 497] on button "Attach features" at bounding box center [259, 494] width 149 height 27
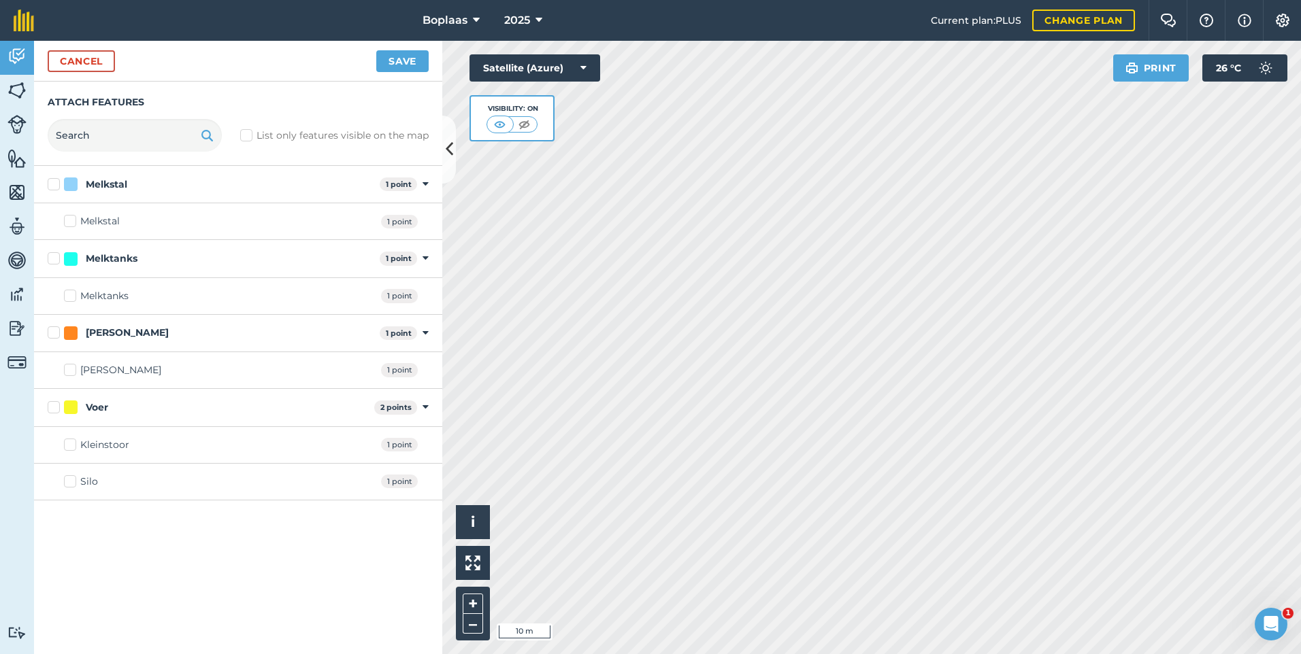
click at [70, 297] on label "Melktanks" at bounding box center [96, 296] width 65 height 14
click at [70, 297] on input "Melktanks" at bounding box center [68, 293] width 9 height 9
checkbox input "true"
click at [409, 54] on button "Save" at bounding box center [402, 61] width 52 height 22
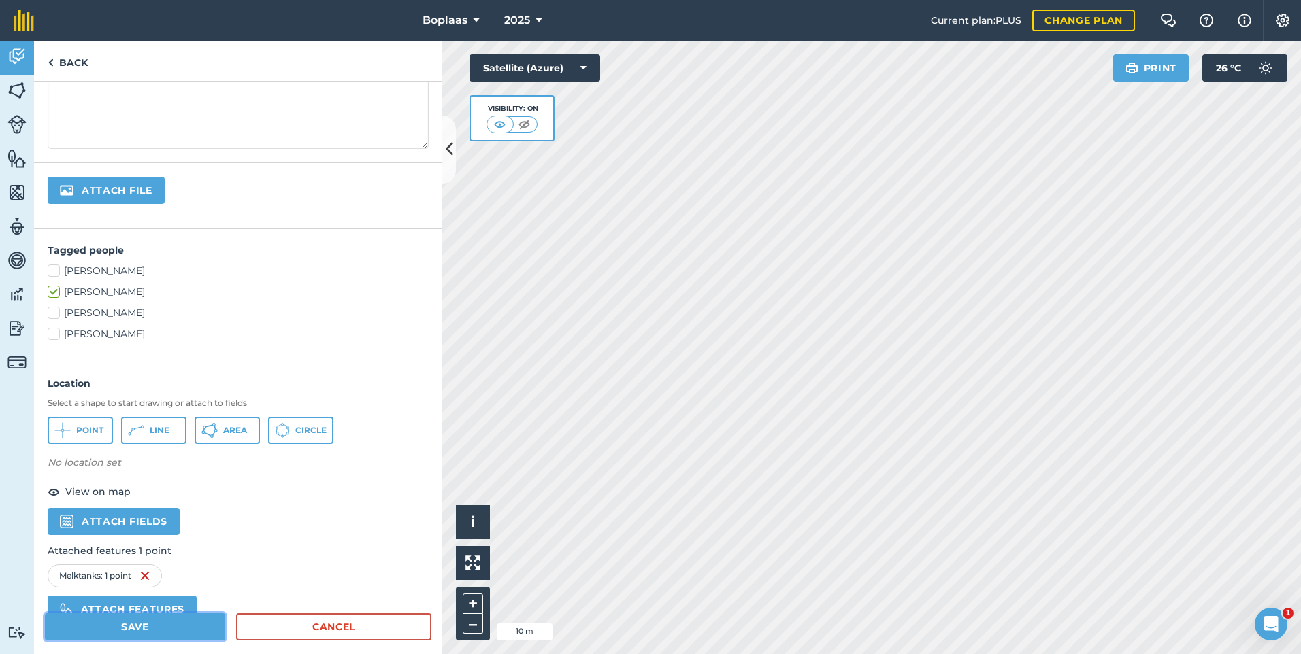
click at [163, 625] on button "Save" at bounding box center [135, 627] width 180 height 27
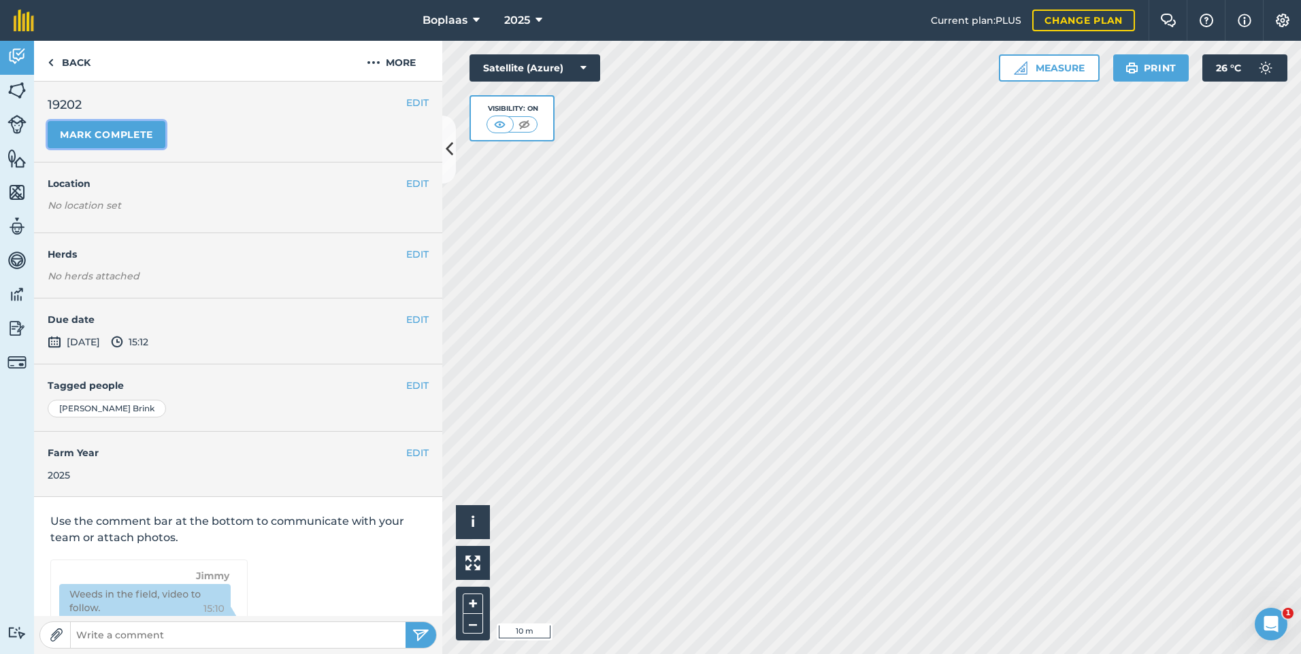
click at [88, 132] on button "Mark complete" at bounding box center [107, 134] width 118 height 27
click at [406, 322] on button "EDIT" at bounding box center [417, 319] width 22 height 15
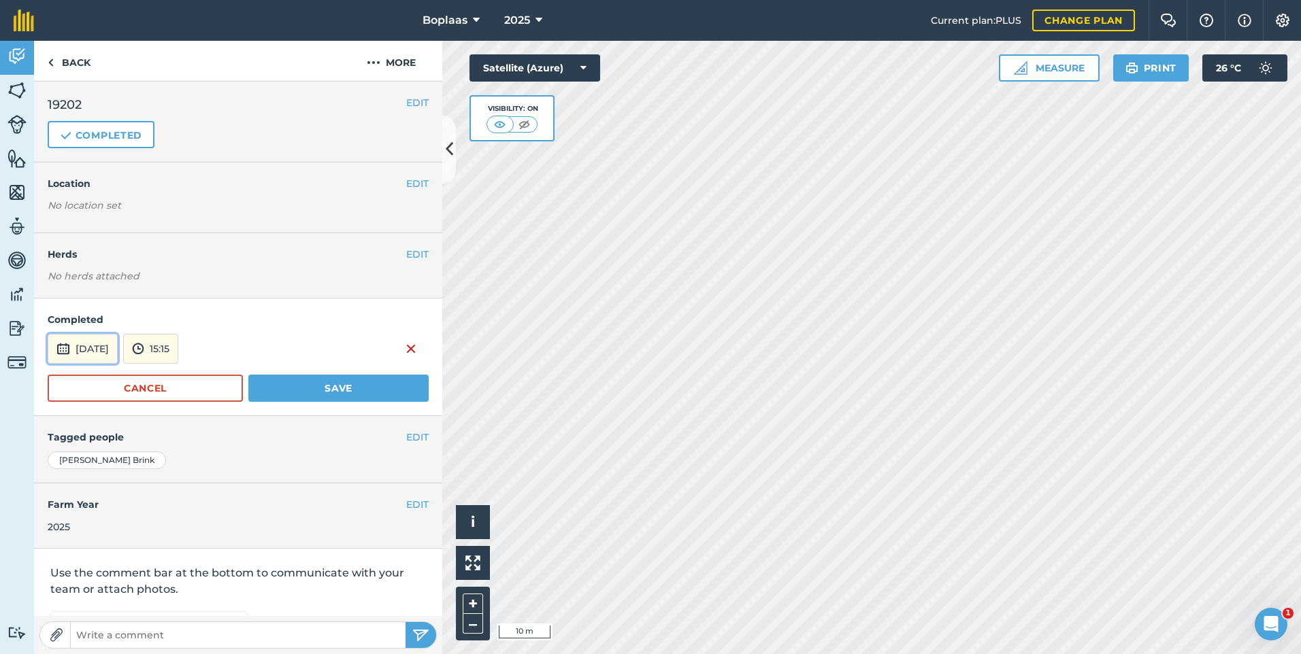
click at [88, 349] on button "[DATE]" at bounding box center [83, 349] width 70 height 30
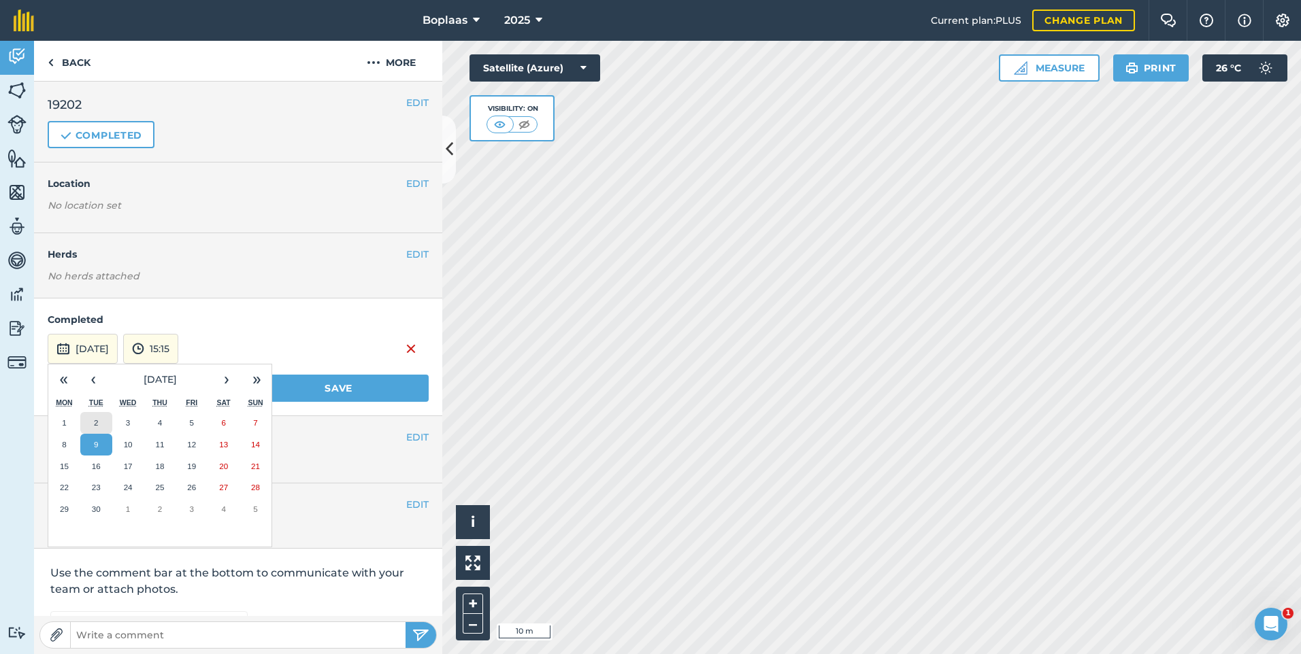
click at [102, 427] on button "2" at bounding box center [96, 423] width 32 height 22
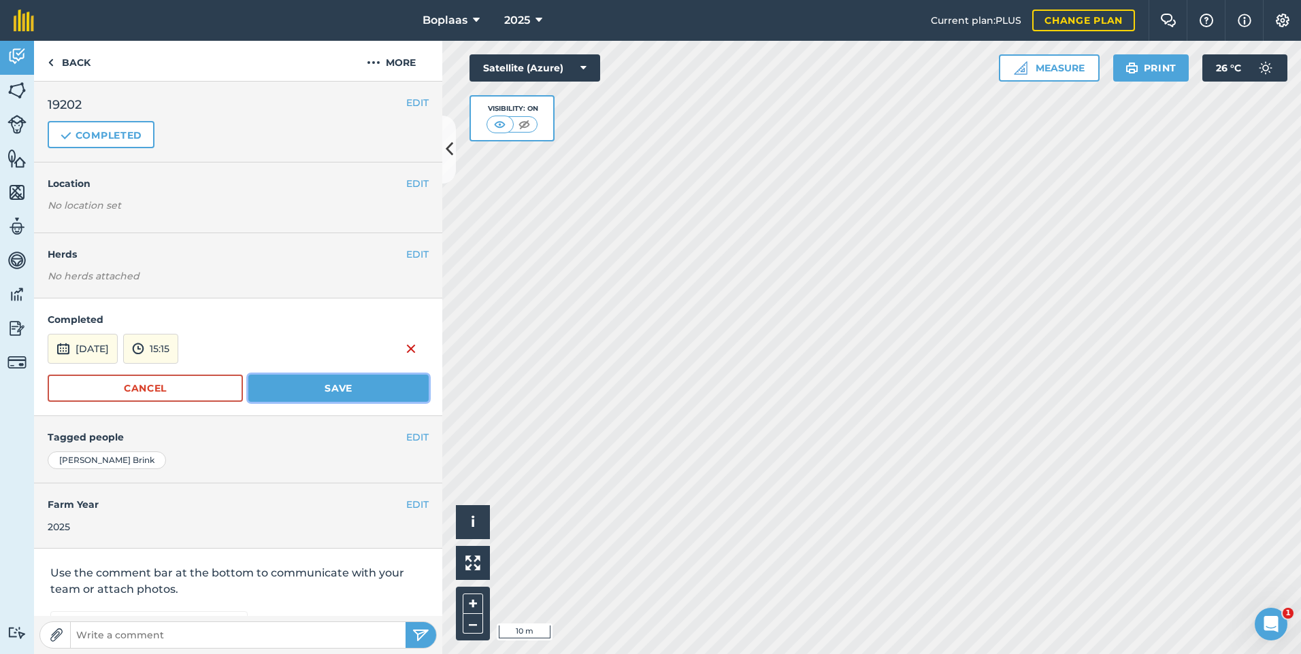
click at [341, 385] on button "Save" at bounding box center [338, 388] width 180 height 27
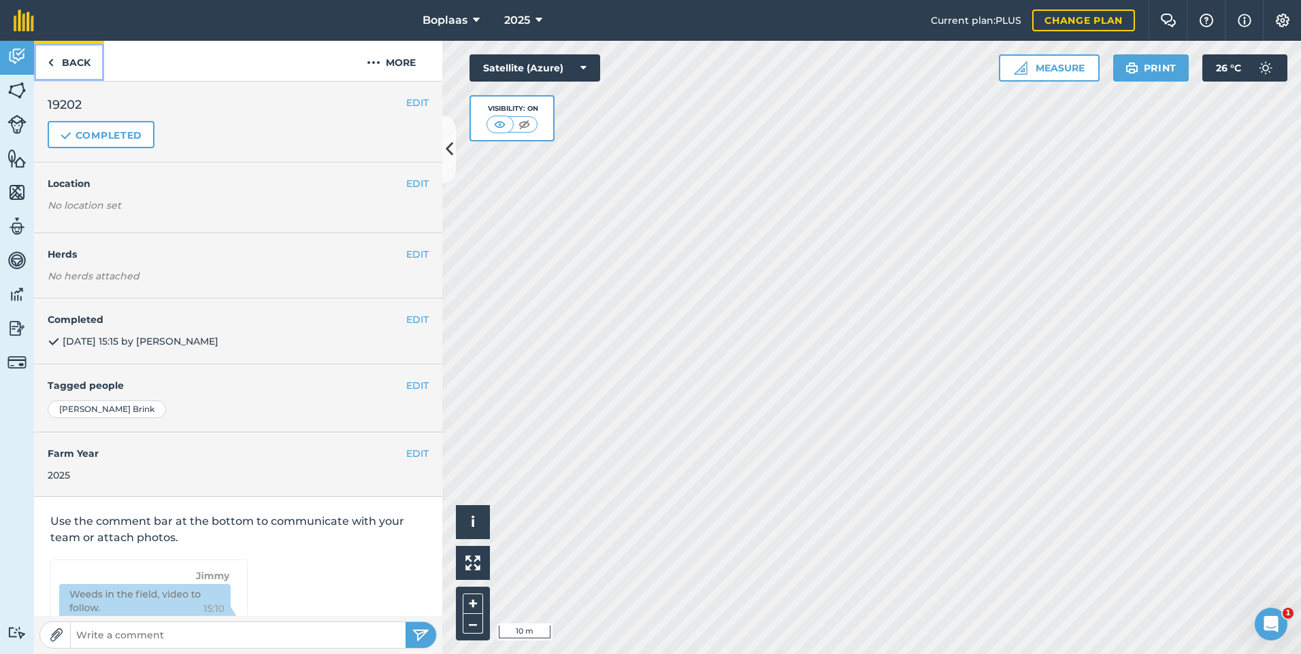
click at [76, 56] on link "Back" at bounding box center [69, 61] width 70 height 40
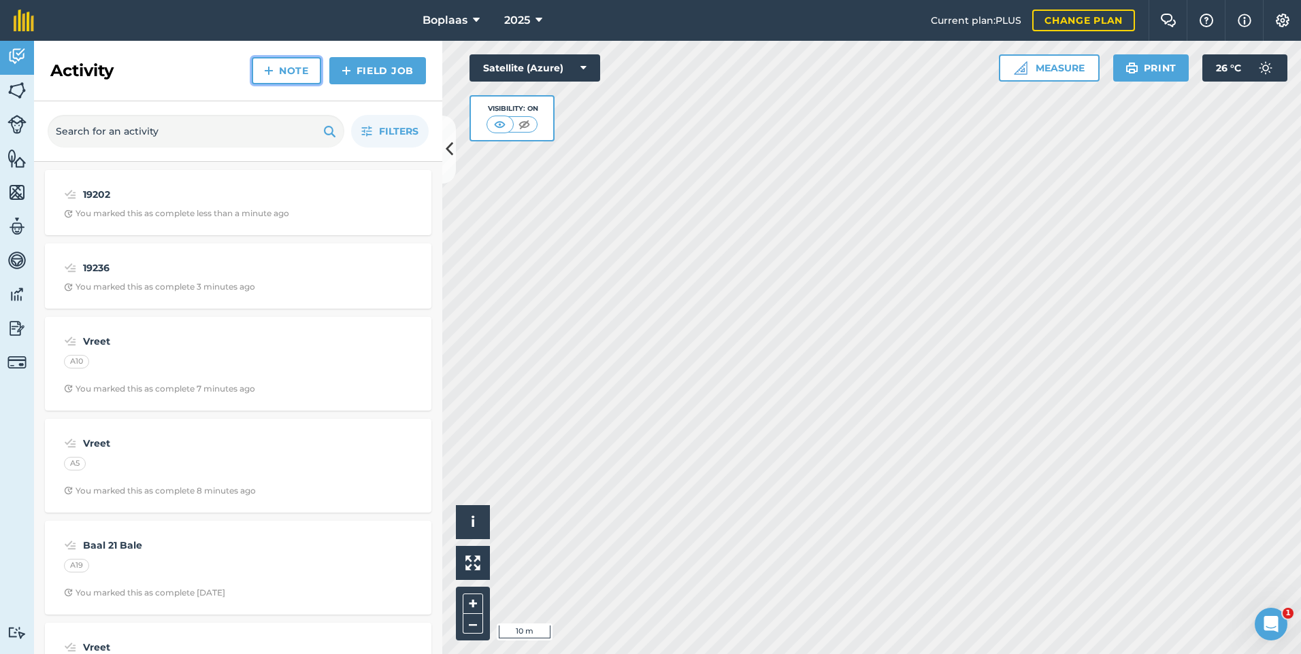
click at [299, 71] on link "Note" at bounding box center [286, 70] width 69 height 27
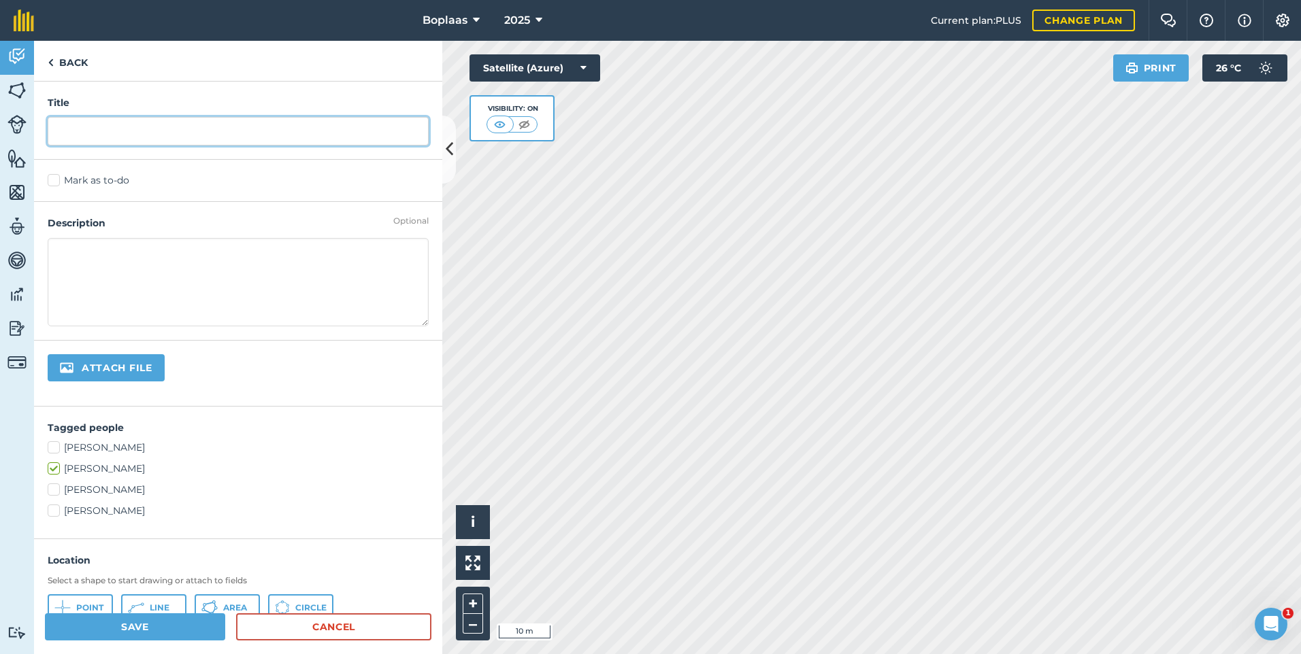
click at [140, 141] on input "text" at bounding box center [238, 131] width 381 height 29
type input "18884"
click at [60, 178] on label "Mark as to-do" at bounding box center [238, 180] width 381 height 14
click at [56, 178] on input "Mark as to-do" at bounding box center [52, 177] width 9 height 9
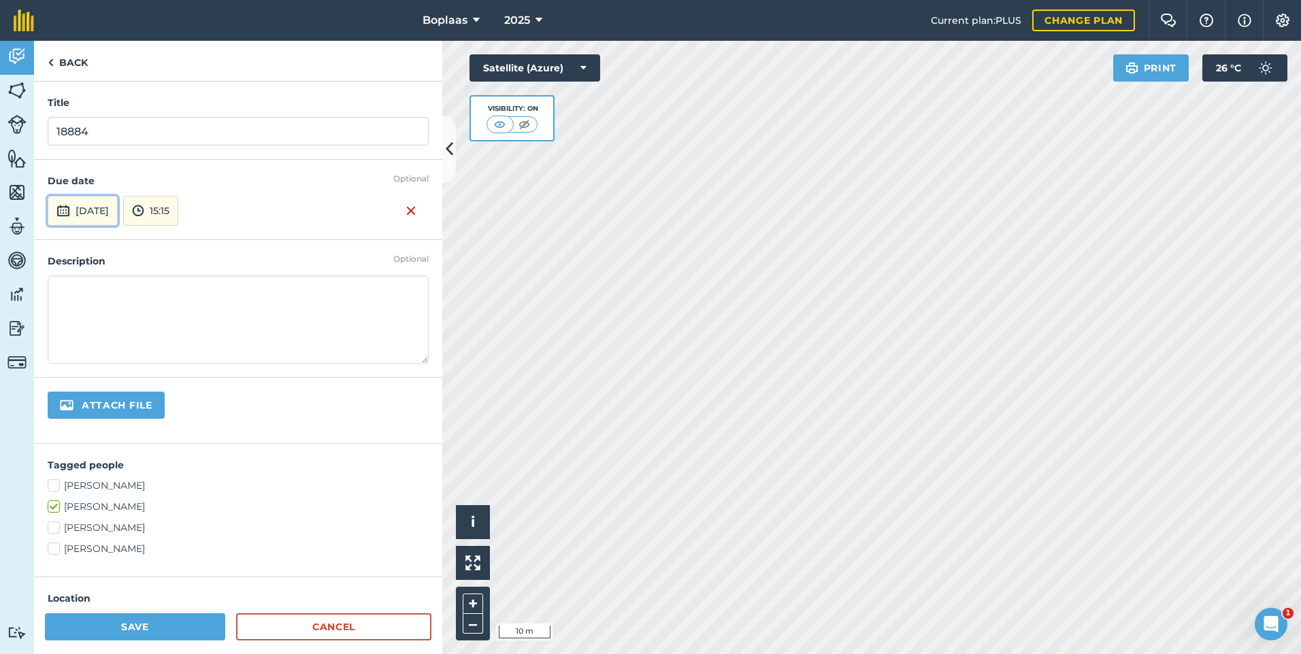
click at [101, 212] on button "[DATE]" at bounding box center [83, 211] width 70 height 30
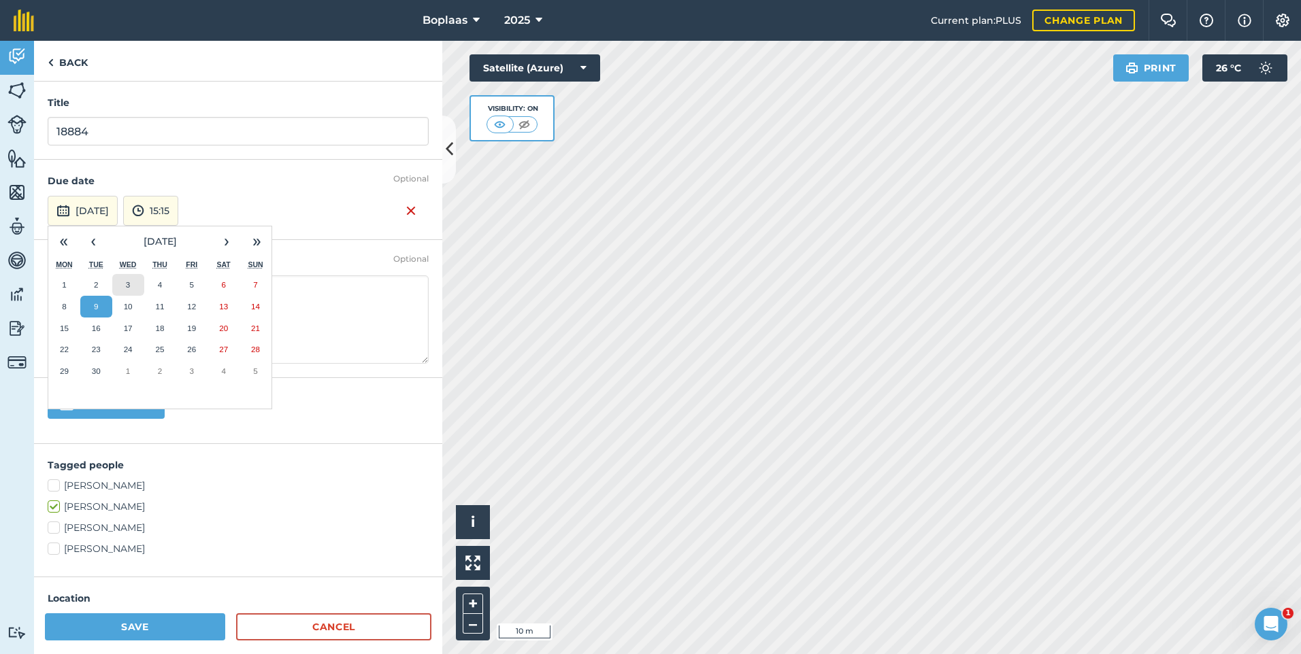
click at [135, 283] on button "3" at bounding box center [128, 285] width 32 height 22
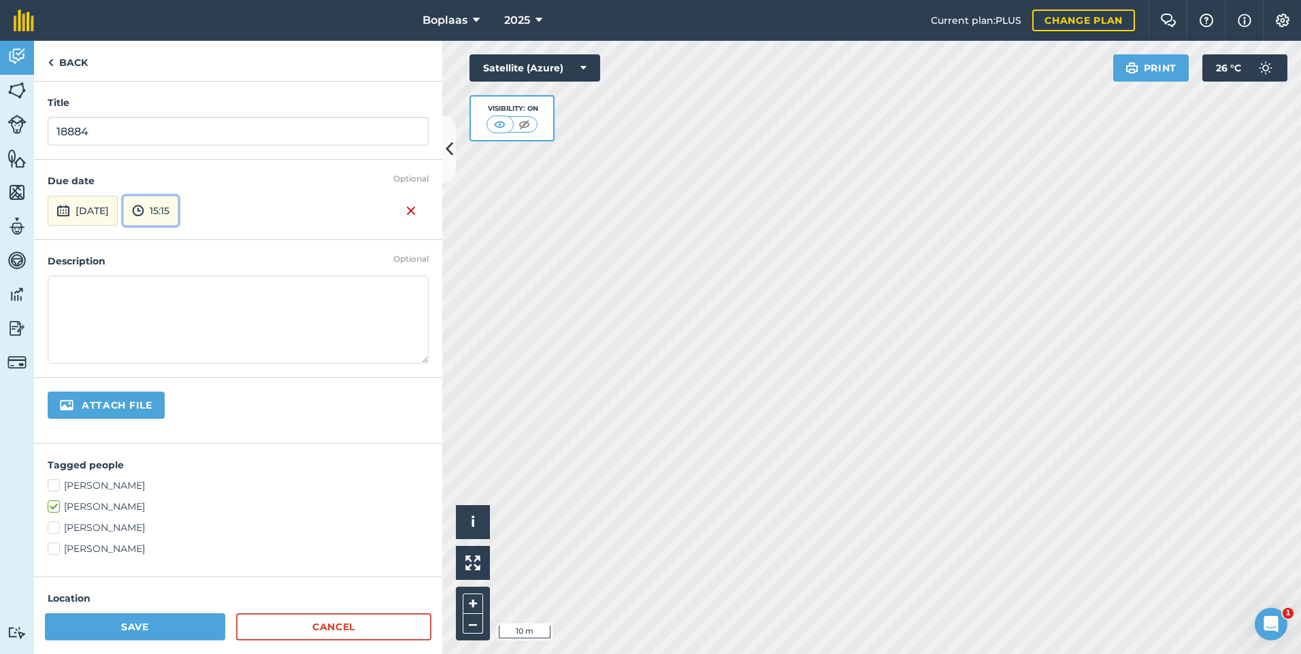
click at [144, 211] on img at bounding box center [138, 211] width 12 height 16
click at [54, 270] on div "Optional Description" at bounding box center [238, 309] width 408 height 138
click at [267, 193] on div "Optional Due date [DATE] 15:15 00:00 00:30 01:00 01:30 02:00 02:30 03:00 03:30 …" at bounding box center [238, 200] width 408 height 80
click at [178, 252] on button "00:30" at bounding box center [156, 259] width 64 height 22
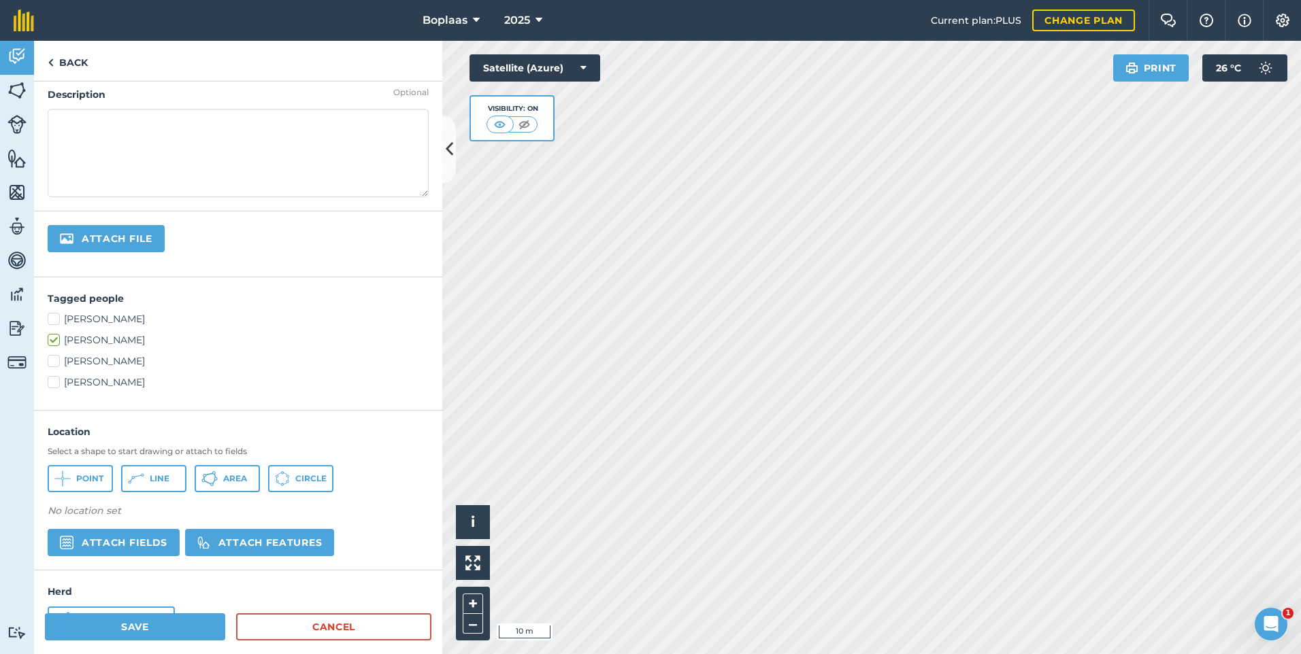
scroll to position [204, 0]
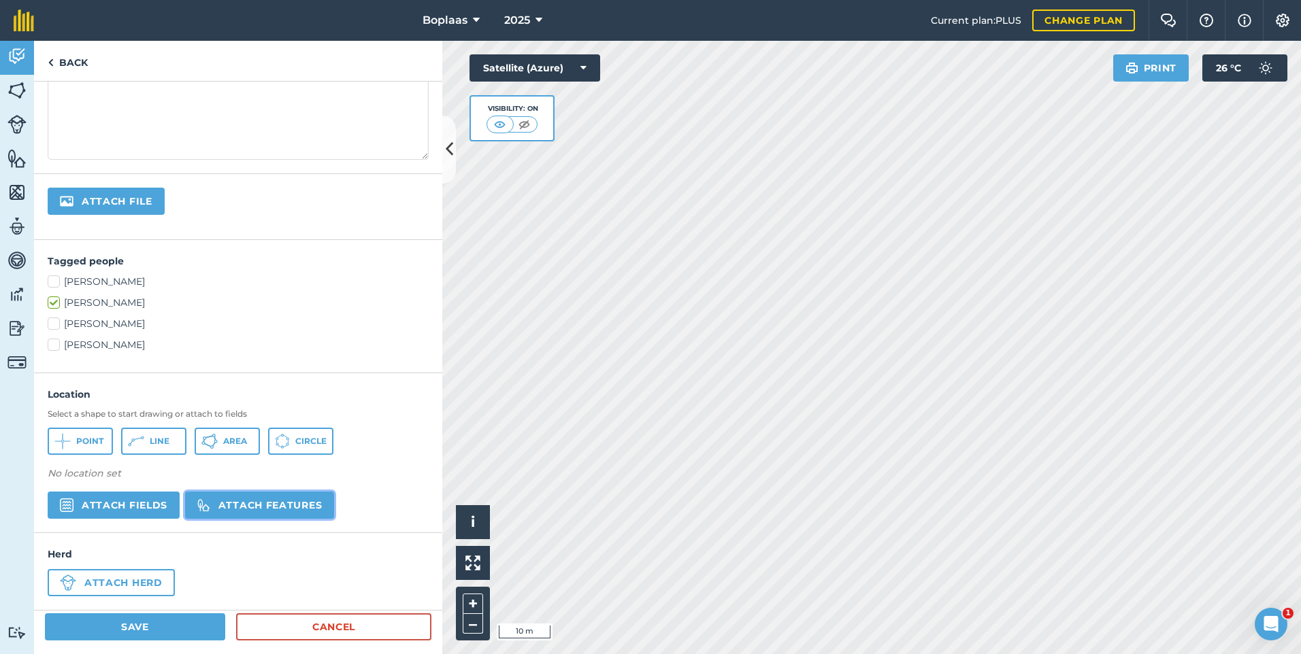
click at [301, 498] on button "Attach features" at bounding box center [259, 505] width 149 height 27
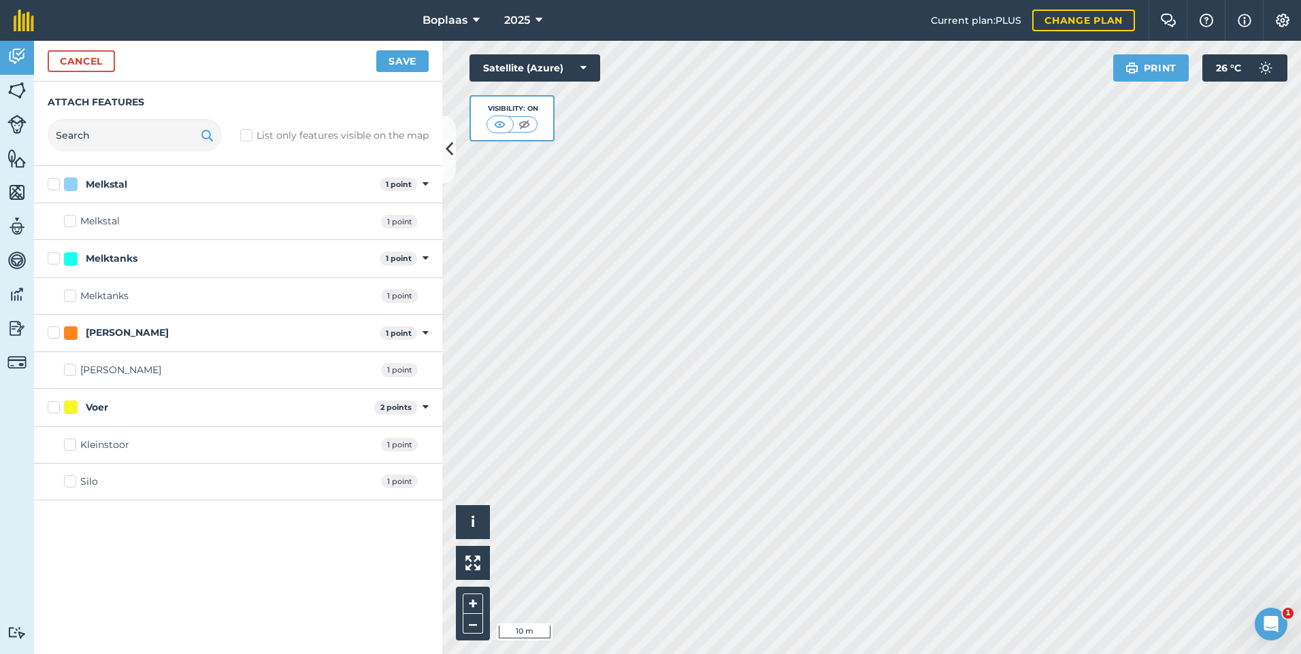
click at [71, 295] on label "Melktanks" at bounding box center [96, 296] width 65 height 14
click at [71, 295] on input "Melktanks" at bounding box center [68, 293] width 9 height 9
checkbox input "true"
click at [416, 63] on button "Save" at bounding box center [402, 61] width 52 height 22
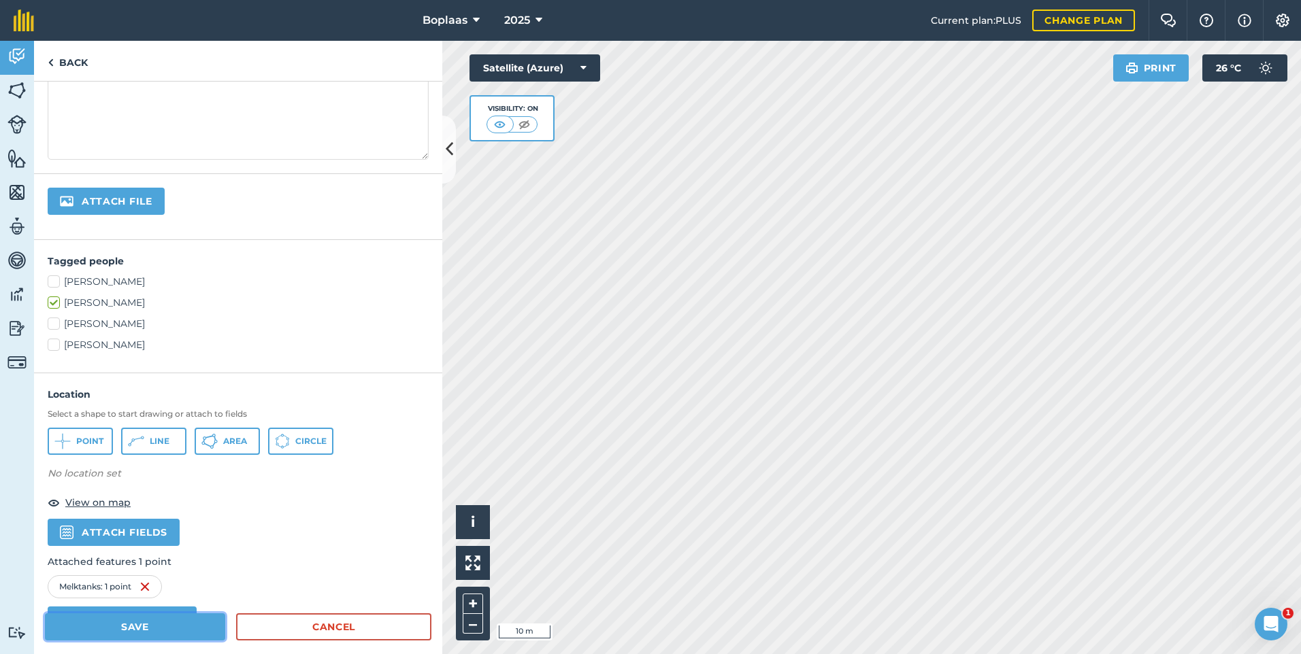
click at [150, 635] on button "Save" at bounding box center [135, 627] width 180 height 27
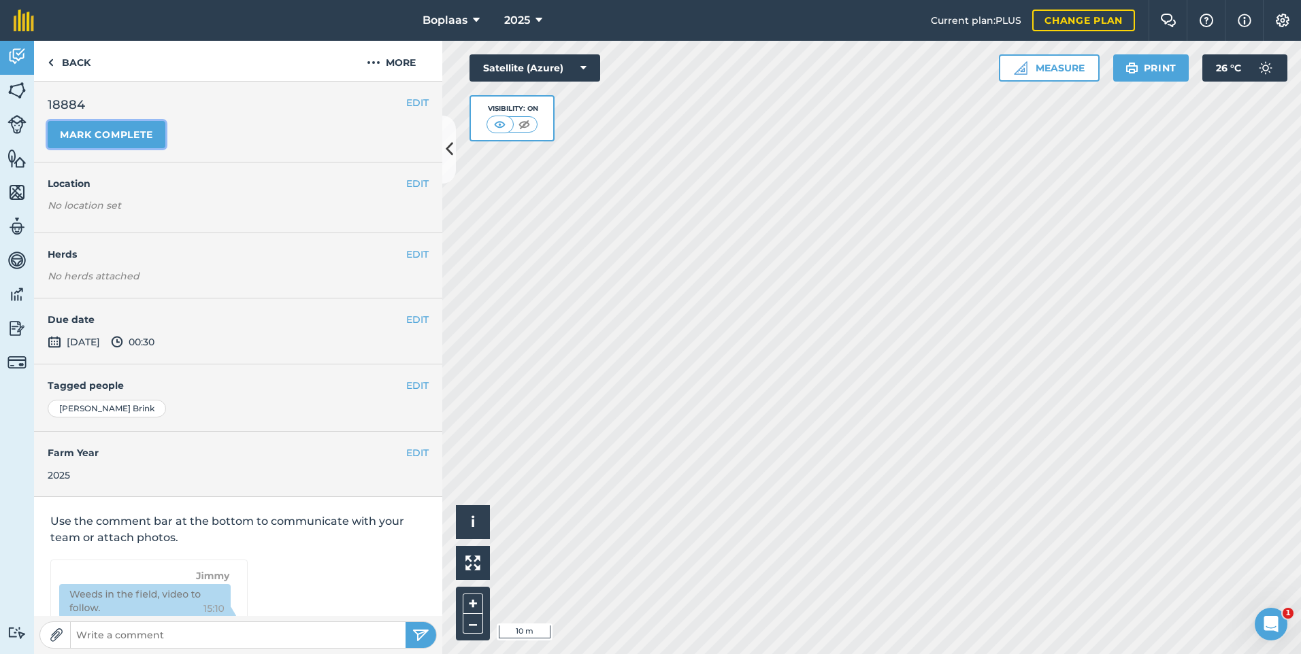
click at [120, 137] on button "Mark complete" at bounding box center [107, 134] width 118 height 27
click at [406, 323] on button "EDIT" at bounding box center [417, 319] width 22 height 15
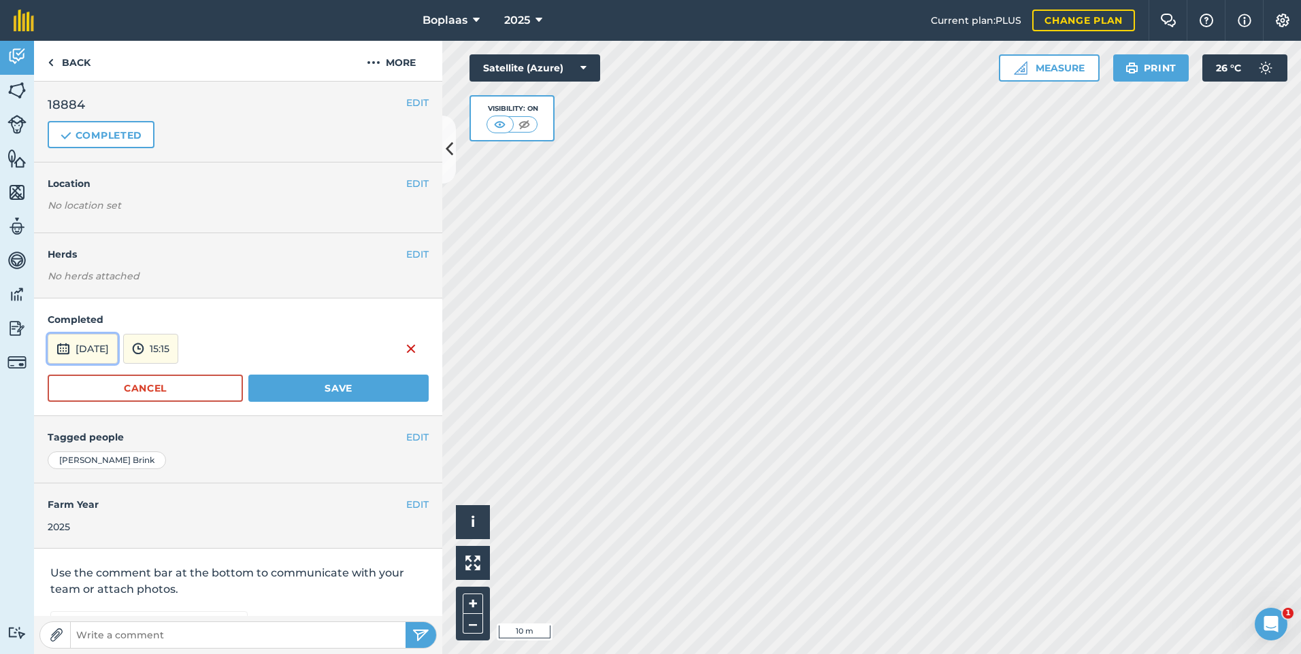
click at [117, 348] on button "[DATE]" at bounding box center [83, 349] width 70 height 30
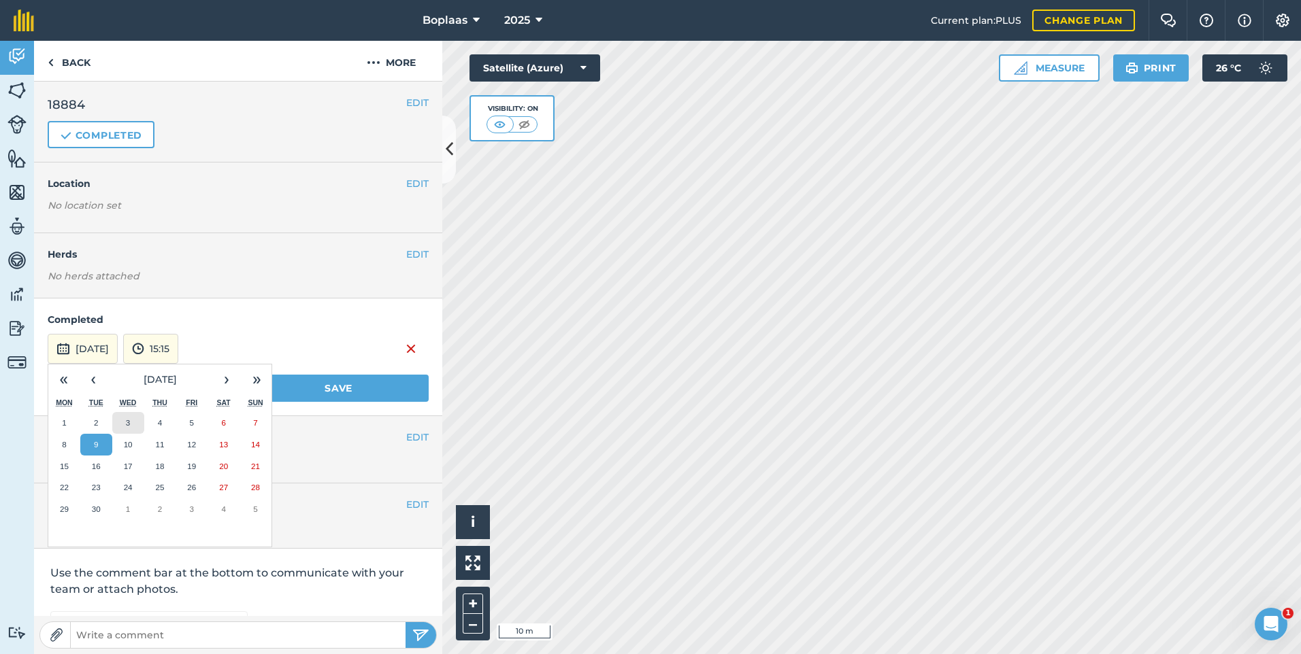
click at [124, 422] on button "3" at bounding box center [128, 423] width 32 height 22
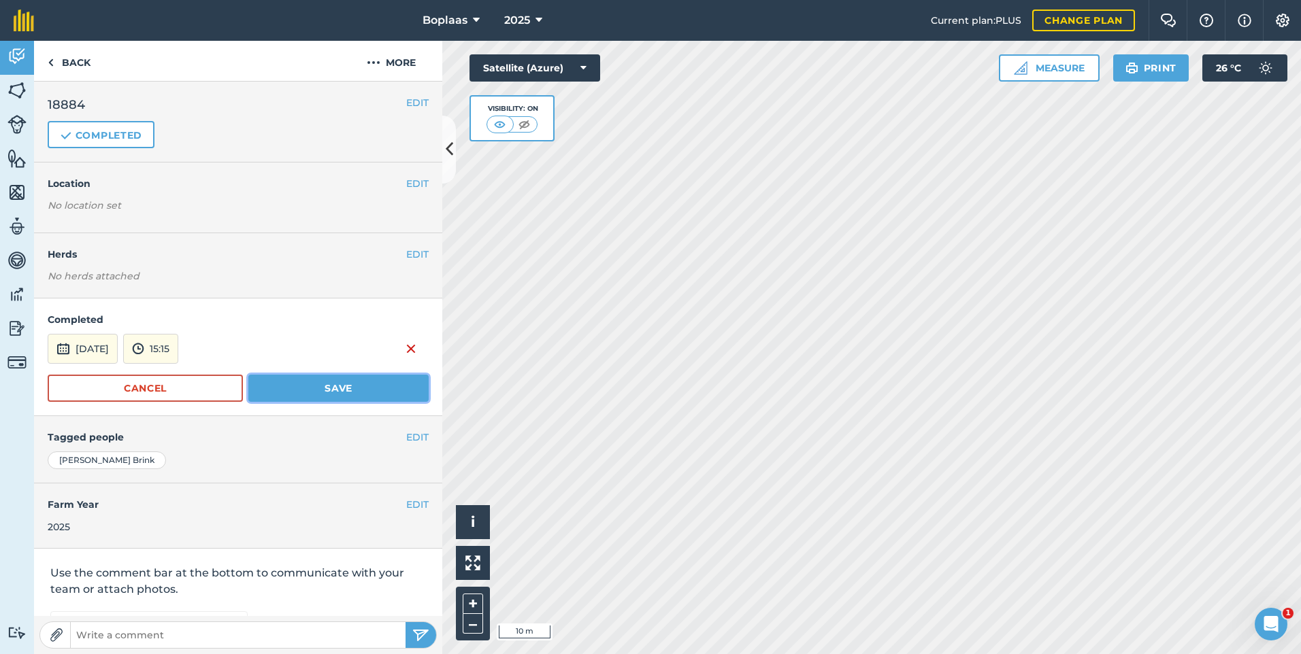
click at [282, 389] on button "Save" at bounding box center [338, 388] width 180 height 27
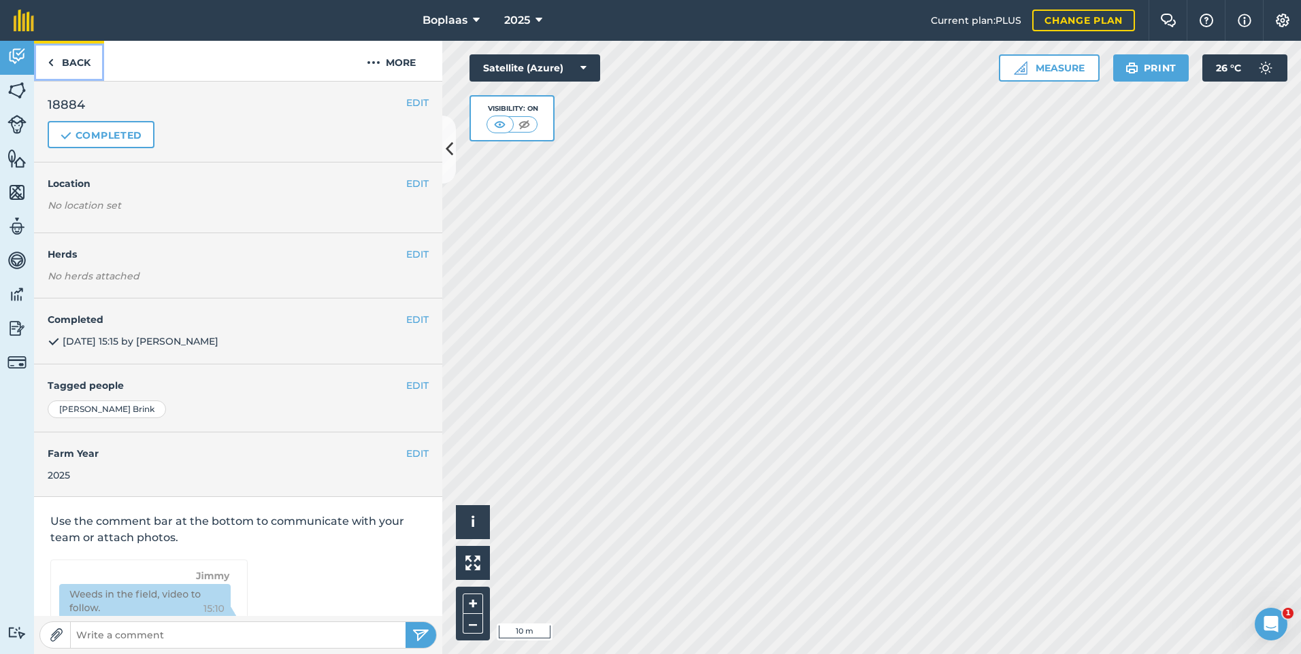
click at [80, 66] on link "Back" at bounding box center [69, 61] width 70 height 40
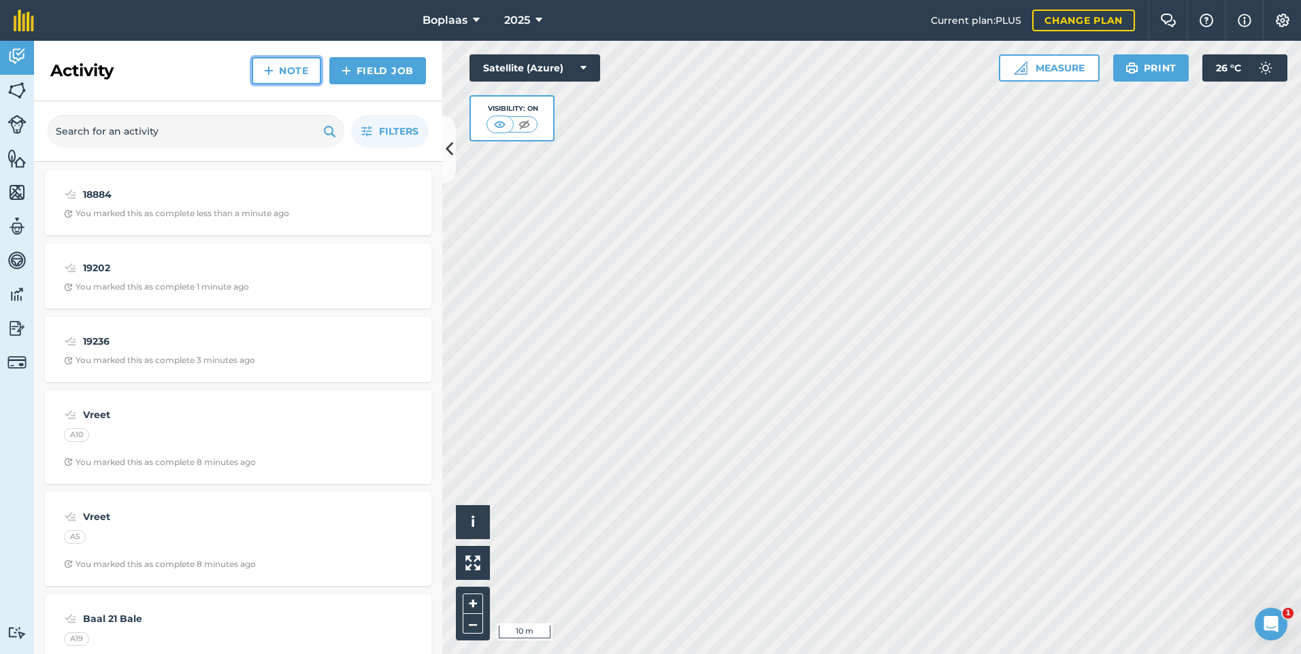
click at [303, 63] on link "Note" at bounding box center [286, 70] width 69 height 27
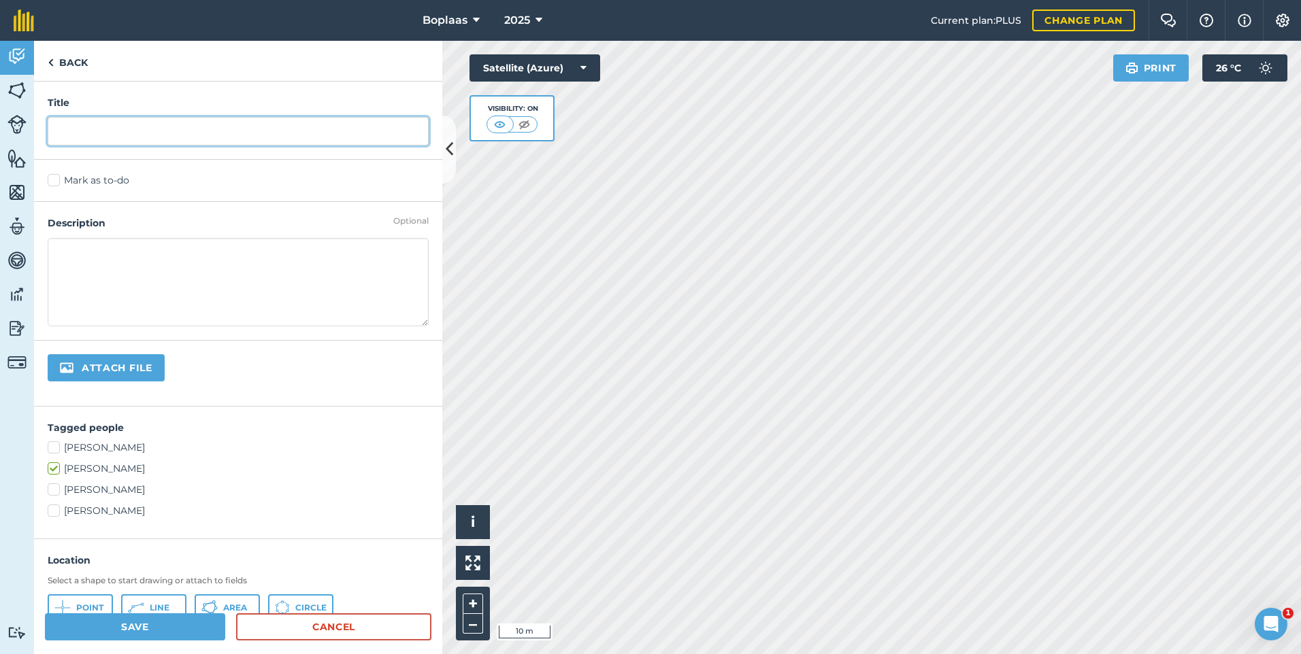
click at [84, 129] on input "text" at bounding box center [238, 131] width 381 height 29
type input "19580"
click at [53, 184] on label "Mark as to-do" at bounding box center [238, 180] width 381 height 14
click at [53, 182] on input "Mark as to-do" at bounding box center [52, 177] width 9 height 9
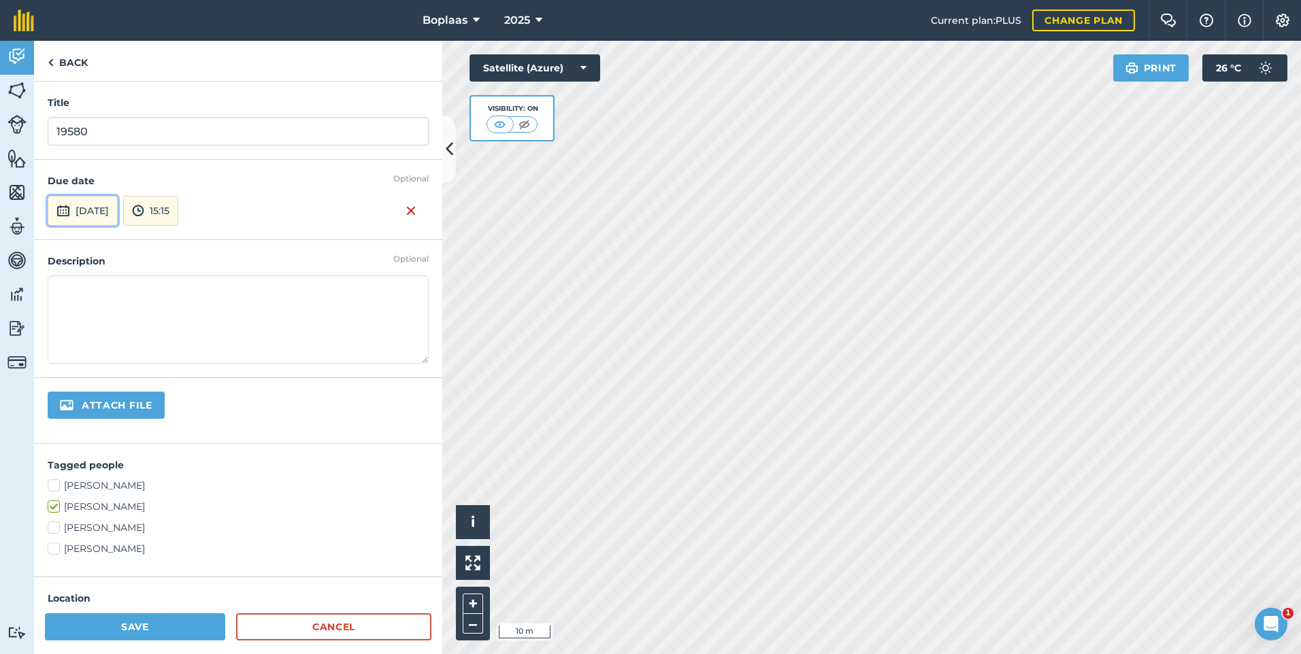
click at [87, 220] on button "[DATE]" at bounding box center [83, 211] width 70 height 30
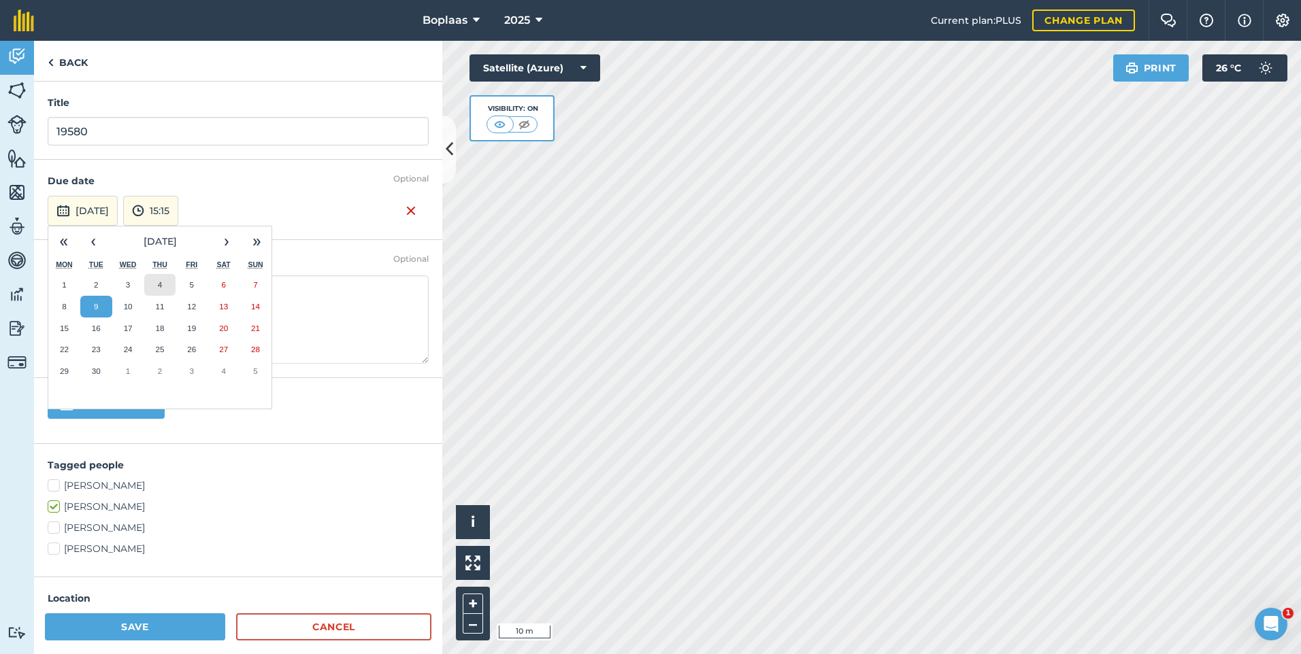
click at [168, 286] on button "4" at bounding box center [160, 285] width 32 height 22
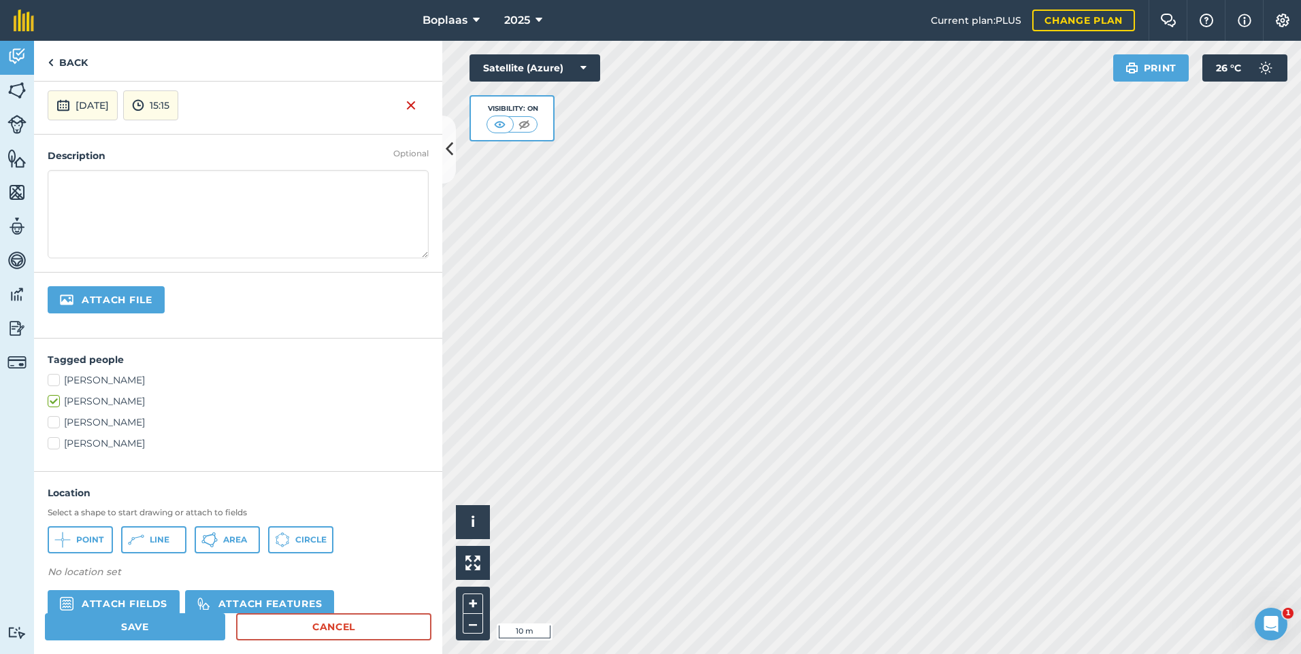
scroll to position [215, 0]
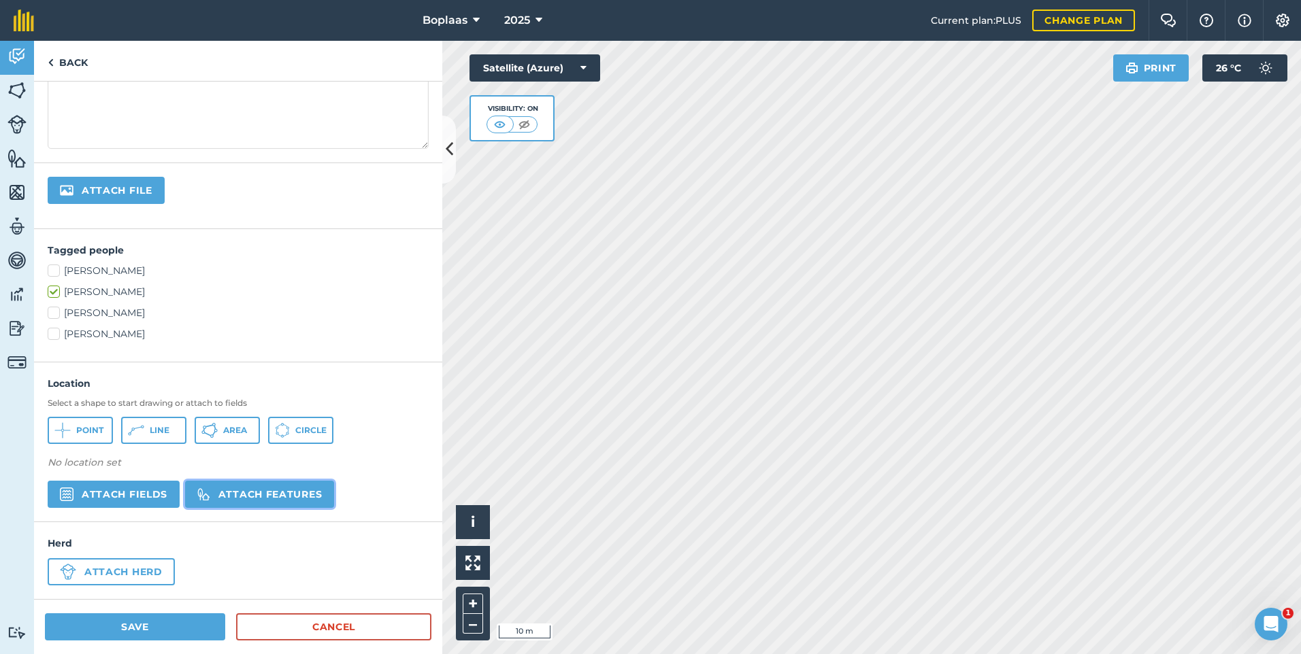
click at [274, 505] on button "Attach features" at bounding box center [259, 494] width 149 height 27
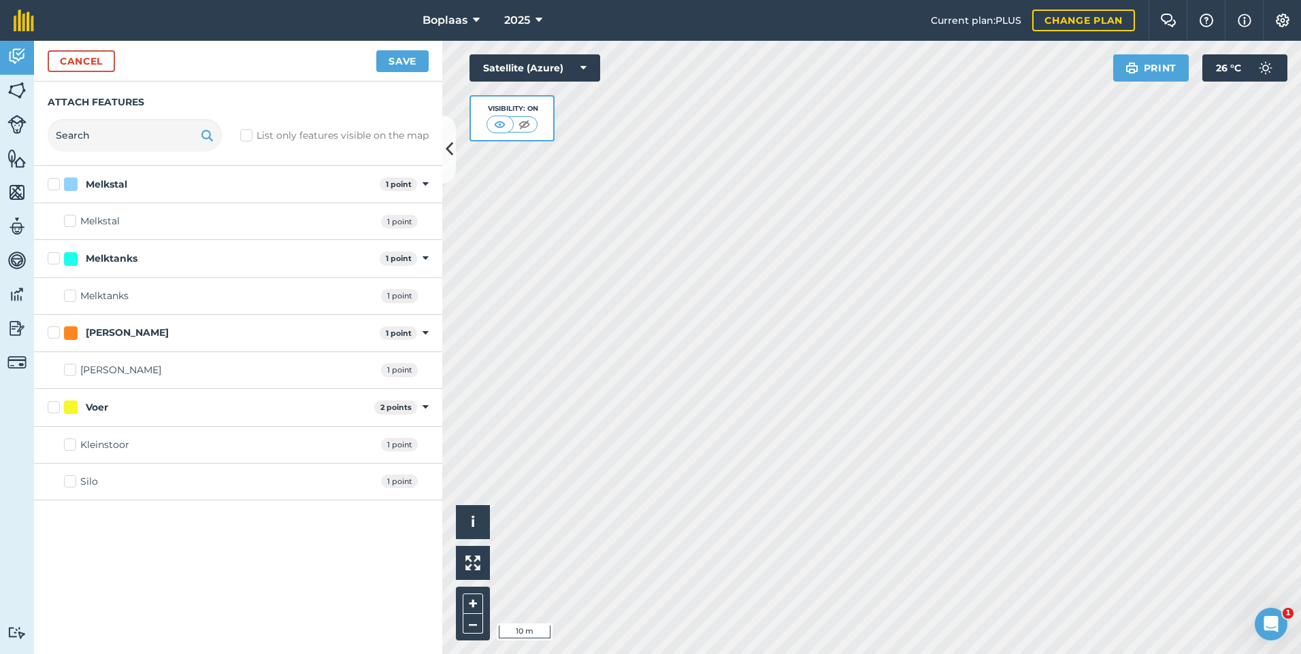
click at [65, 299] on label "Melktanks" at bounding box center [96, 296] width 65 height 14
click at [65, 298] on input "Melktanks" at bounding box center [68, 293] width 9 height 9
checkbox input "true"
click at [403, 59] on button "Save" at bounding box center [402, 61] width 52 height 22
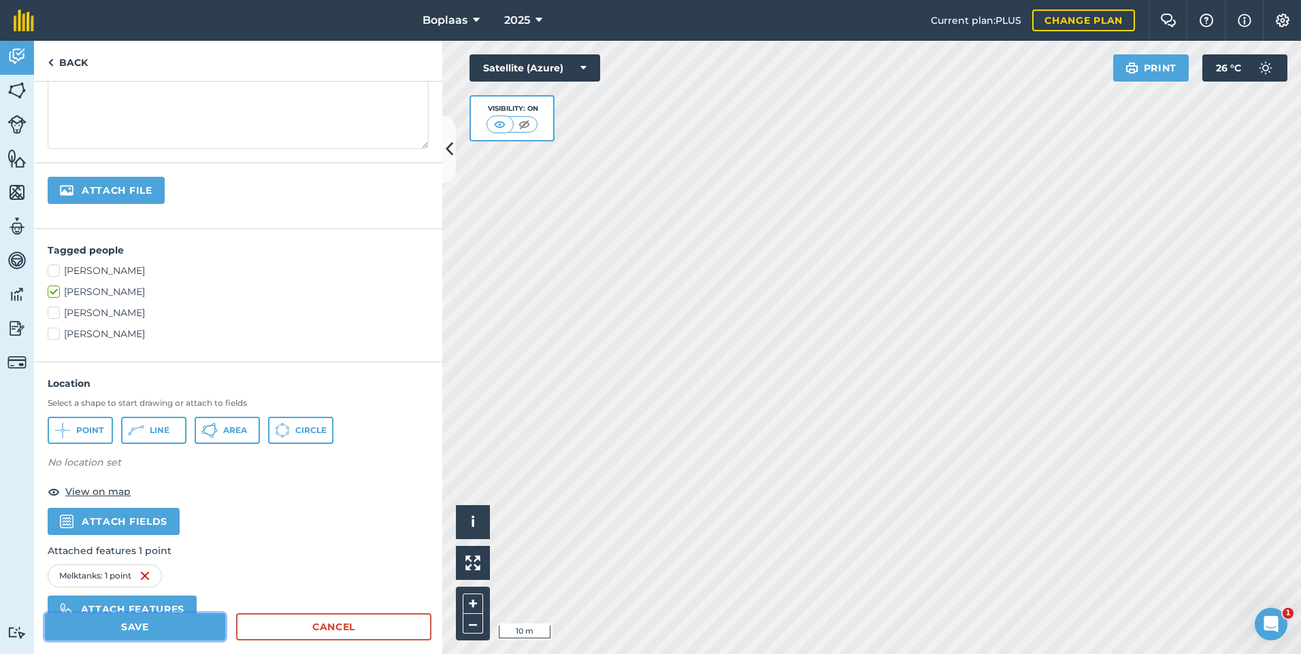
click at [120, 618] on button "Save" at bounding box center [135, 627] width 180 height 27
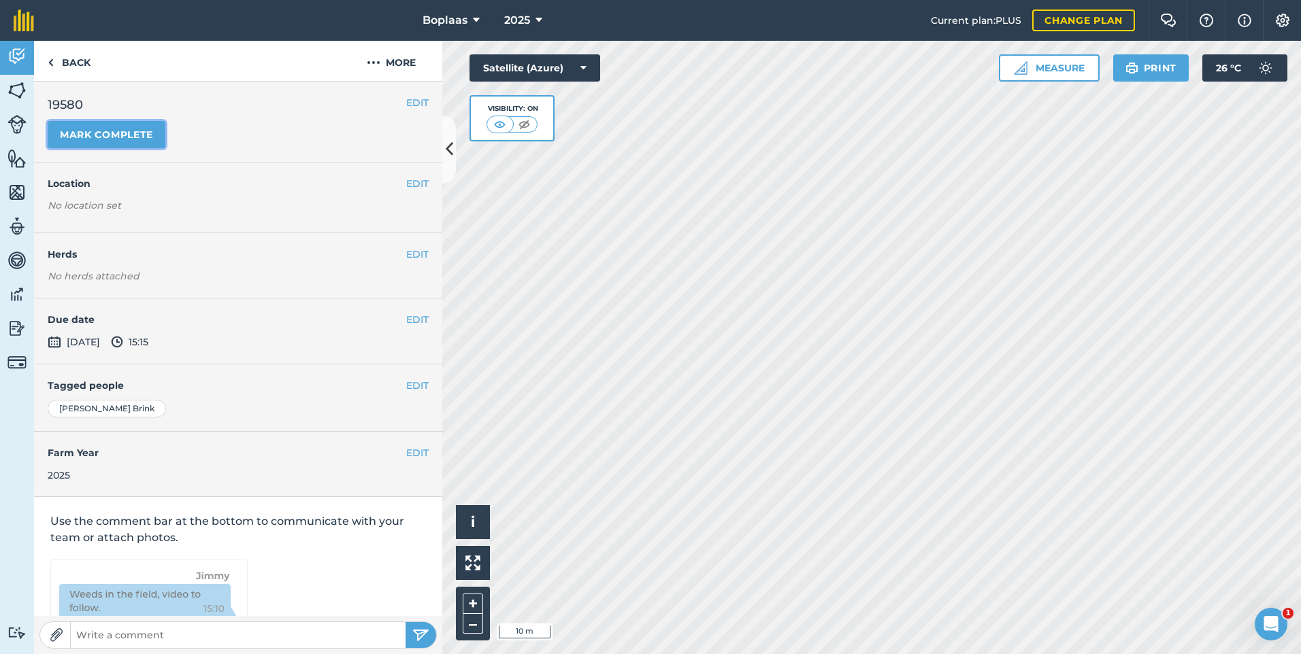
click at [124, 135] on button "Mark complete" at bounding box center [107, 134] width 118 height 27
click at [407, 314] on button "EDIT" at bounding box center [417, 319] width 22 height 15
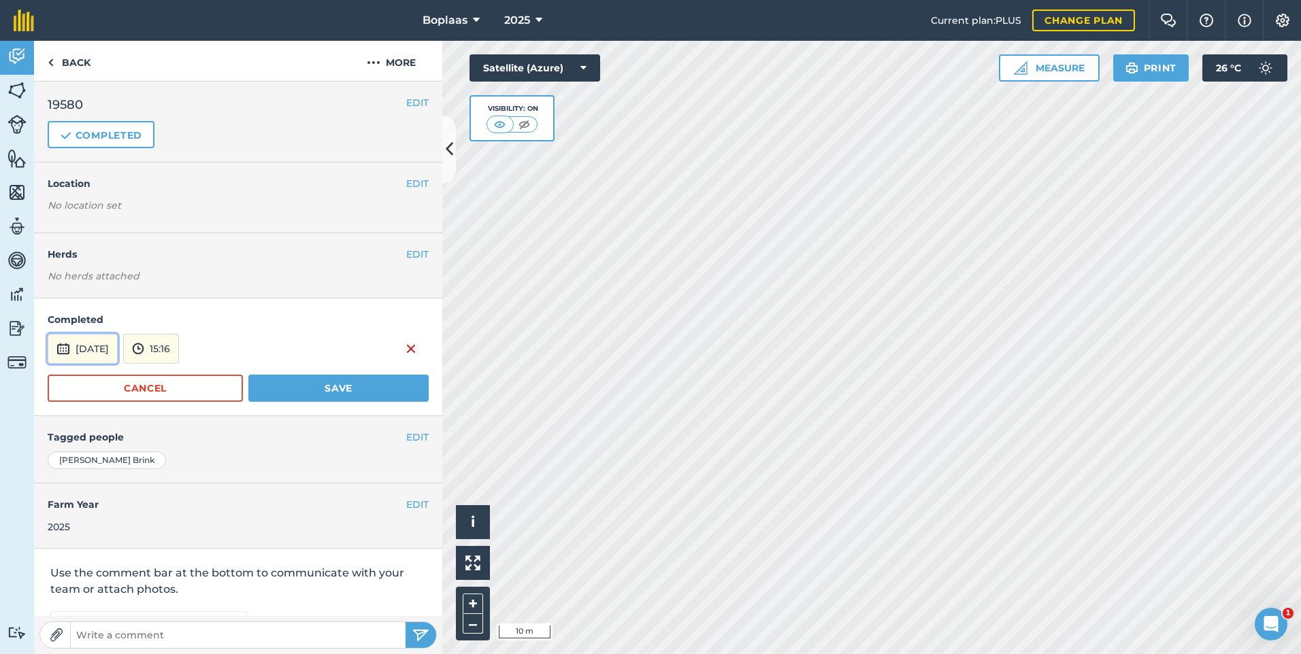
click at [100, 355] on button "[DATE]" at bounding box center [83, 349] width 70 height 30
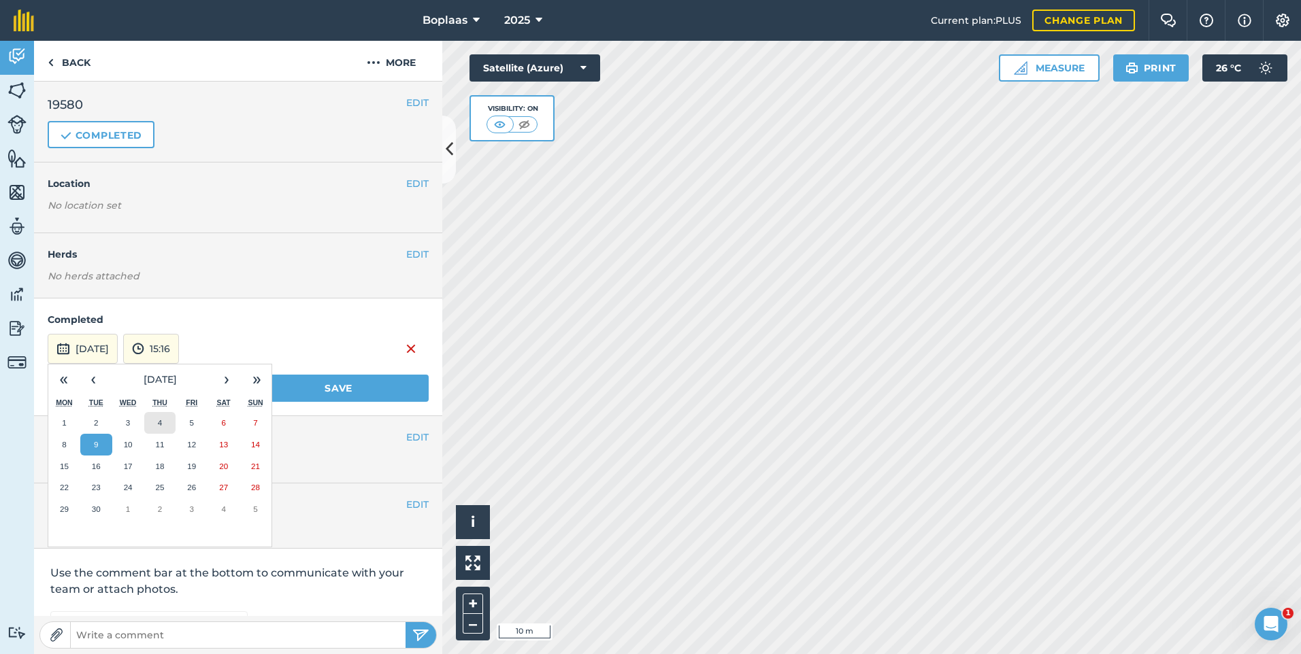
click at [168, 426] on button "4" at bounding box center [160, 423] width 32 height 22
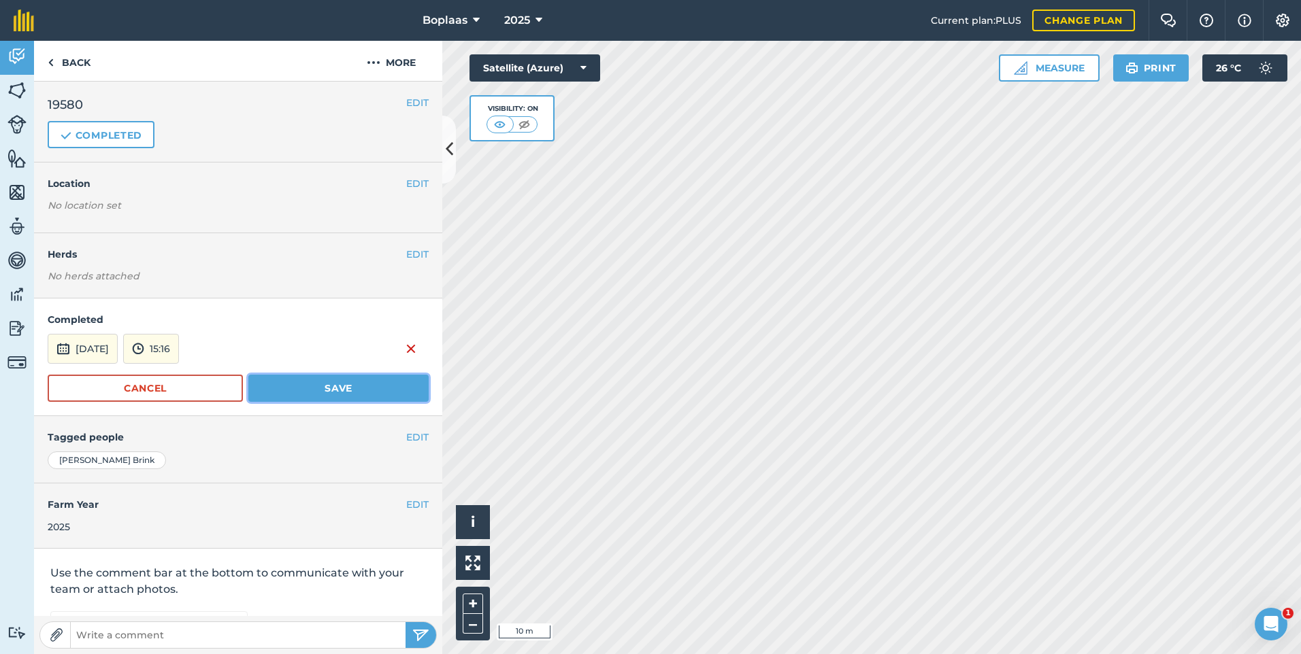
click at [282, 386] on button "Save" at bounding box center [338, 388] width 180 height 27
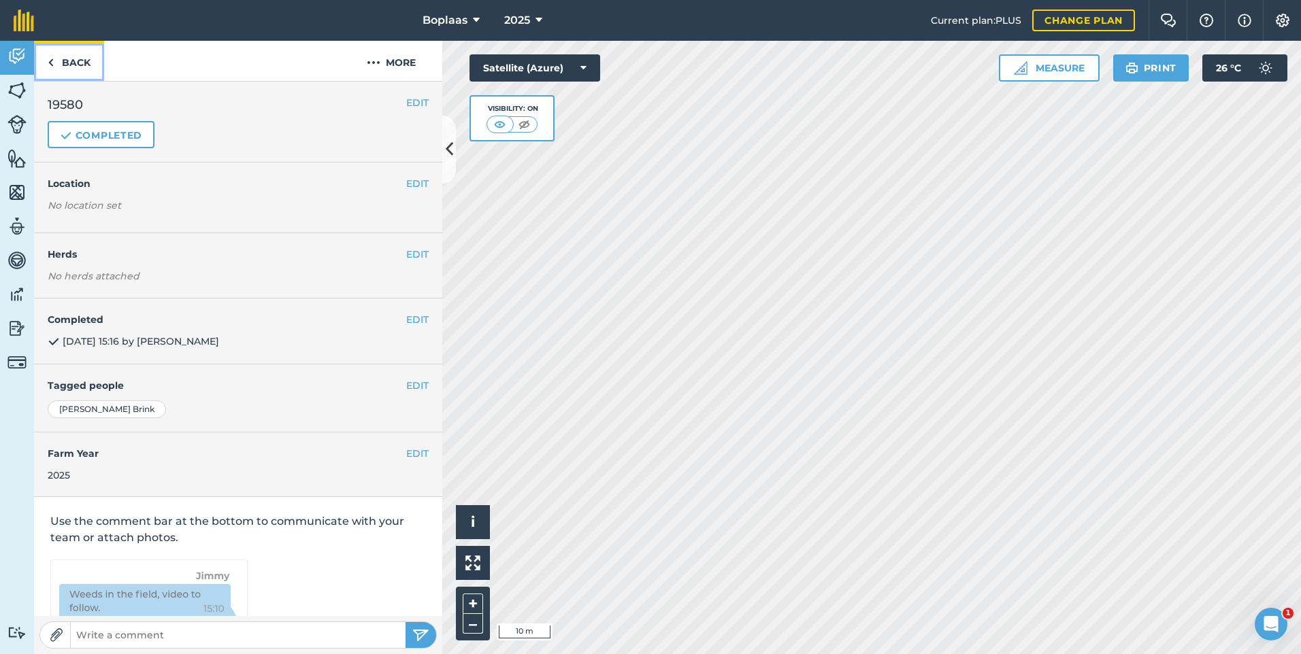
click at [93, 69] on link "Back" at bounding box center [69, 61] width 70 height 40
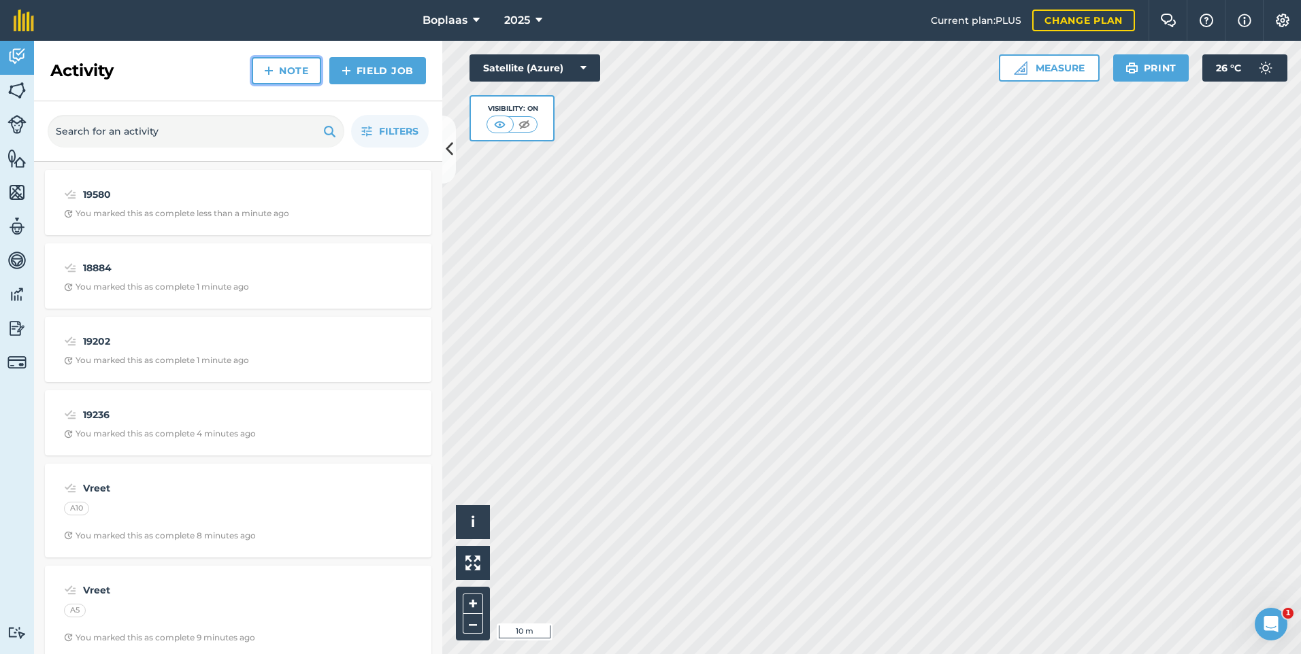
click at [279, 76] on link "Note" at bounding box center [286, 70] width 69 height 27
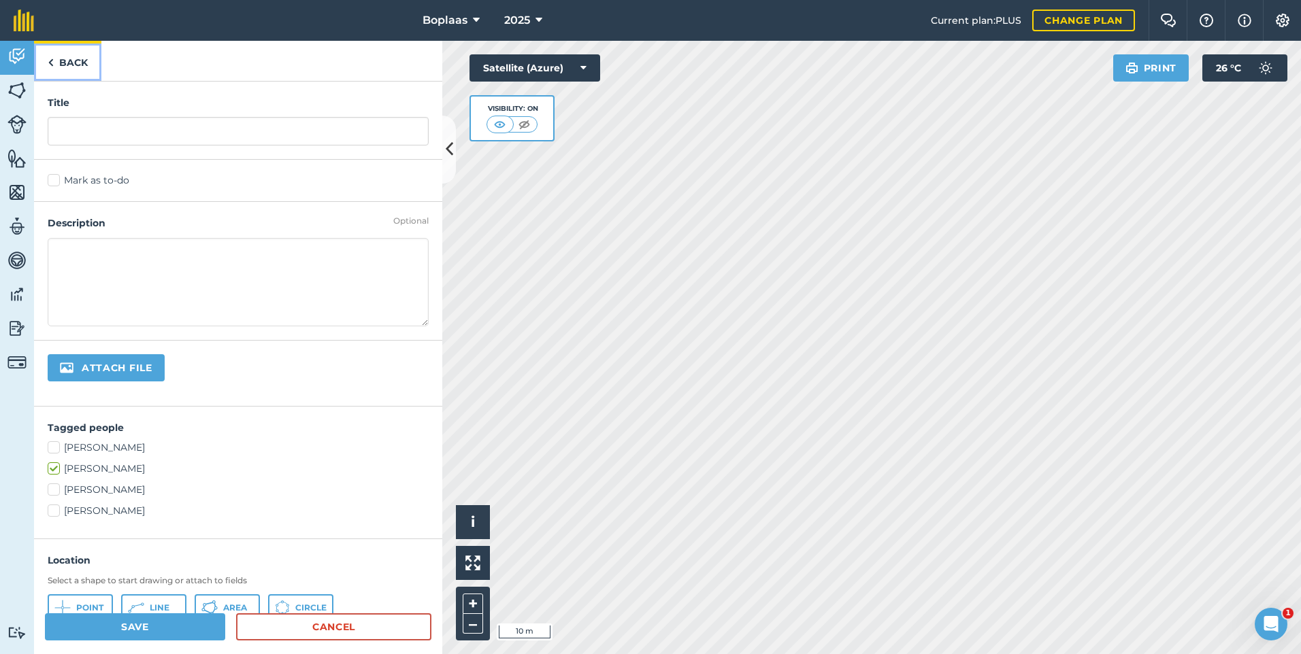
click at [88, 57] on link "Back" at bounding box center [67, 61] width 67 height 40
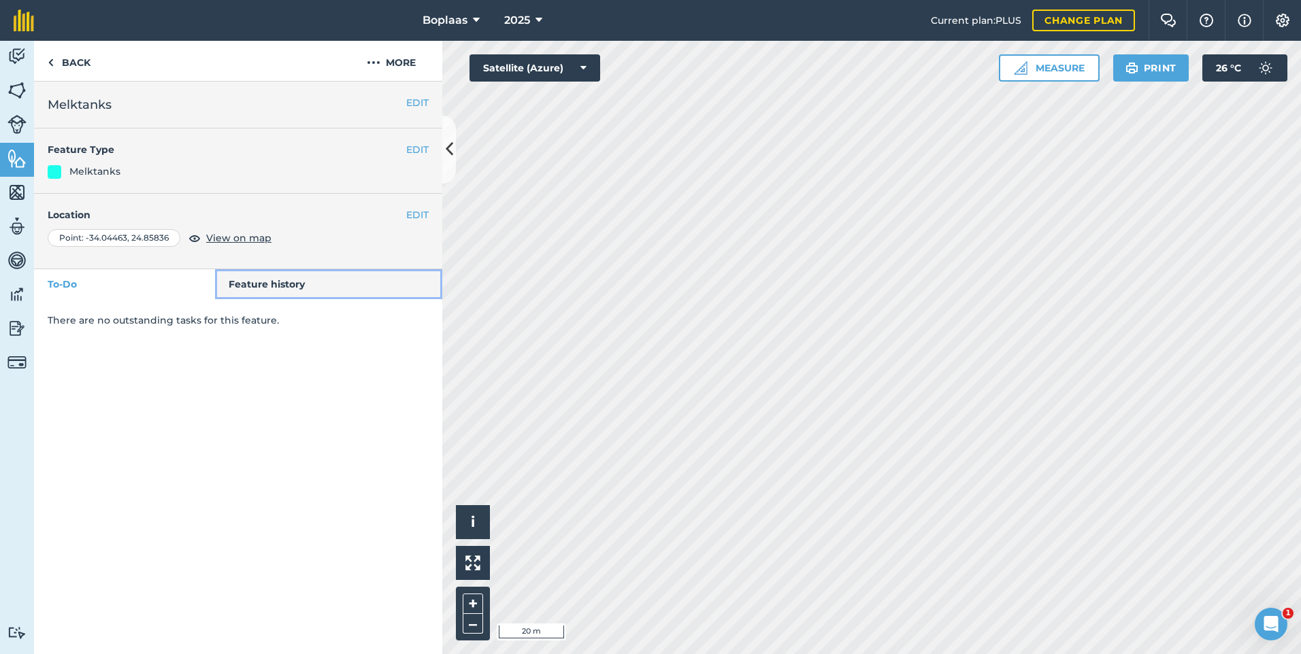
click at [272, 293] on link "Feature history" at bounding box center [329, 284] width 228 height 30
